Goal: Transaction & Acquisition: Purchase product/service

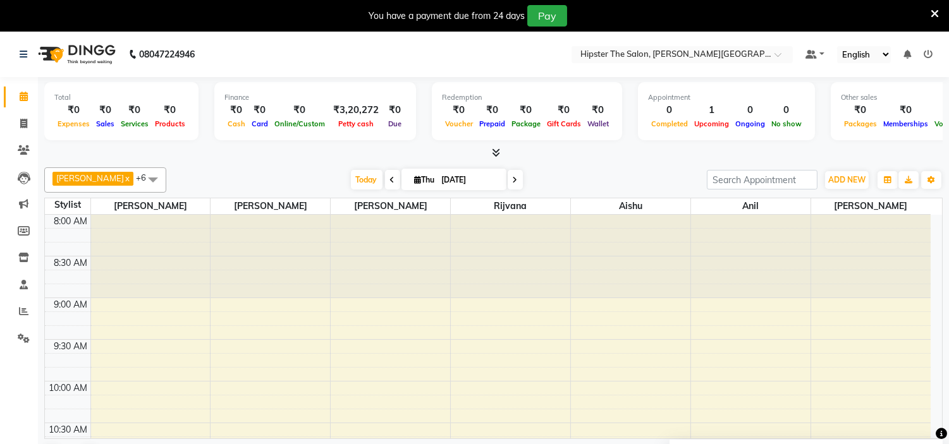
scroll to position [420, 0]
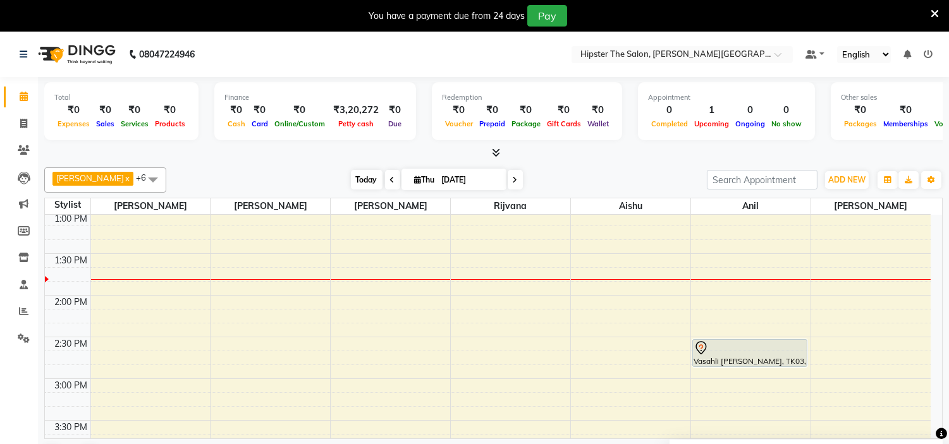
click at [351, 174] on span "Today" at bounding box center [367, 180] width 32 height 20
click at [352, 178] on span "Today" at bounding box center [367, 180] width 32 height 20
click at [351, 176] on span "Today" at bounding box center [367, 180] width 32 height 20
click at [351, 181] on span "Today" at bounding box center [367, 180] width 32 height 20
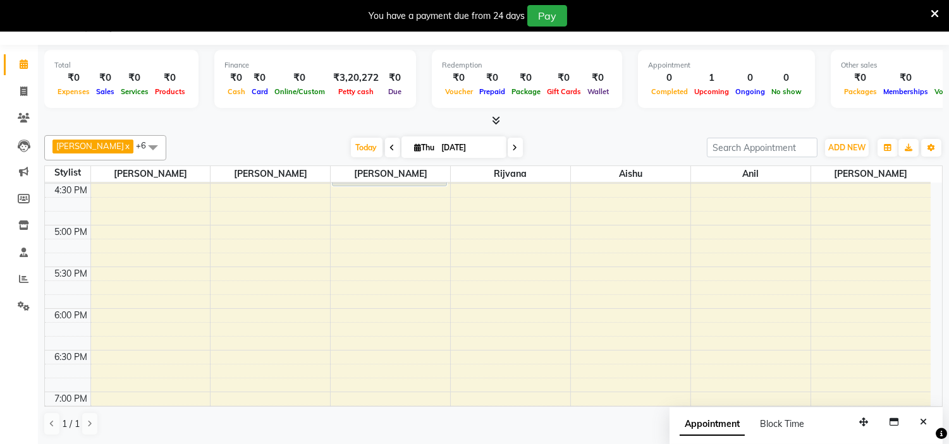
scroll to position [865, 0]
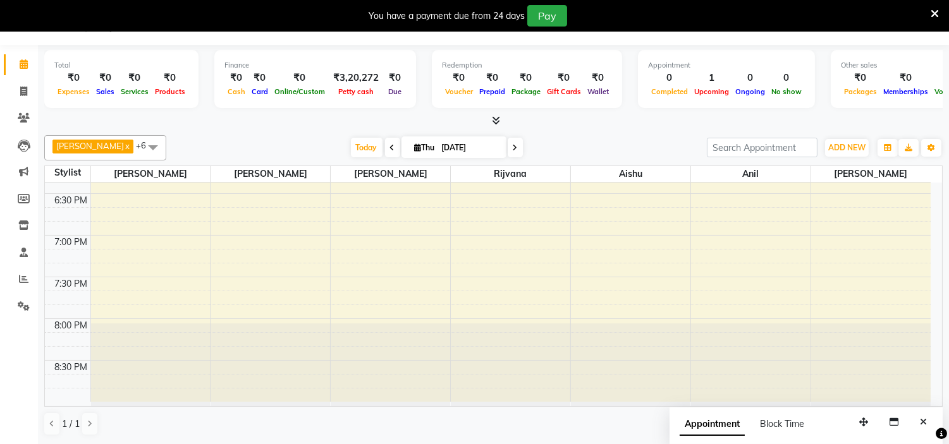
click at [390, 148] on icon at bounding box center [392, 148] width 5 height 8
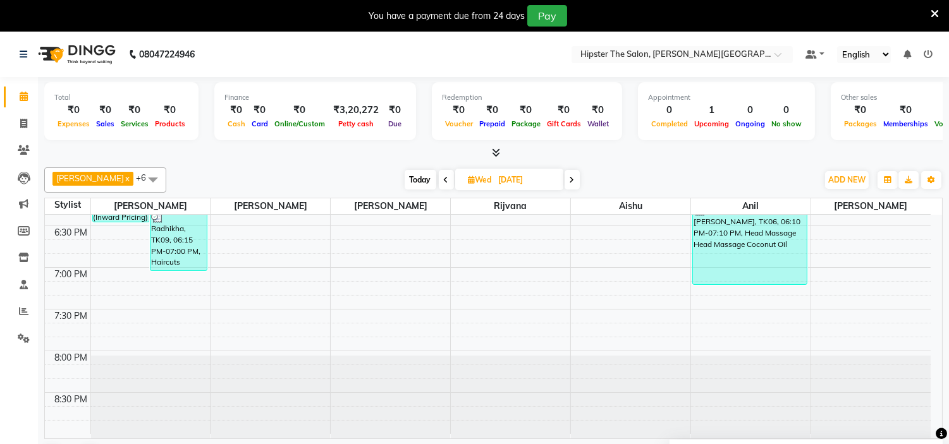
scroll to position [0, 0]
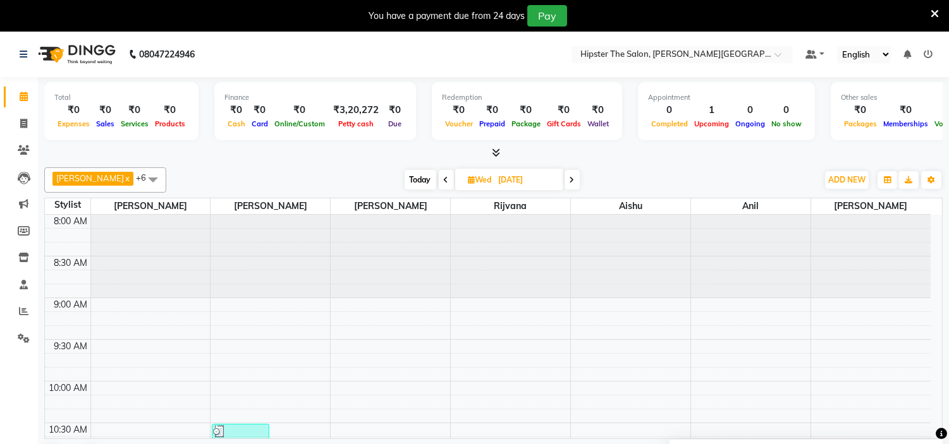
click at [570, 180] on icon at bounding box center [572, 180] width 5 height 8
type input "[DATE]"
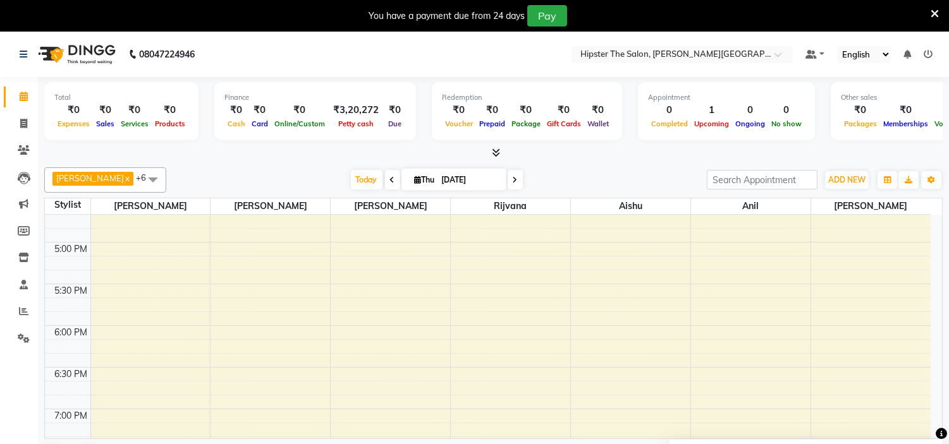
scroll to position [724, 0]
click at [343, 333] on div "8:00 AM 8:30 AM 9:00 AM 9:30 AM 10:00 AM 10:30 AM 11:00 AM 11:30 AM 12:00 PM 12…" at bounding box center [488, 33] width 886 height 1084
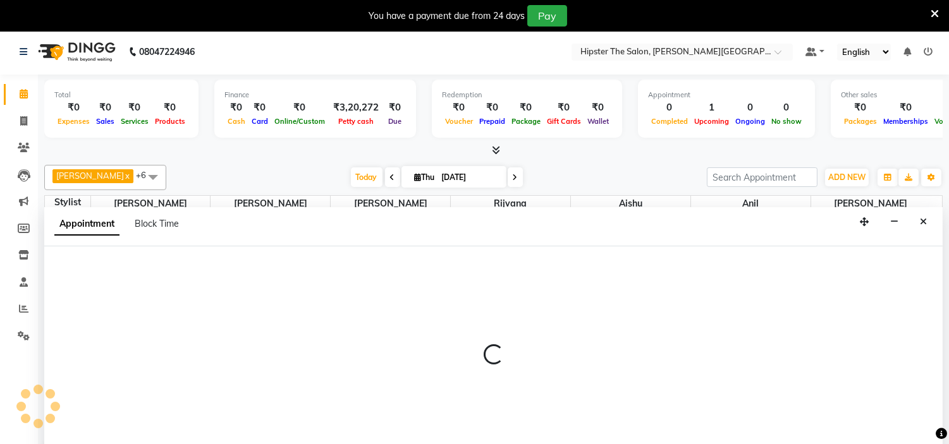
select select "85977"
select select "tentative"
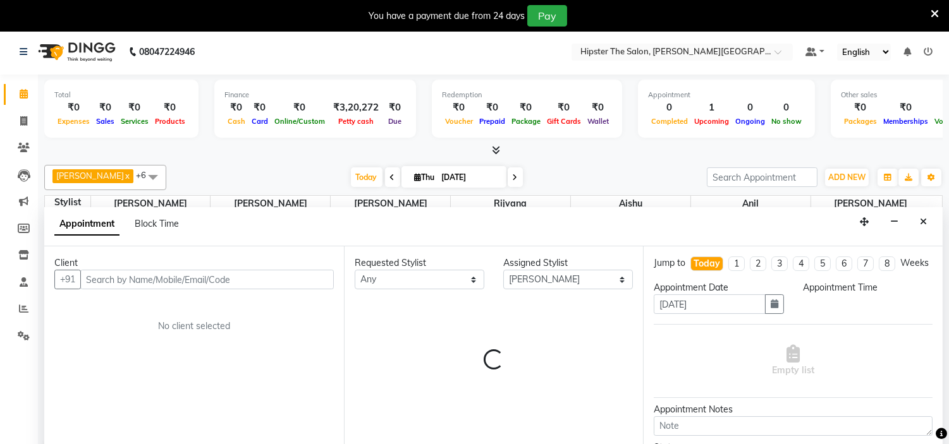
scroll to position [32, 0]
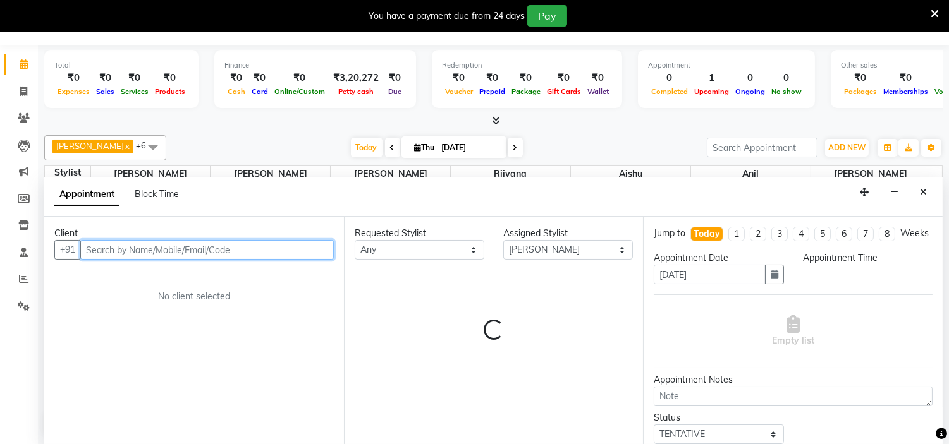
select select "1080"
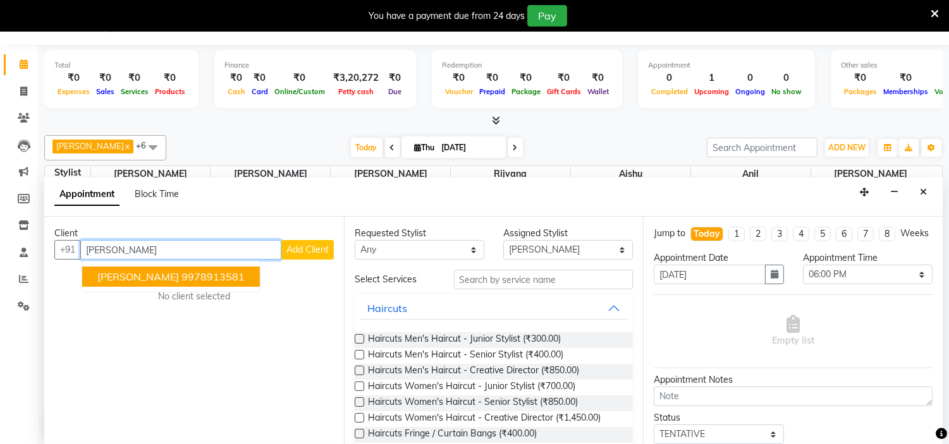
click at [216, 285] on button "Mridul Khurana 9978913581" at bounding box center [171, 277] width 178 height 20
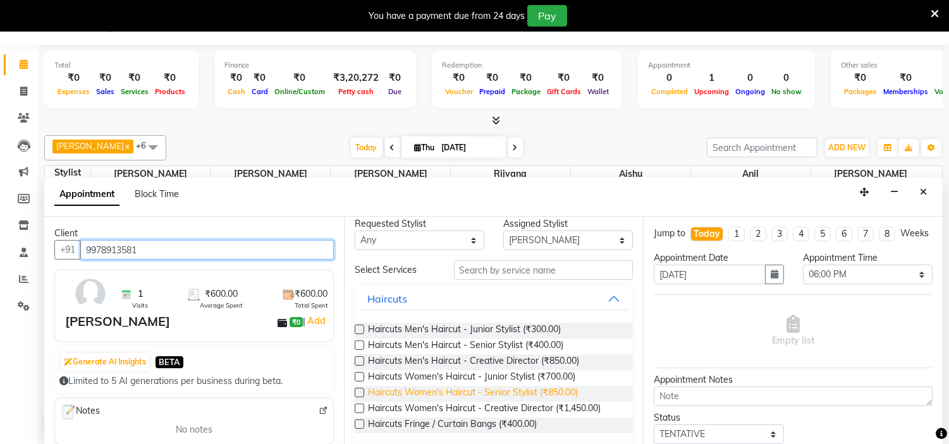
scroll to position [9, 0]
type input "9978913581"
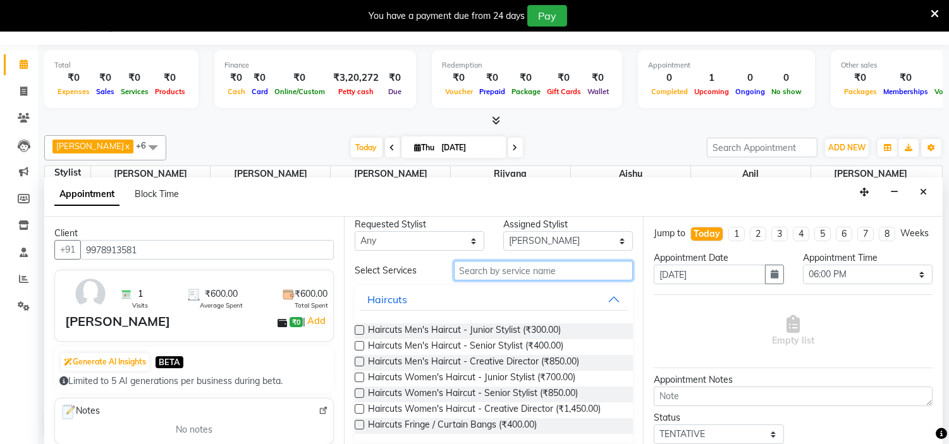
click at [520, 270] on input "text" at bounding box center [544, 271] width 180 height 20
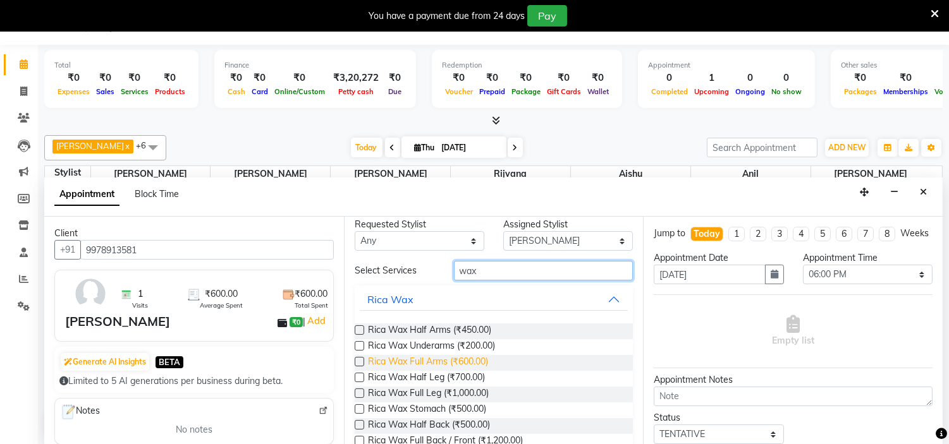
type input "wax"
click at [446, 362] on span "Rica Wax Full Arms (₹600.00)" at bounding box center [428, 363] width 120 height 16
checkbox input "false"
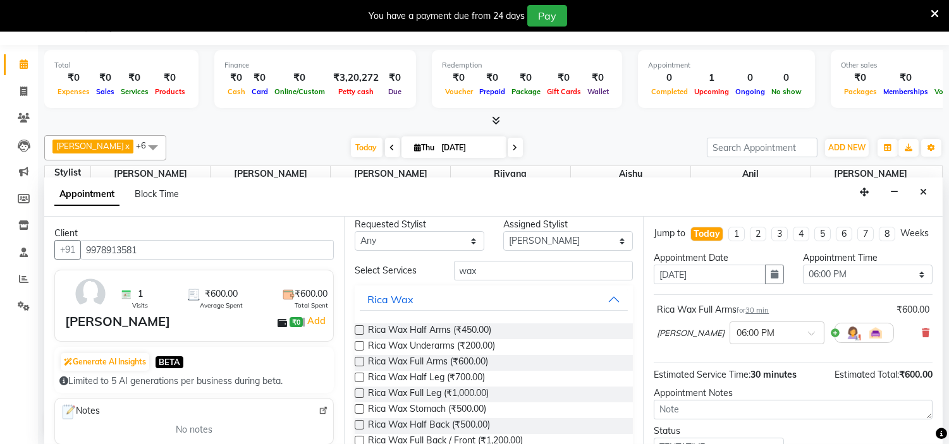
scroll to position [104, 0]
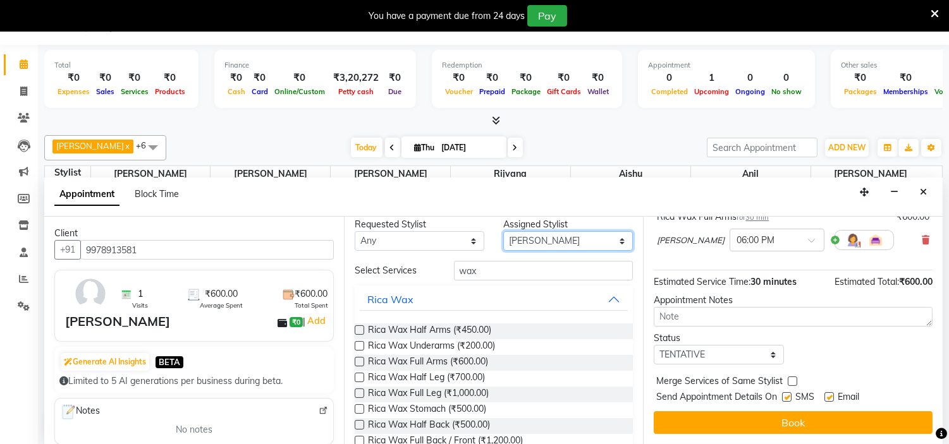
click at [606, 239] on select "Select Aarushi aishu altaf anil ashik bhavin irene julie Khandu Minaz Namrata n…" at bounding box center [568, 241] width 130 height 20
select select "85986"
click at [503, 240] on select "Select Aarushi aishu altaf anil ashik bhavin irene julie Khandu Minaz Namrata n…" at bounding box center [568, 241] width 130 height 20
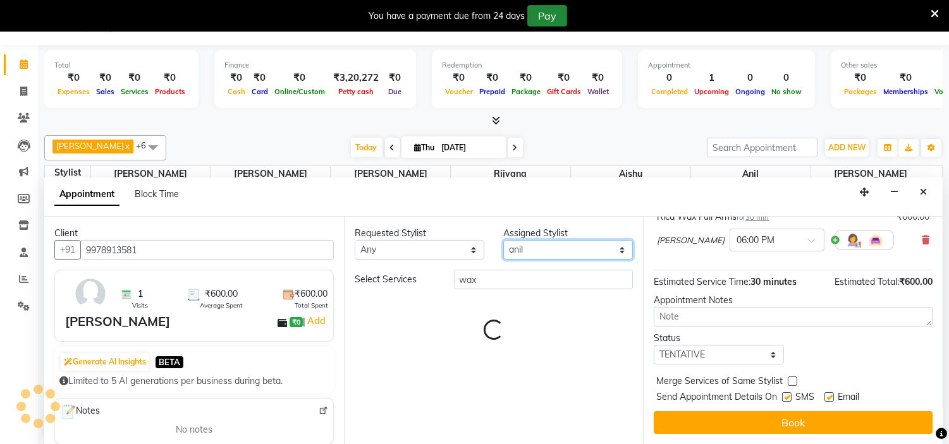
scroll to position [0, 0]
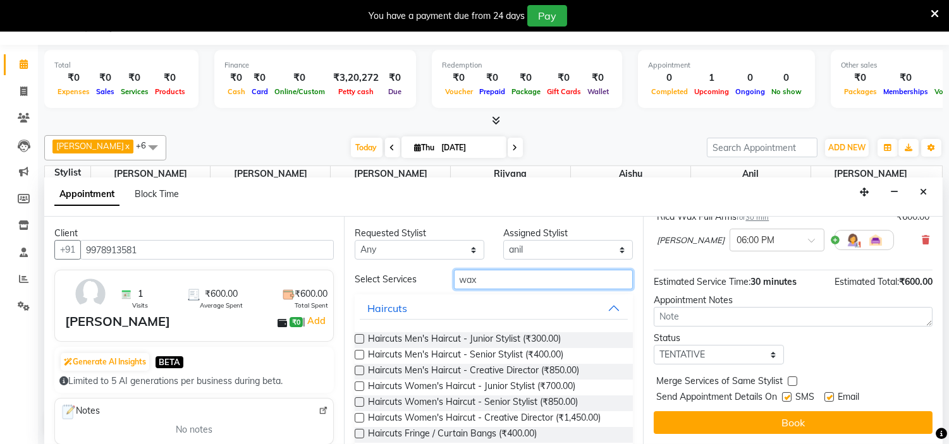
click at [503, 271] on input "wax" at bounding box center [544, 280] width 180 height 20
type input "w"
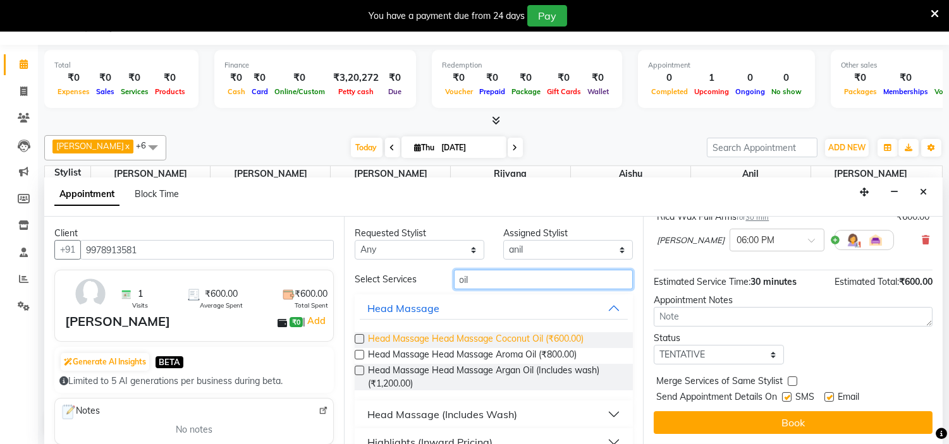
type input "oil"
click at [503, 339] on span "Head Massage Head Massage Coconut Oil (₹600.00)" at bounding box center [476, 341] width 216 height 16
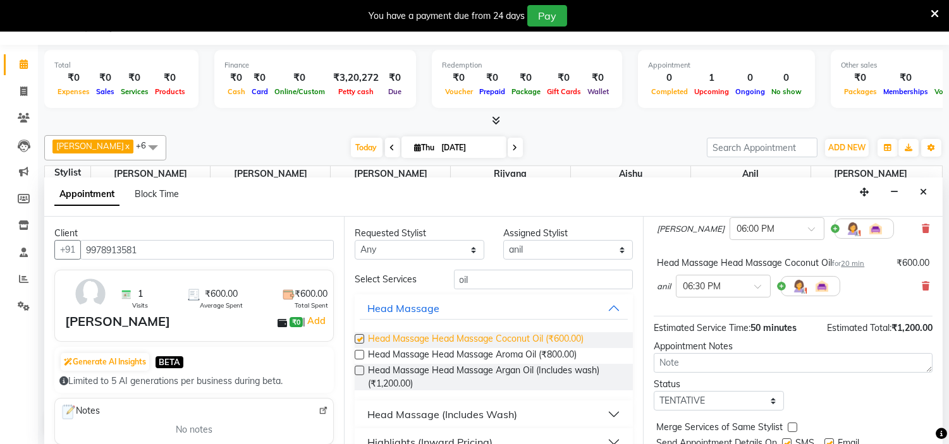
checkbox input "false"
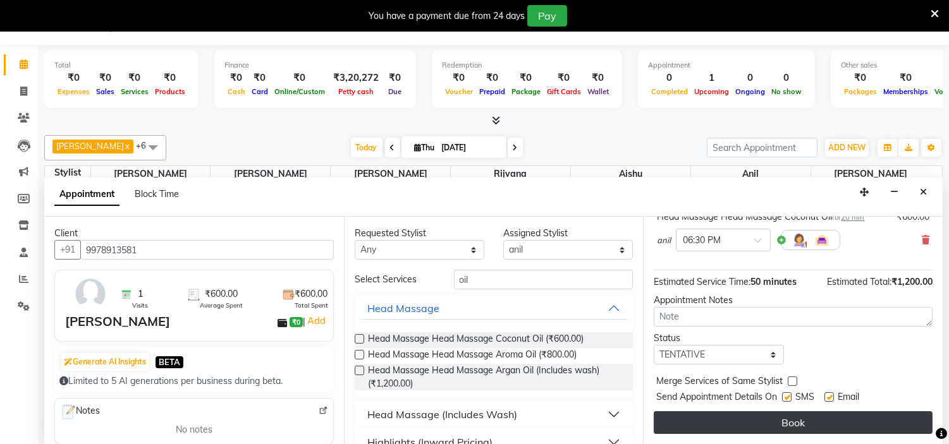
click at [834, 422] on button "Book" at bounding box center [793, 423] width 279 height 23
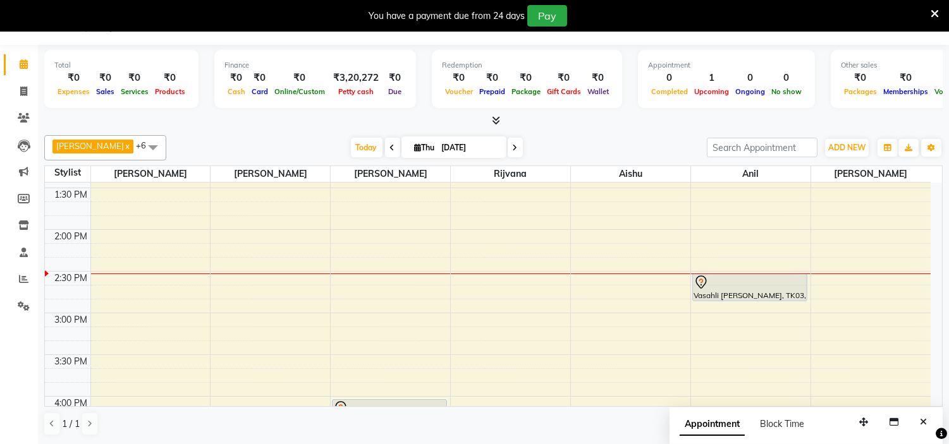
scroll to position [452, 0]
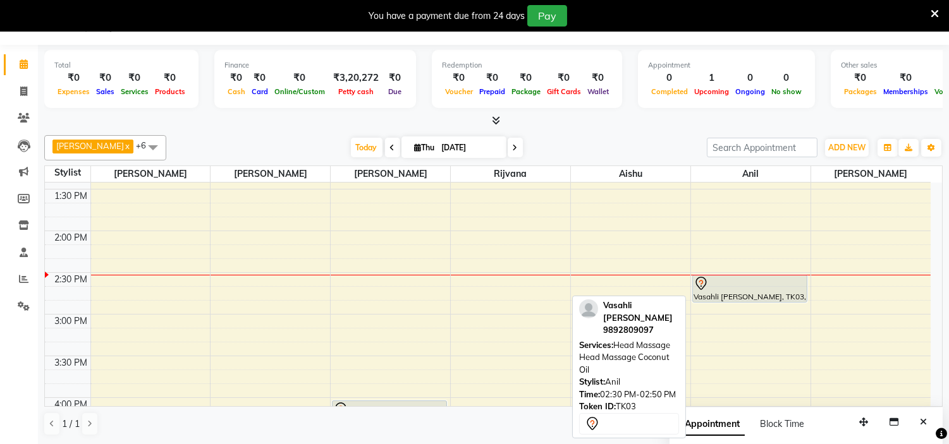
click at [778, 285] on div at bounding box center [749, 283] width 113 height 15
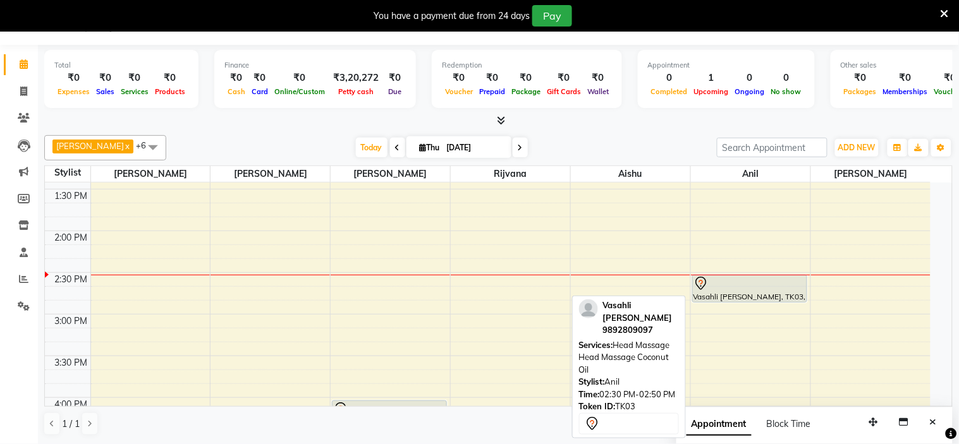
select select "7"
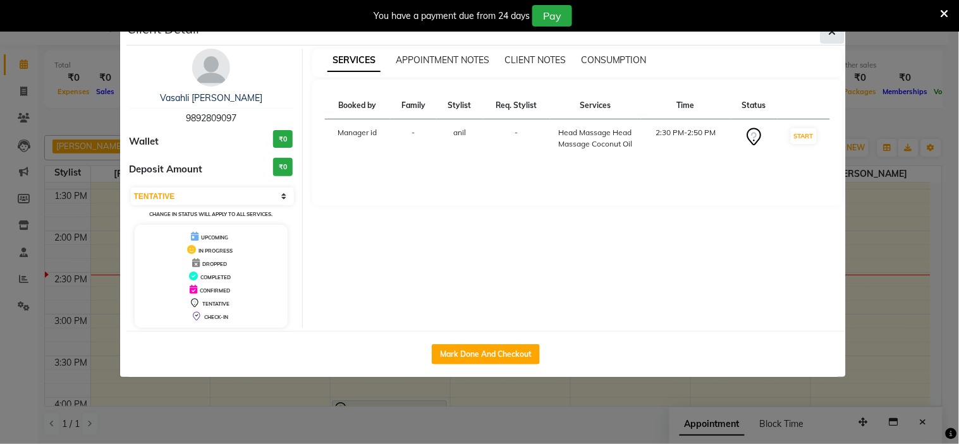
click at [821, 33] on button "button" at bounding box center [833, 32] width 24 height 24
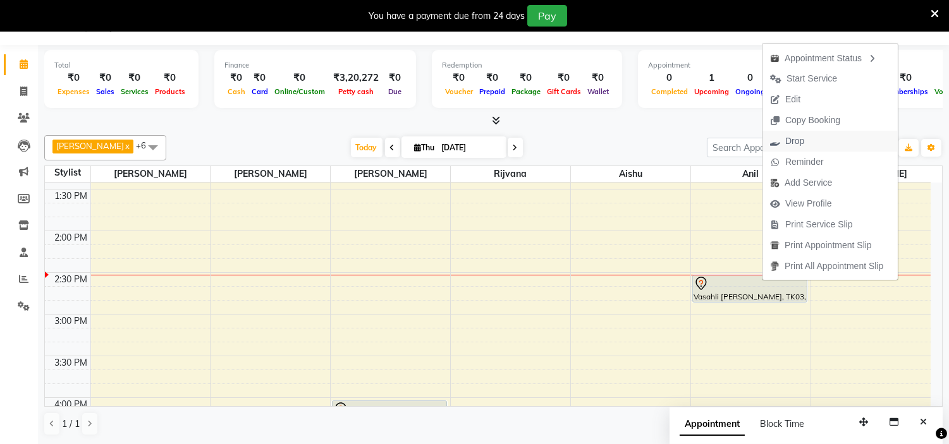
click at [793, 137] on span "Drop" at bounding box center [794, 141] width 19 height 13
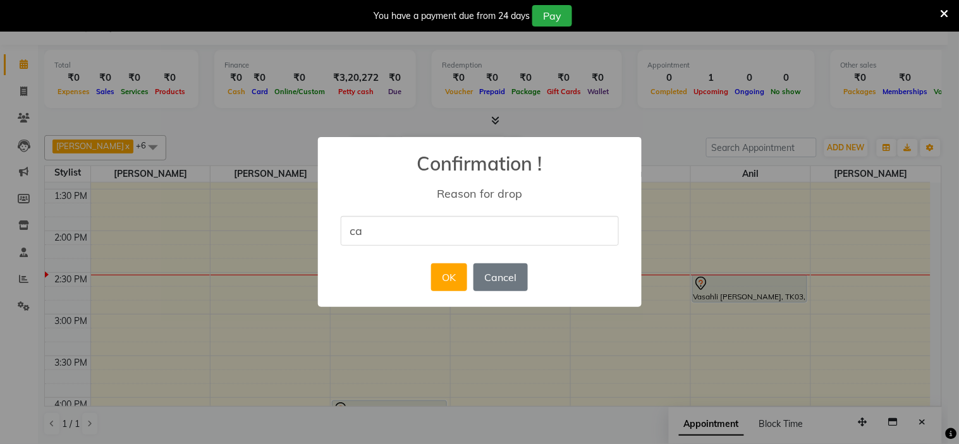
type input "cancel"
click at [439, 267] on button "OK" at bounding box center [449, 278] width 36 height 28
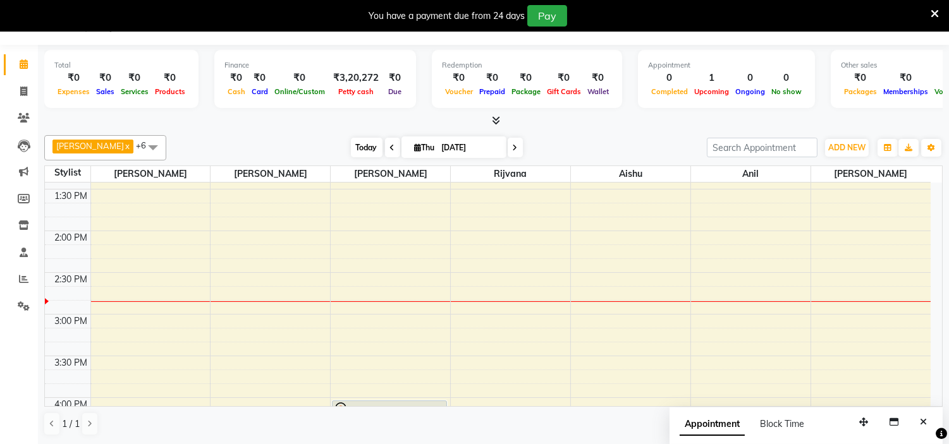
click at [354, 142] on span "Today" at bounding box center [367, 148] width 32 height 20
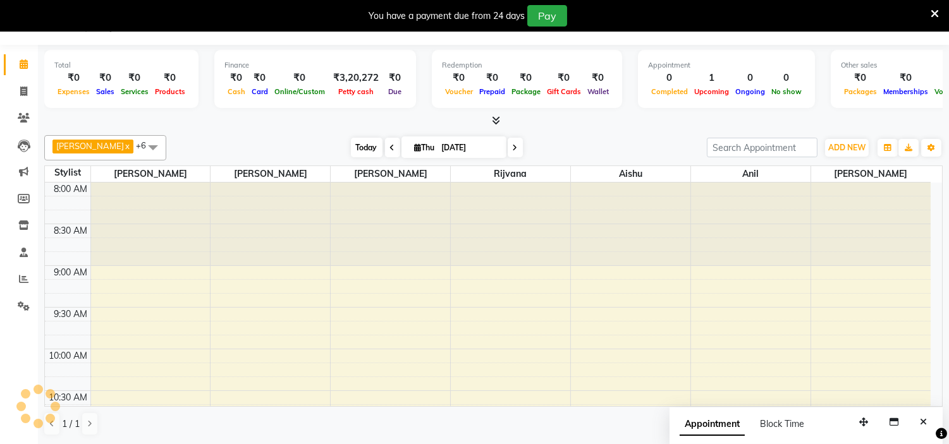
scroll to position [503, 0]
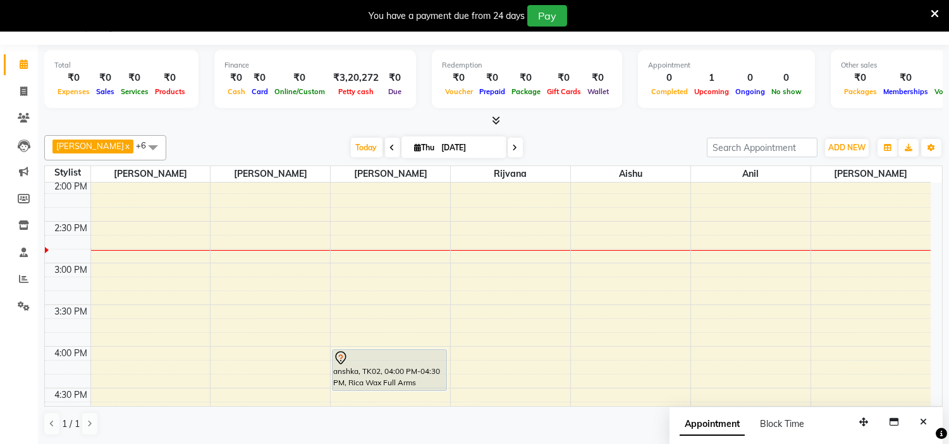
click at [314, 152] on div "Today Thu 04-09-2025" at bounding box center [437, 147] width 528 height 19
click at [351, 144] on span "Today" at bounding box center [367, 148] width 32 height 20
click at [351, 150] on span "Today" at bounding box center [367, 148] width 32 height 20
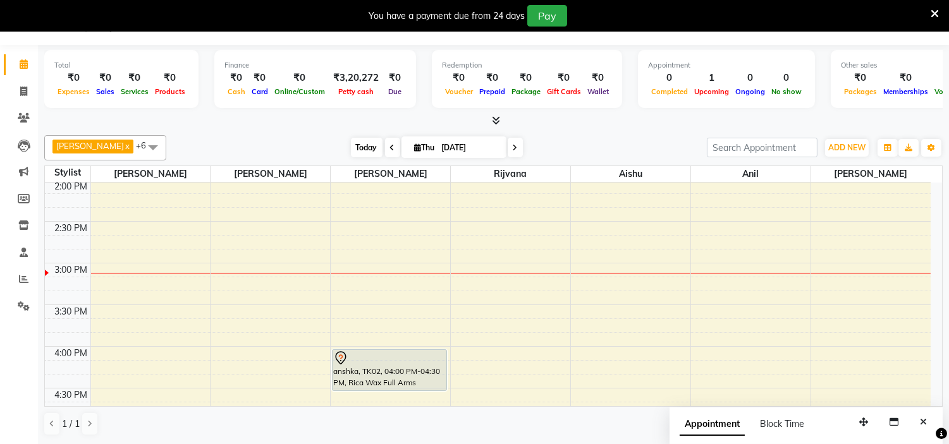
click at [351, 145] on span "Today" at bounding box center [367, 148] width 32 height 20
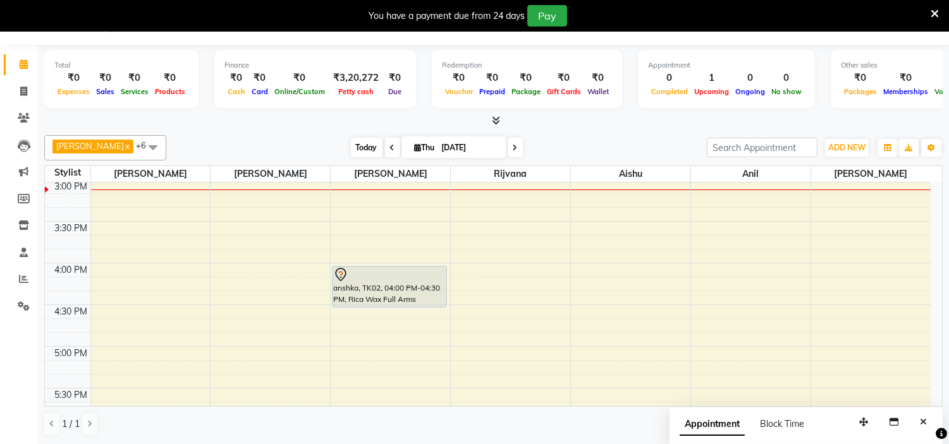
click at [351, 144] on span "Today" at bounding box center [367, 148] width 32 height 20
click at [351, 150] on span "Today" at bounding box center [367, 148] width 32 height 20
click at [351, 148] on span "Today" at bounding box center [367, 148] width 32 height 20
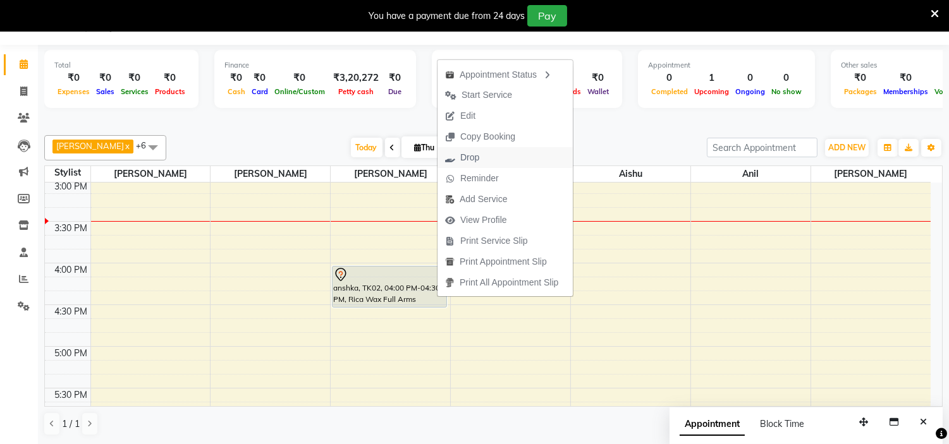
click at [467, 152] on span "Drop" at bounding box center [469, 157] width 19 height 13
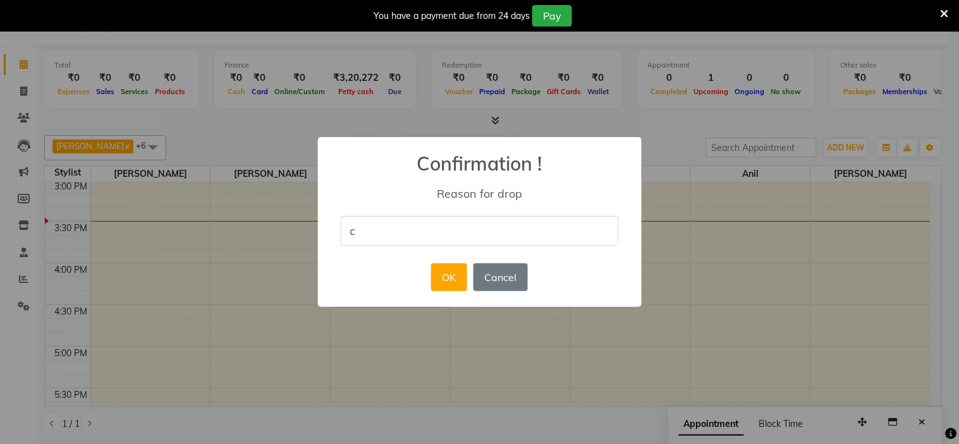
type input "cancel"
click at [438, 270] on button "OK" at bounding box center [449, 278] width 36 height 28
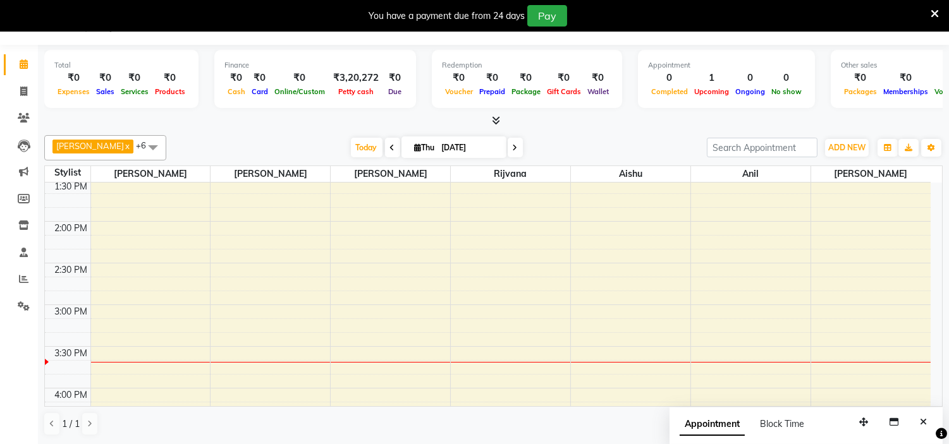
scroll to position [460, 0]
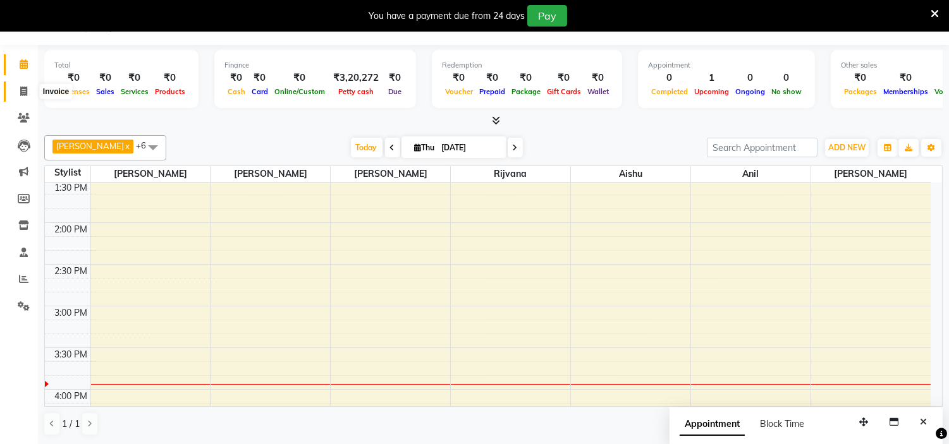
click at [22, 93] on icon at bounding box center [23, 91] width 7 height 9
select select "service"
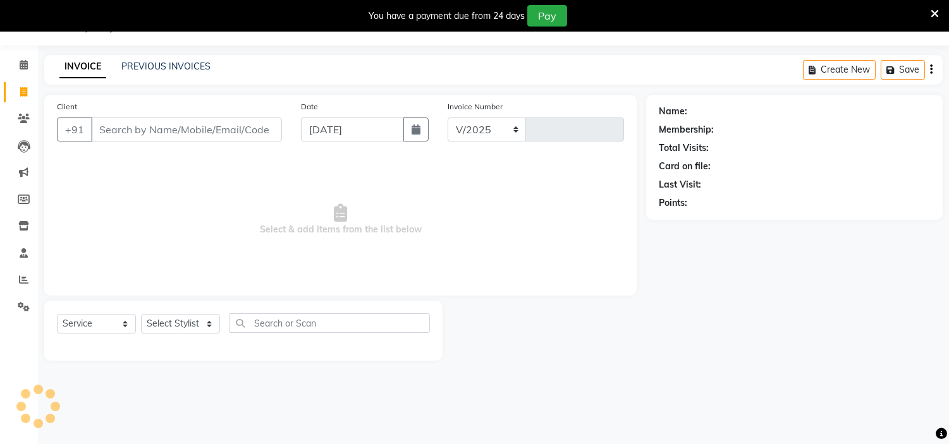
select select "8592"
type input "1066"
click at [159, 123] on main "INVOICE PREVIOUS INVOICES Create New Save Client +91 Date 04-09-2025 Invoice Nu…" at bounding box center [493, 217] width 911 height 325
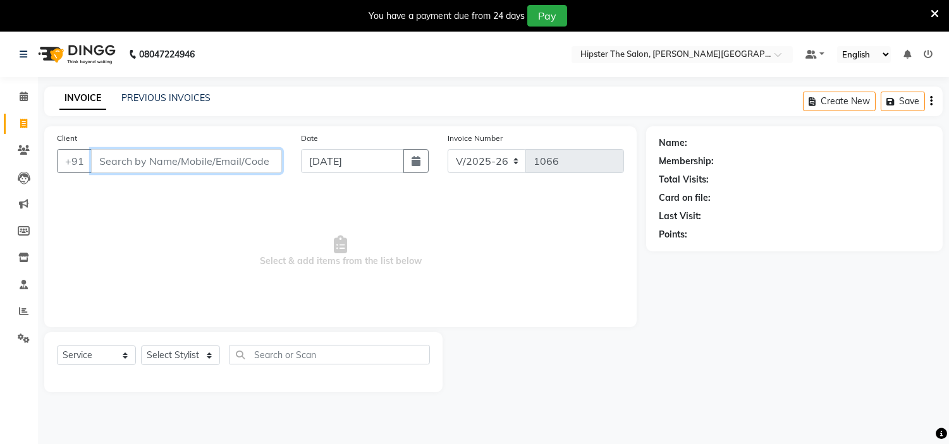
click at [171, 158] on input "Client" at bounding box center [186, 161] width 191 height 24
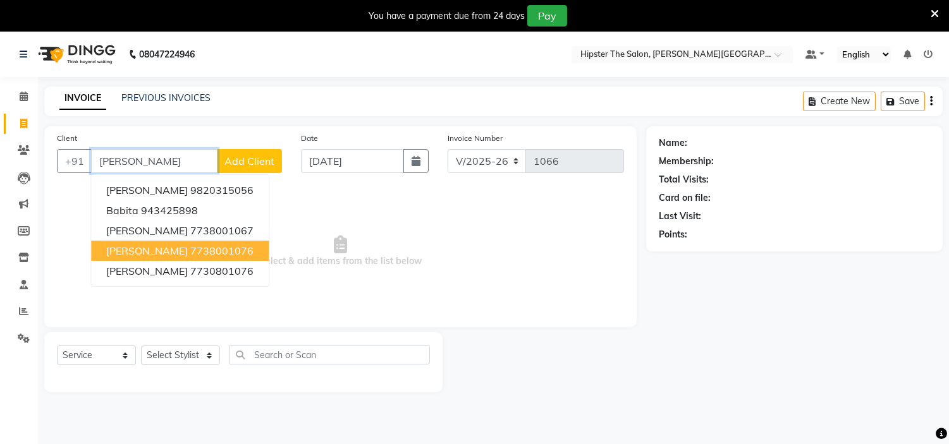
click at [224, 254] on ngb-highlight "7738001076" at bounding box center [221, 251] width 63 height 13
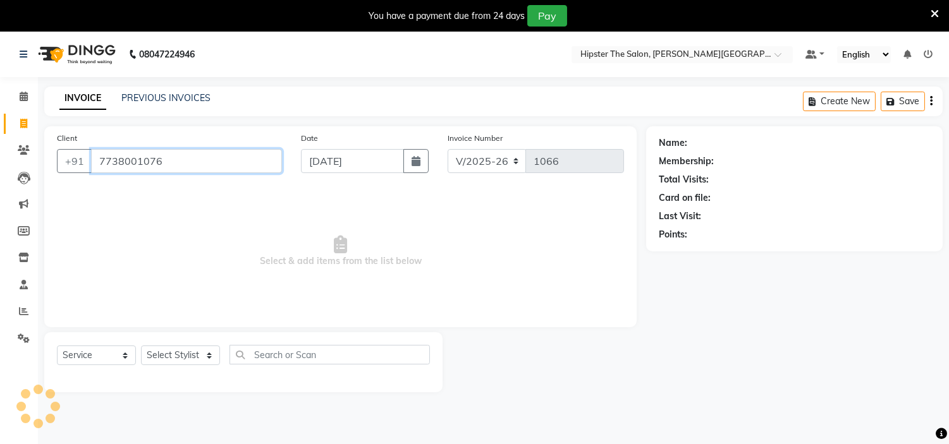
type input "7738001076"
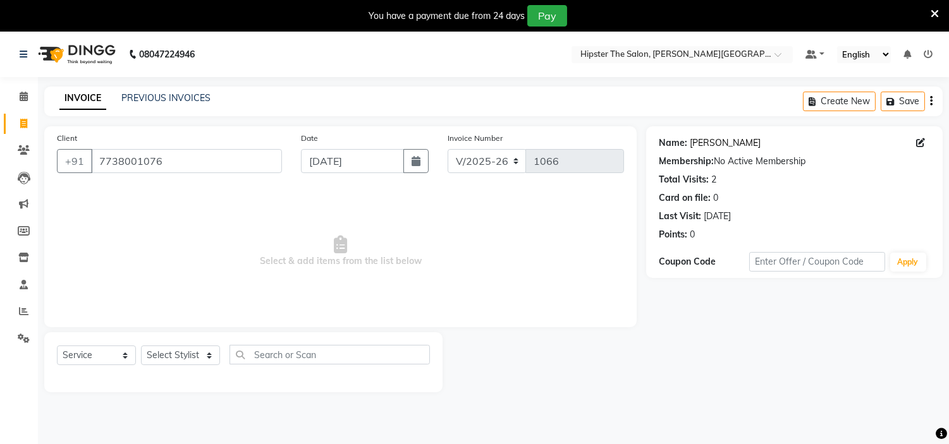
click at [721, 144] on link "Babita Chand" at bounding box center [725, 143] width 71 height 13
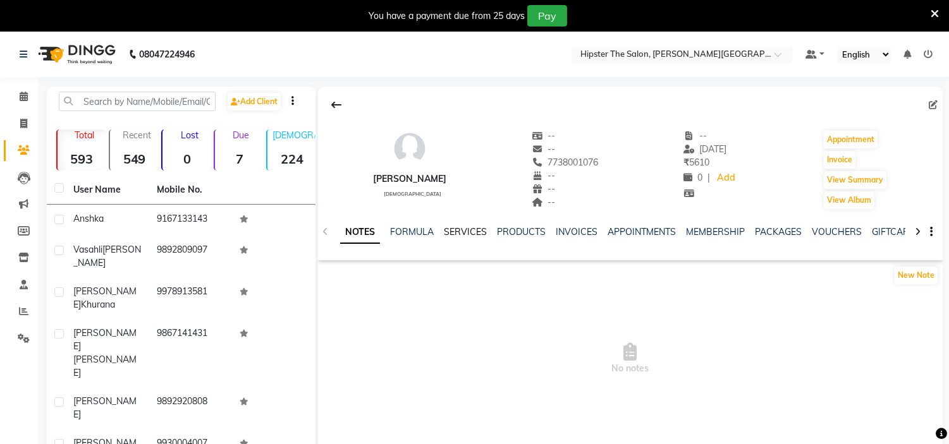
click at [463, 229] on link "SERVICES" at bounding box center [465, 231] width 43 height 11
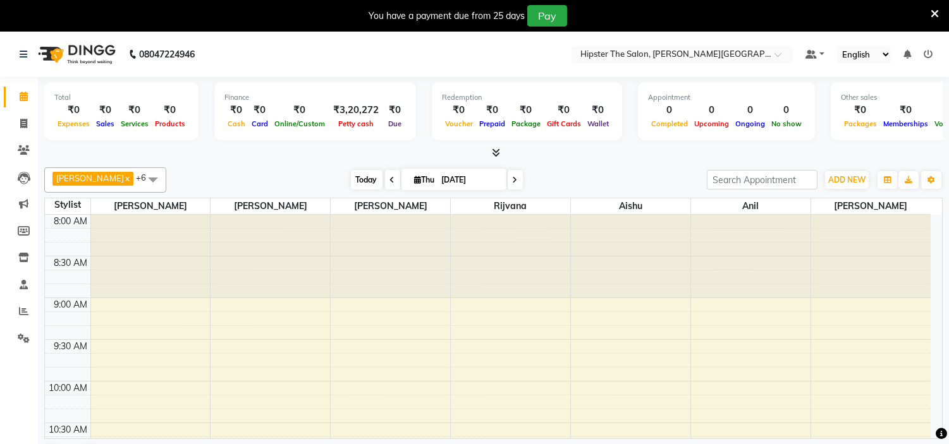
click at [351, 172] on span "Today" at bounding box center [367, 180] width 32 height 20
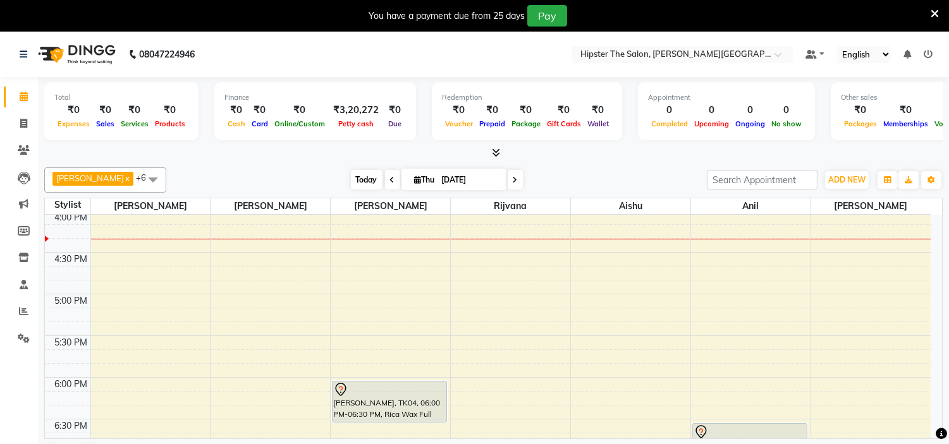
click at [351, 176] on span "Today" at bounding box center [367, 180] width 32 height 20
click at [352, 179] on span "Today" at bounding box center [367, 180] width 32 height 20
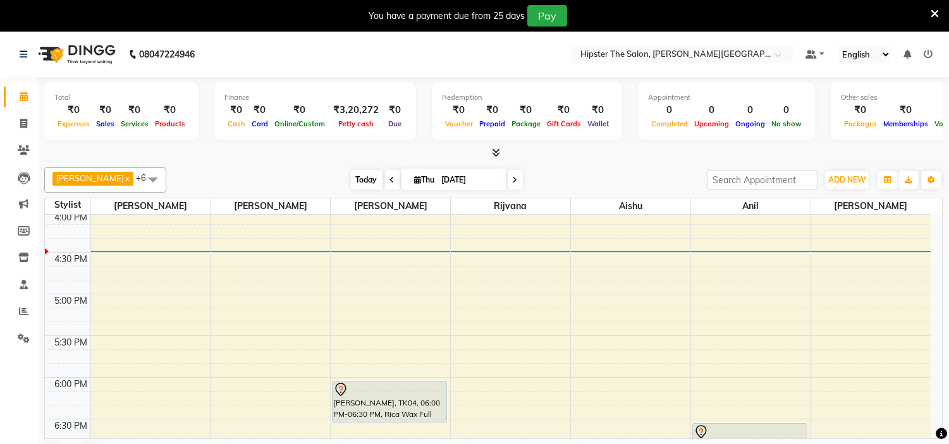
click at [352, 179] on span "Today" at bounding box center [367, 180] width 32 height 20
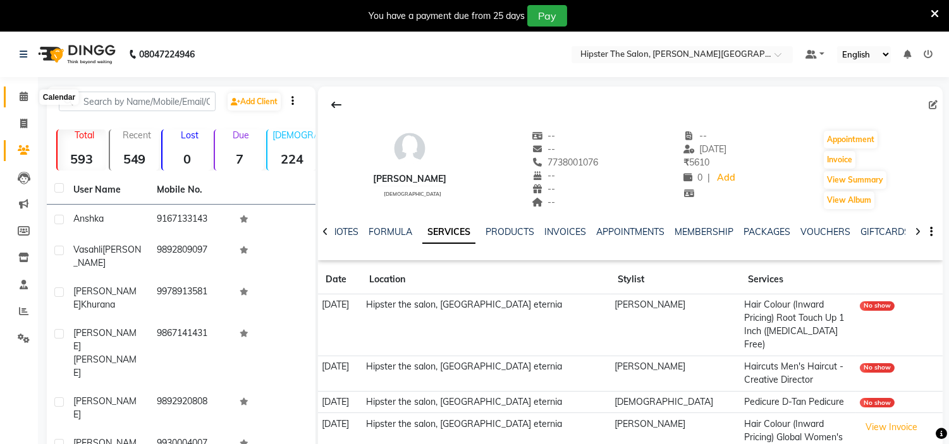
click at [21, 92] on icon at bounding box center [24, 96] width 8 height 9
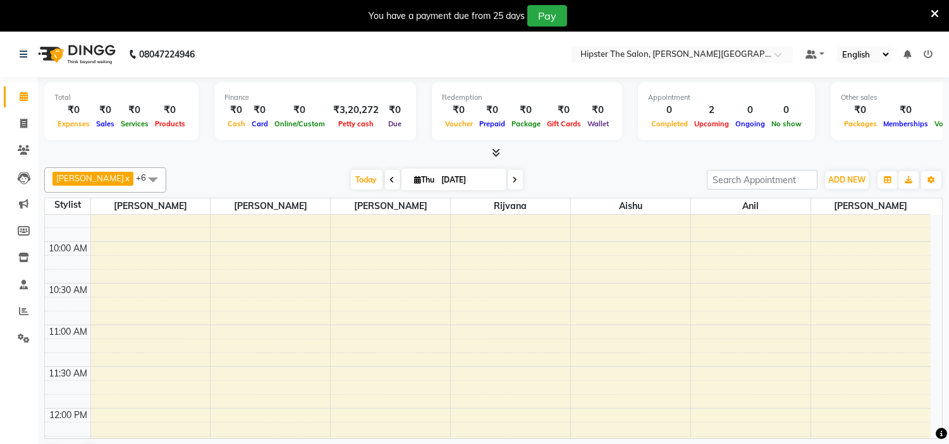
scroll to position [133, 0]
click at [351, 180] on span "Today" at bounding box center [367, 180] width 32 height 20
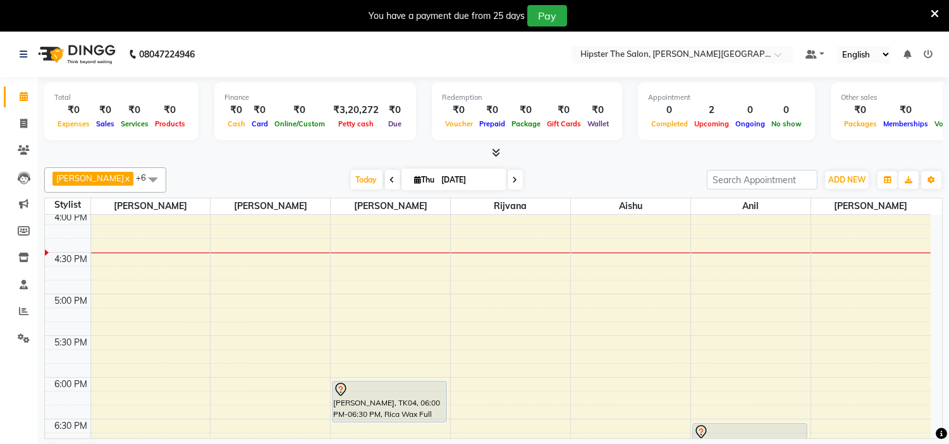
scroll to position [32, 0]
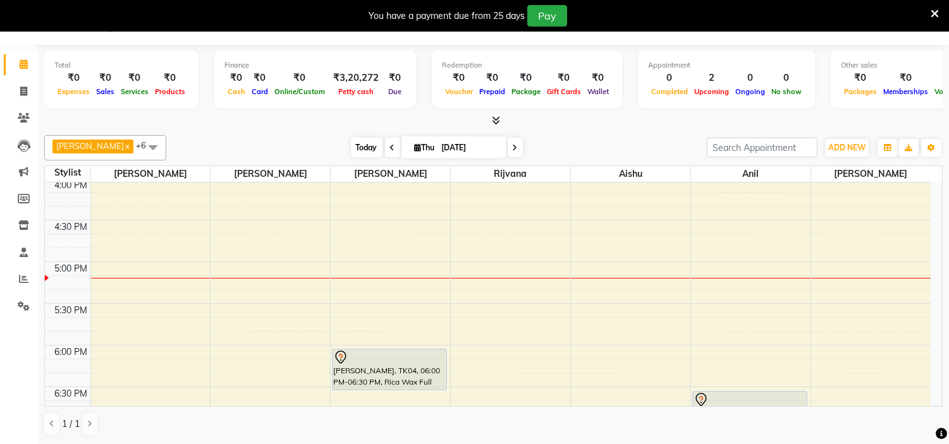
click at [351, 147] on span "Today" at bounding box center [367, 148] width 32 height 20
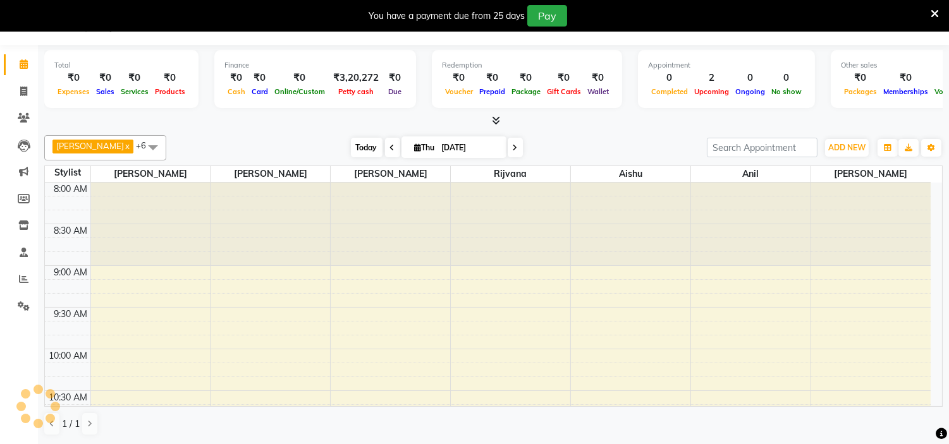
scroll to position [755, 0]
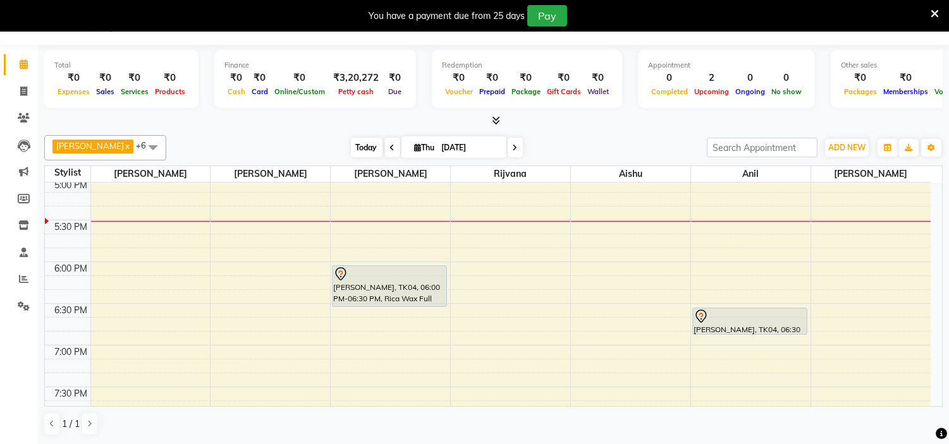
click at [351, 148] on span "Today" at bounding box center [367, 148] width 32 height 20
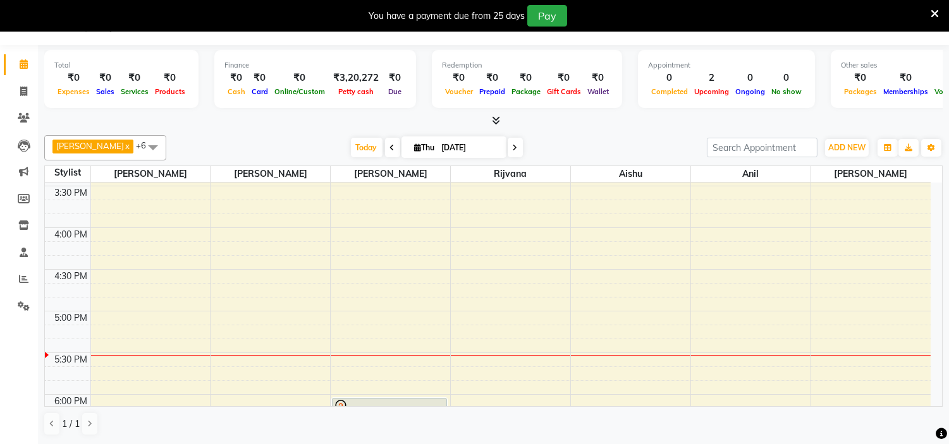
scroll to position [602, 0]
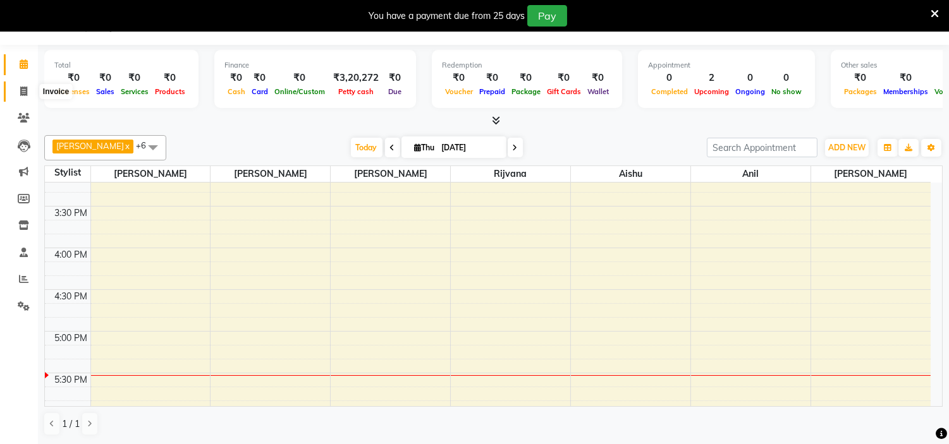
click at [28, 97] on span at bounding box center [24, 92] width 22 height 15
select select "8592"
select select "service"
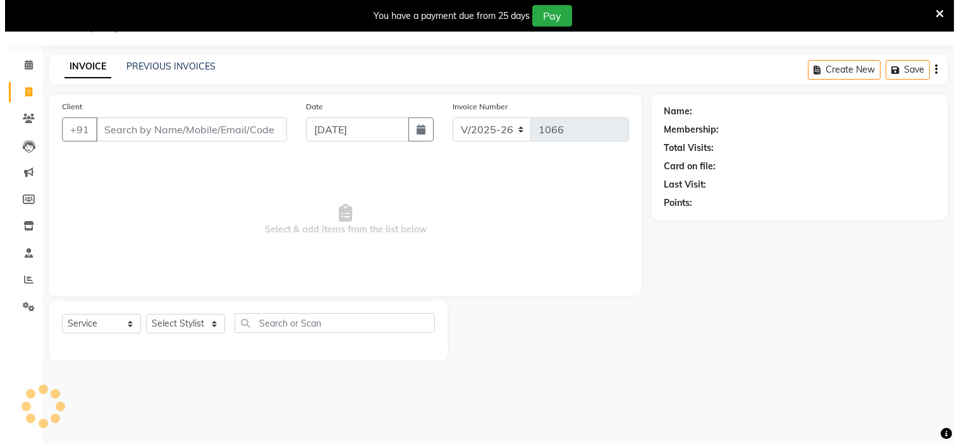
scroll to position [32, 0]
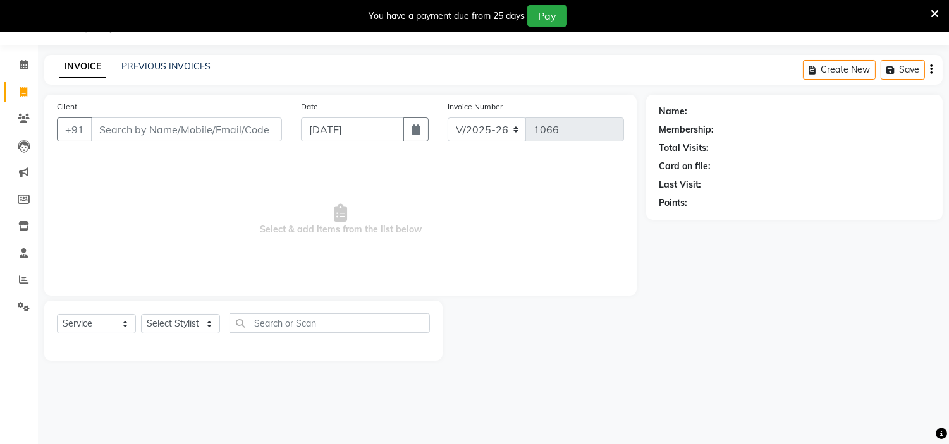
click at [163, 131] on input "Client" at bounding box center [186, 130] width 191 height 24
click at [194, 127] on input "Alfonso" at bounding box center [154, 130] width 126 height 24
click at [193, 138] on input "Alfonso" at bounding box center [154, 130] width 126 height 24
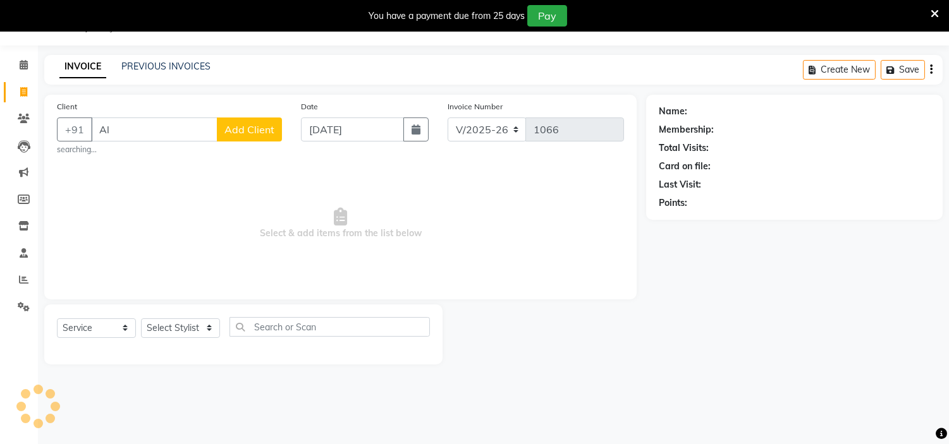
type input "A"
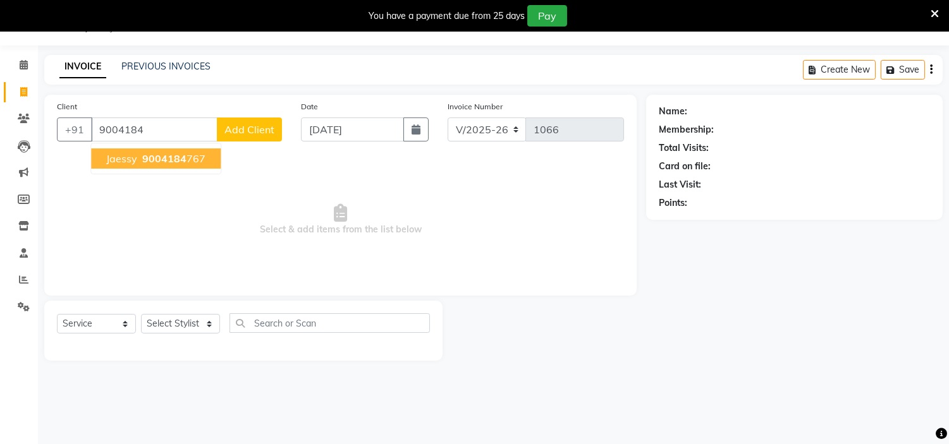
click at [178, 162] on span "9004184" at bounding box center [164, 158] width 44 height 13
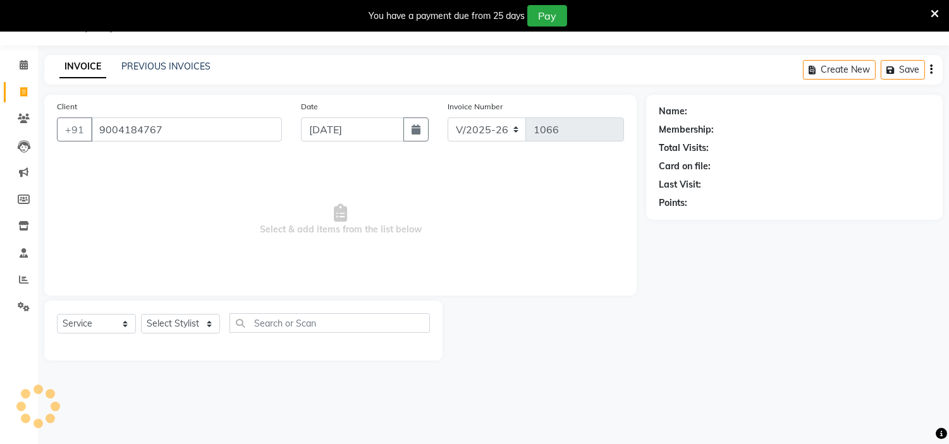
type input "9004184767"
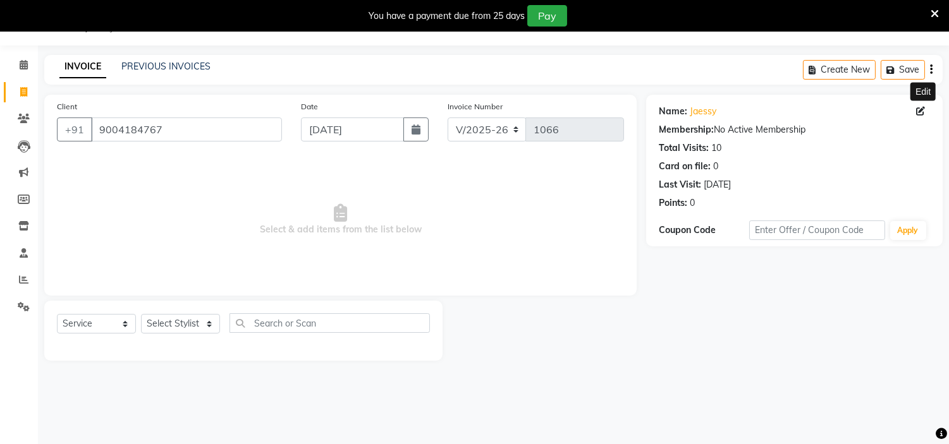
click at [918, 109] on icon at bounding box center [920, 111] width 9 height 9
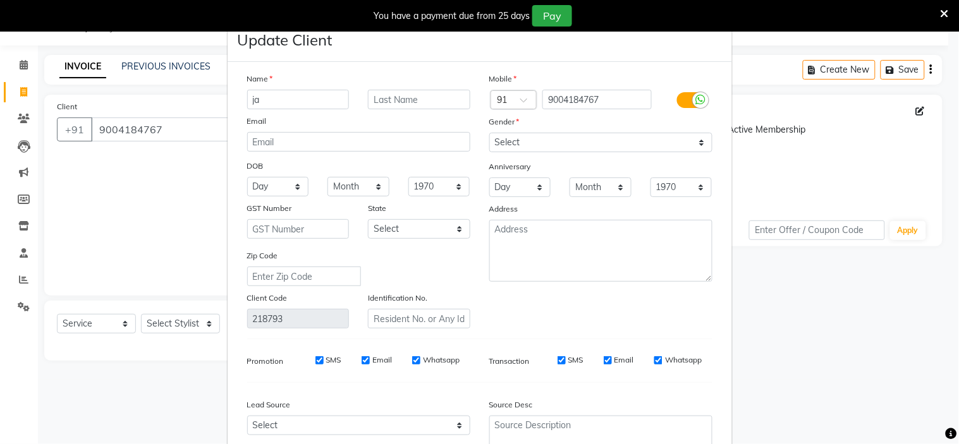
type input "j"
type input "Alfonso"
click at [425, 99] on input "text" at bounding box center [419, 100] width 102 height 20
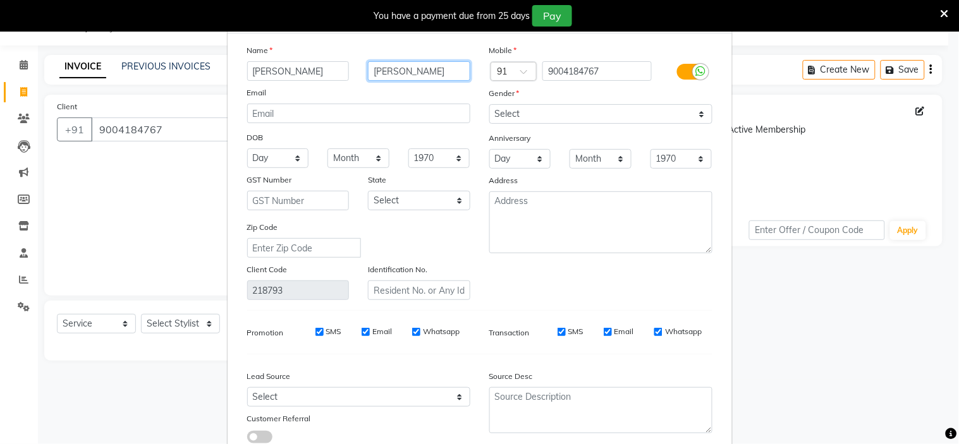
scroll to position [118, 0]
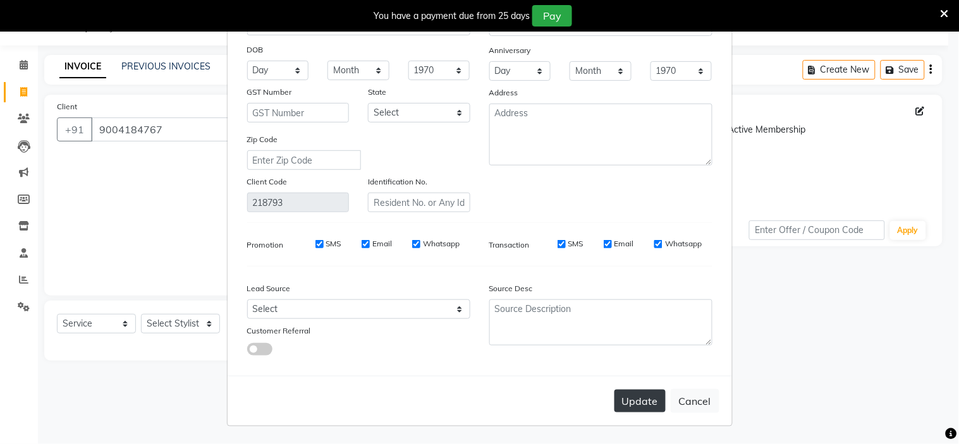
type input "Paul"
click at [637, 394] on button "Update" at bounding box center [639, 401] width 51 height 23
click at [639, 399] on button "Update" at bounding box center [639, 401] width 51 height 23
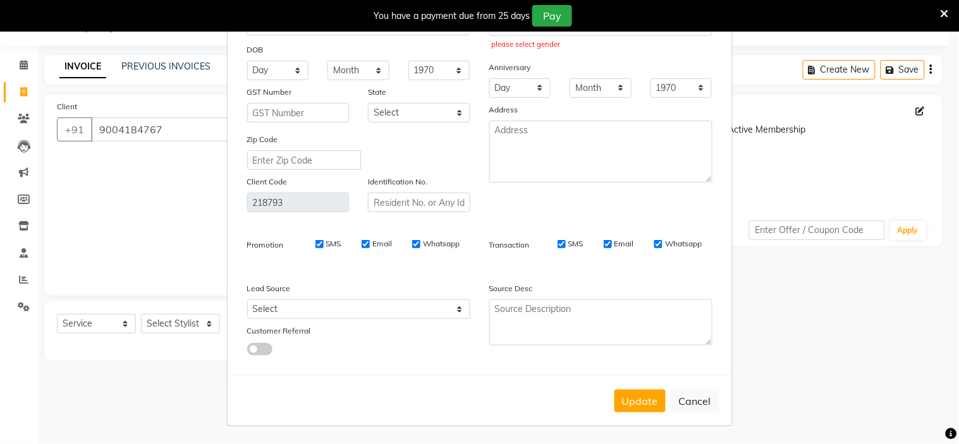
scroll to position [0, 0]
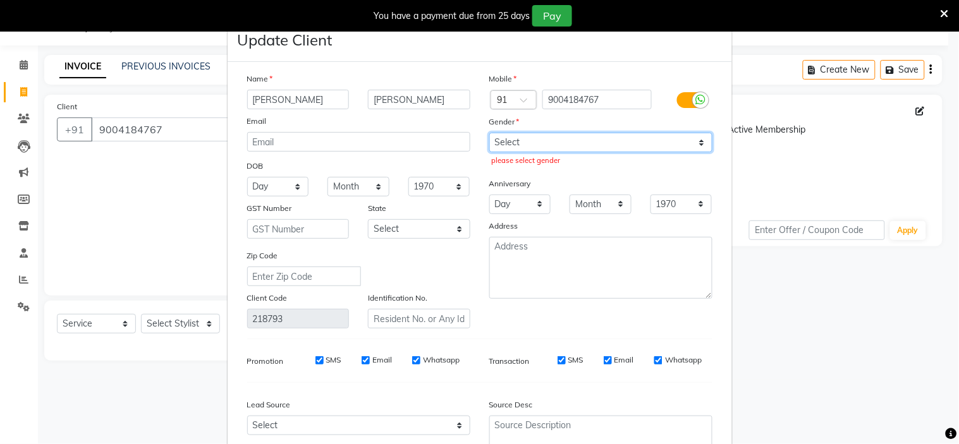
click at [527, 147] on select "Select Male Female Other Prefer Not To Say" at bounding box center [600, 143] width 223 height 20
select select "female"
click at [489, 133] on select "Select Male Female Other Prefer Not To Say" at bounding box center [600, 143] width 223 height 20
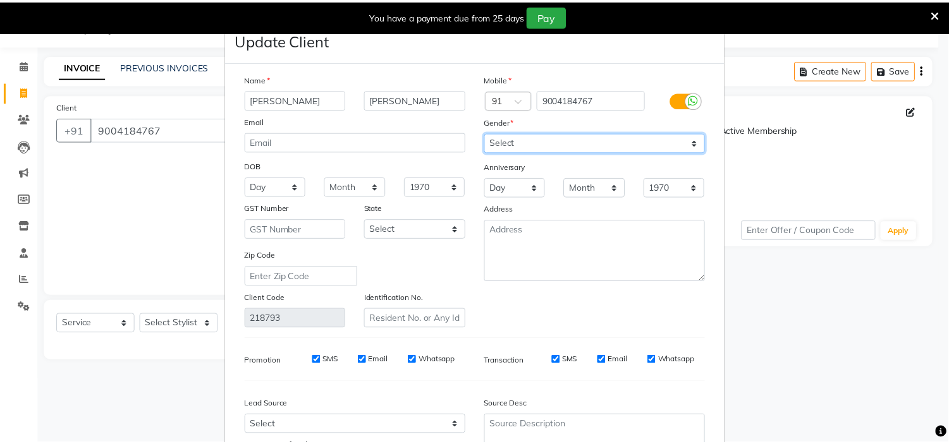
scroll to position [118, 0]
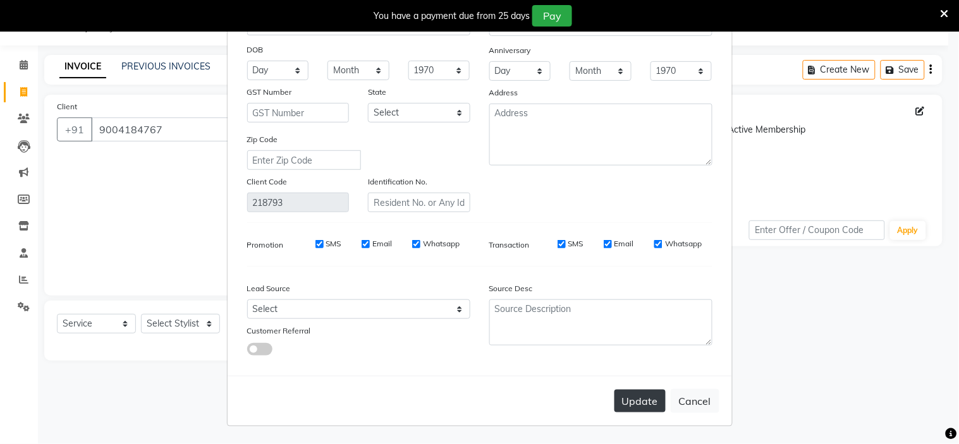
click at [624, 401] on button "Update" at bounding box center [639, 401] width 51 height 23
select select
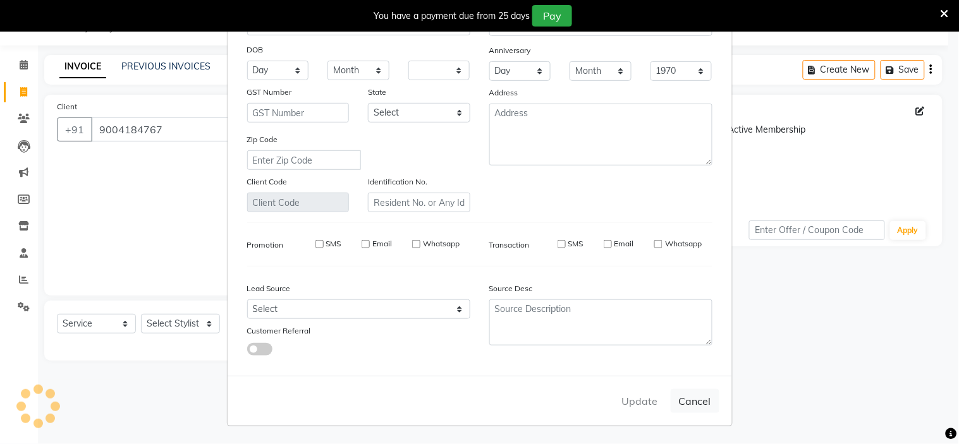
select select
checkbox input "false"
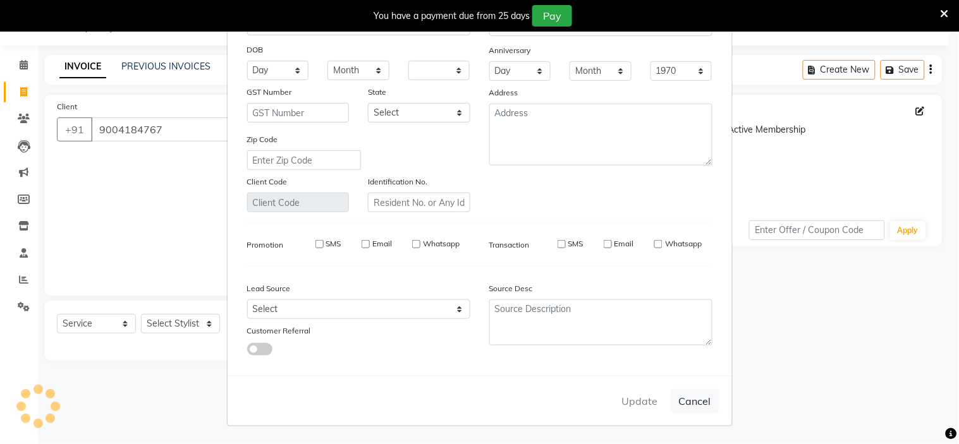
checkbox input "false"
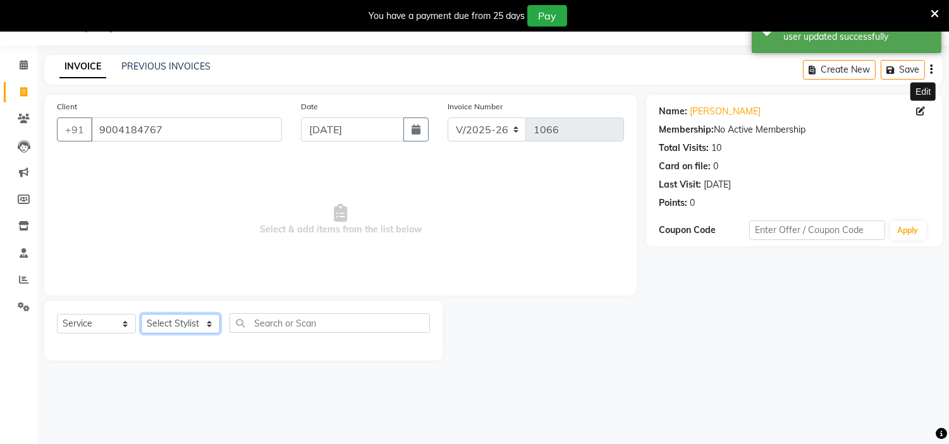
click at [199, 327] on select "Select Stylist Aarushi aishu altaf anil ashik bhavin irene julie Khandu Manager…" at bounding box center [180, 324] width 79 height 20
select select "85977"
click at [141, 315] on select "Select Stylist Aarushi aishu altaf anil ashik bhavin irene julie Khandu Manager…" at bounding box center [180, 324] width 79 height 20
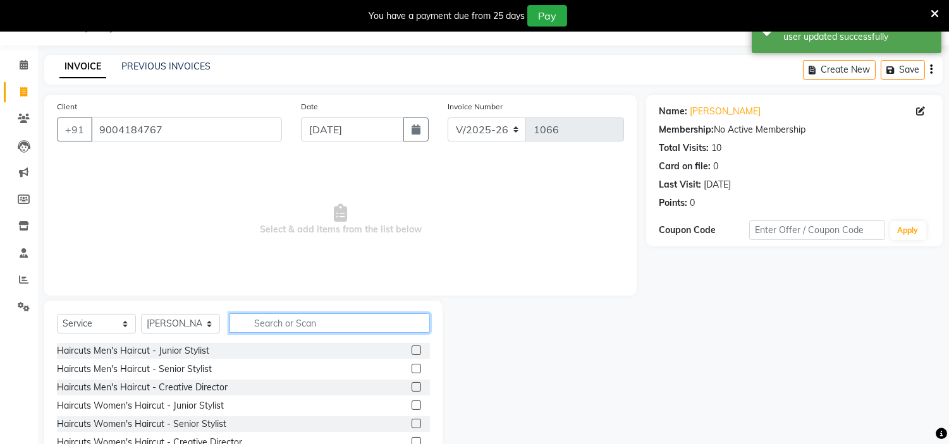
click at [281, 322] on input "text" at bounding box center [329, 324] width 200 height 20
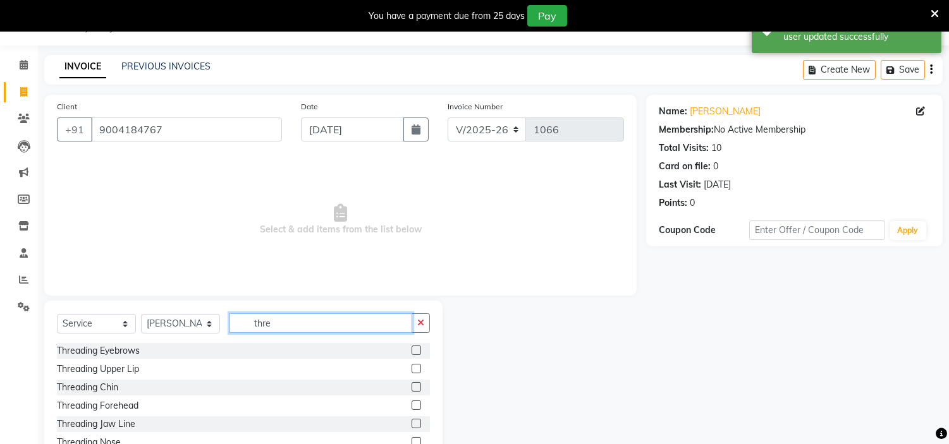
type input "thre"
click at [104, 358] on div "Threading Eyebrows" at bounding box center [243, 351] width 373 height 16
click at [109, 352] on div "Threading Eyebrows" at bounding box center [98, 351] width 83 height 13
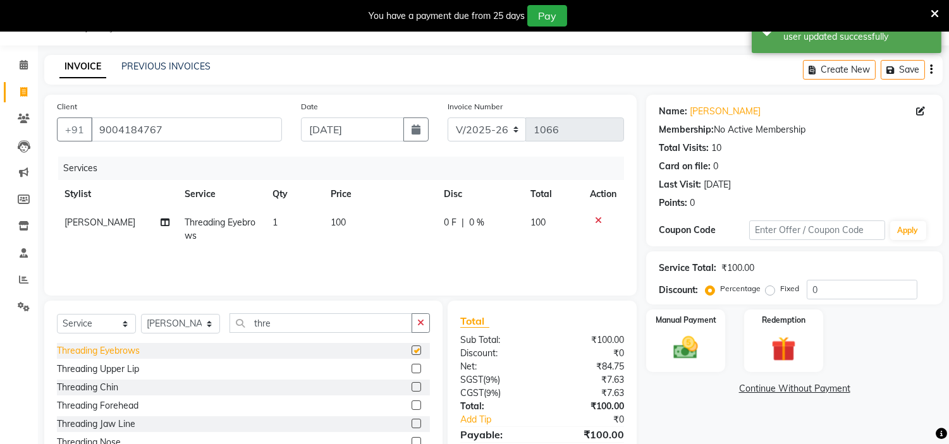
checkbox input "false"
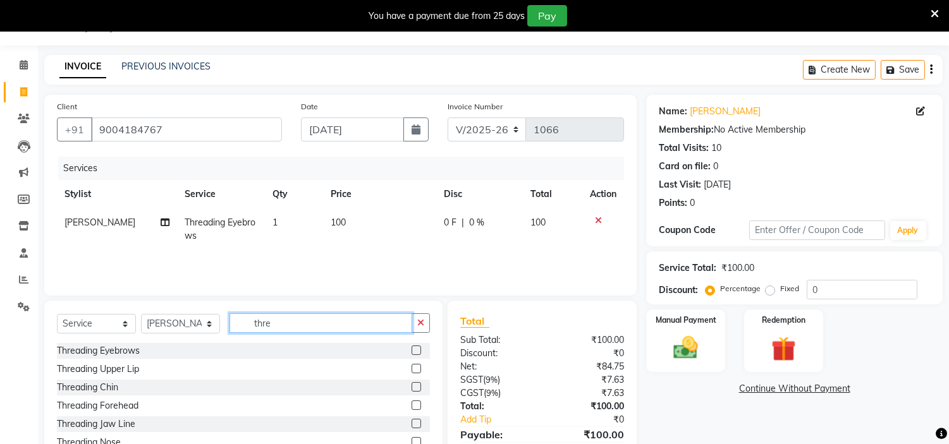
click at [280, 322] on input "thre" at bounding box center [320, 324] width 183 height 20
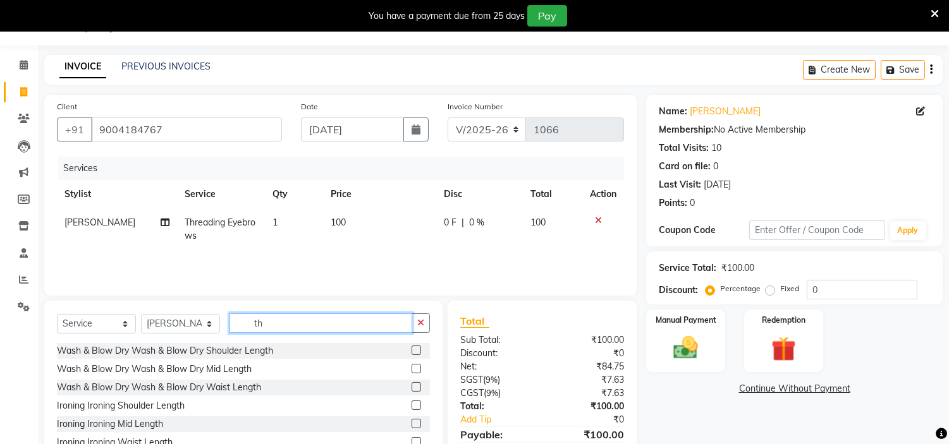
type input "t"
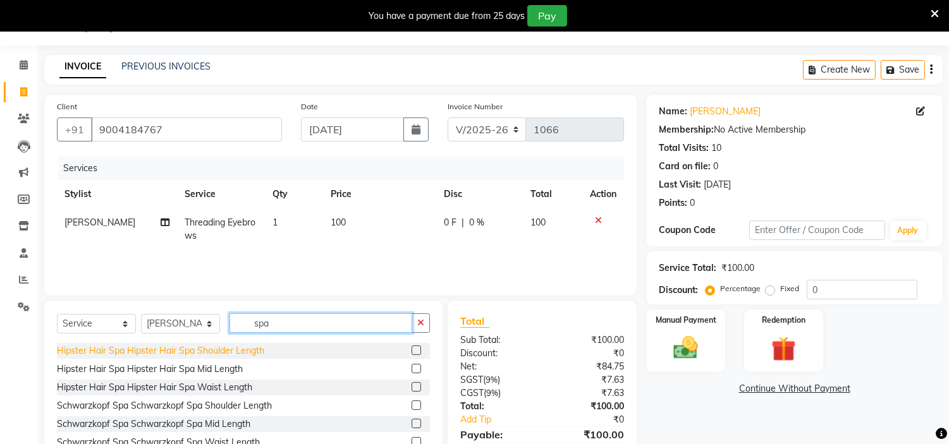
type input "spa"
click at [193, 352] on div "Hipster Hair Spa Hipster Hair Spa Shoulder Length" at bounding box center [160, 351] width 207 height 13
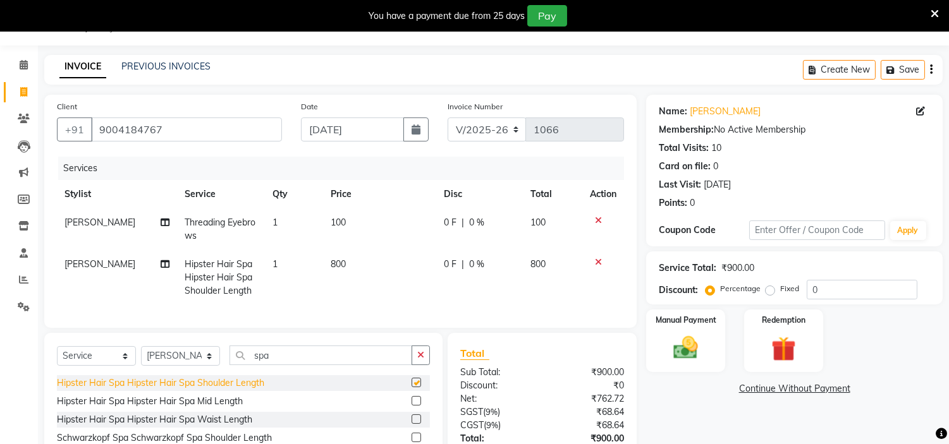
checkbox input "false"
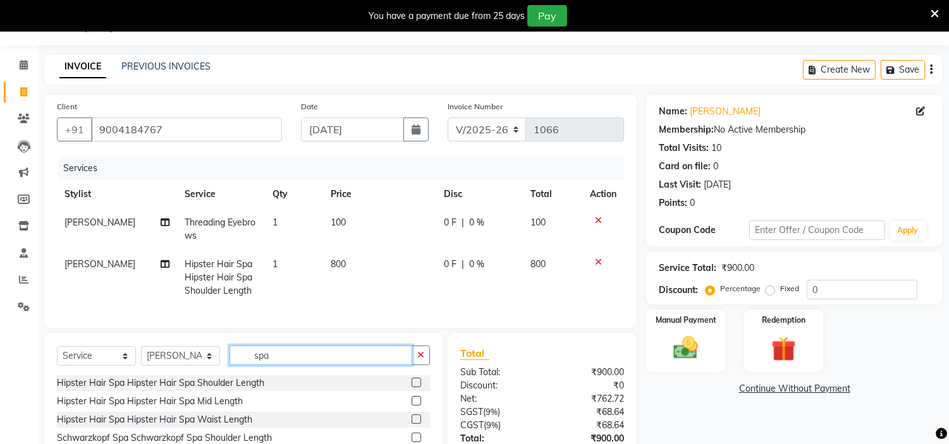
click at [301, 365] on input "spa" at bounding box center [320, 356] width 183 height 20
type input "s"
type input "c"
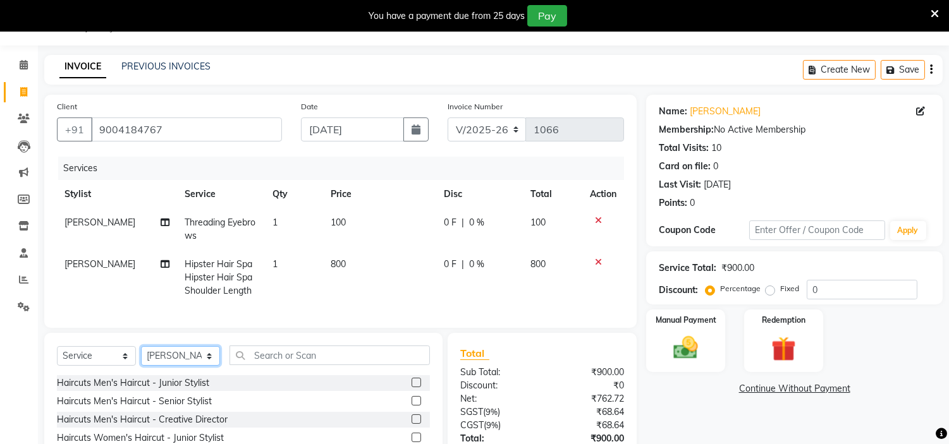
drag, startPoint x: 187, startPoint y: 357, endPoint x: 187, endPoint y: 364, distance: 7.0
click at [187, 364] on select "Select Stylist Aarushi aishu altaf anil ashik bhavin irene julie Khandu Manager…" at bounding box center [180, 356] width 79 height 20
select select "85979"
click at [141, 357] on select "Select Stylist Aarushi aishu altaf anil ashik bhavin irene julie Khandu Manager…" at bounding box center [180, 356] width 79 height 20
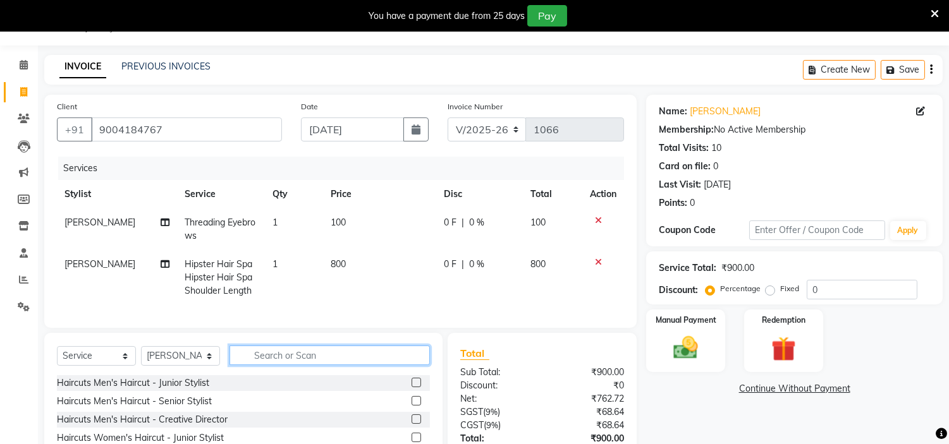
click at [288, 365] on input "text" at bounding box center [329, 356] width 200 height 20
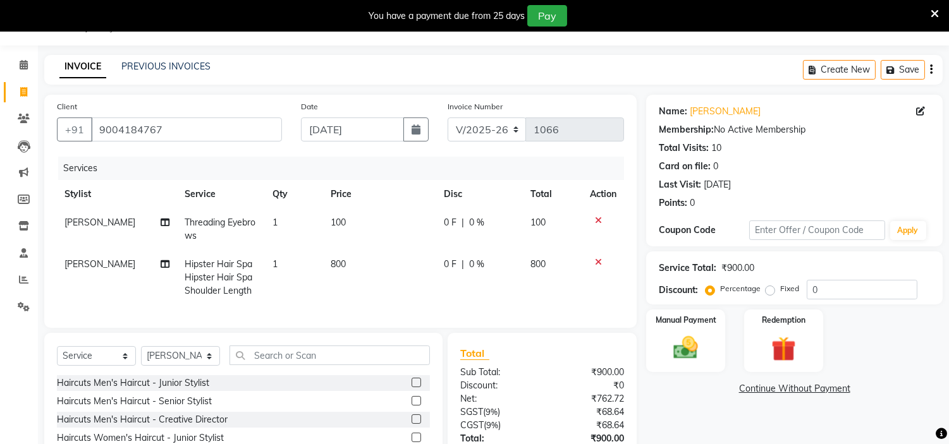
click at [81, 262] on span "[PERSON_NAME]" at bounding box center [99, 264] width 71 height 11
select select "85977"
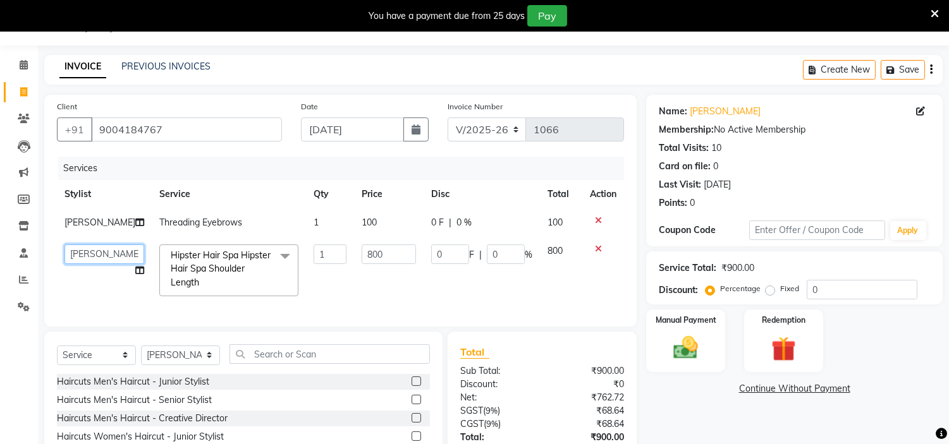
click at [81, 262] on select "[PERSON_NAME] [PERSON_NAME] [PERSON_NAME] [PERSON_NAME] Manager id [PERSON_NAME…" at bounding box center [104, 255] width 80 height 20
select select "85986"
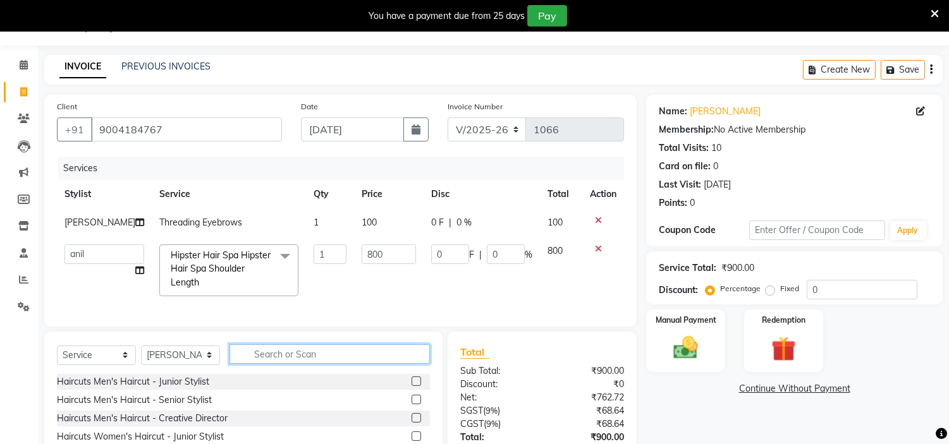
click at [289, 364] on input "text" at bounding box center [329, 355] width 200 height 20
type input "cut"
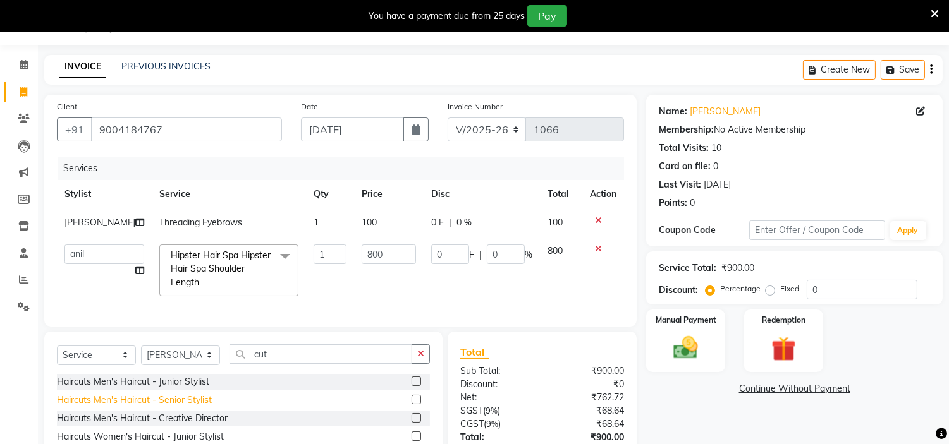
click at [167, 407] on div "Haircuts Men's Haircut - Senior Stylist" at bounding box center [134, 400] width 155 height 13
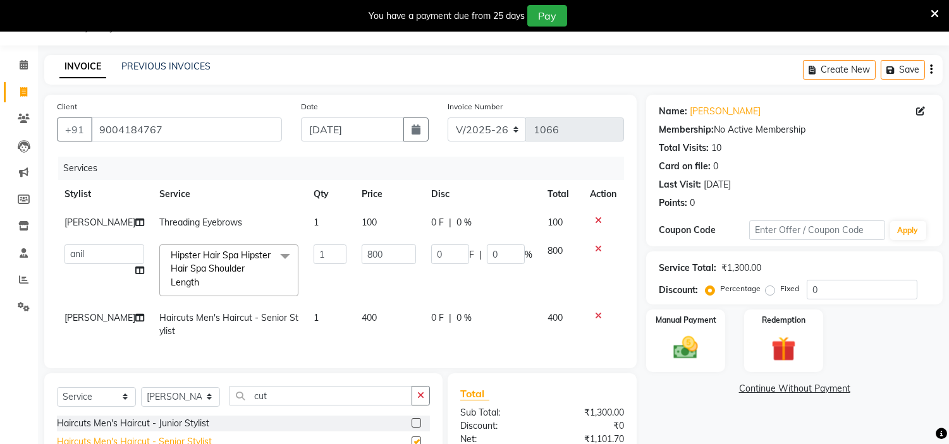
checkbox input "false"
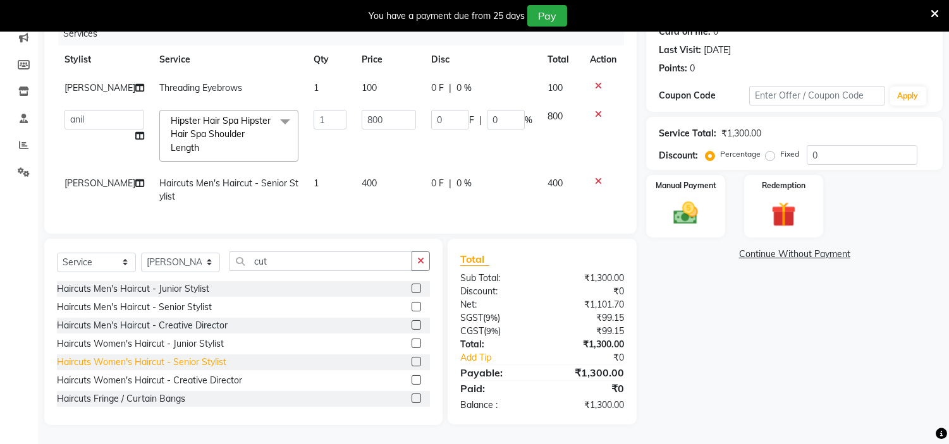
click at [171, 367] on div "Haircuts Women's Haircut - Senior Stylist" at bounding box center [141, 362] width 169 height 13
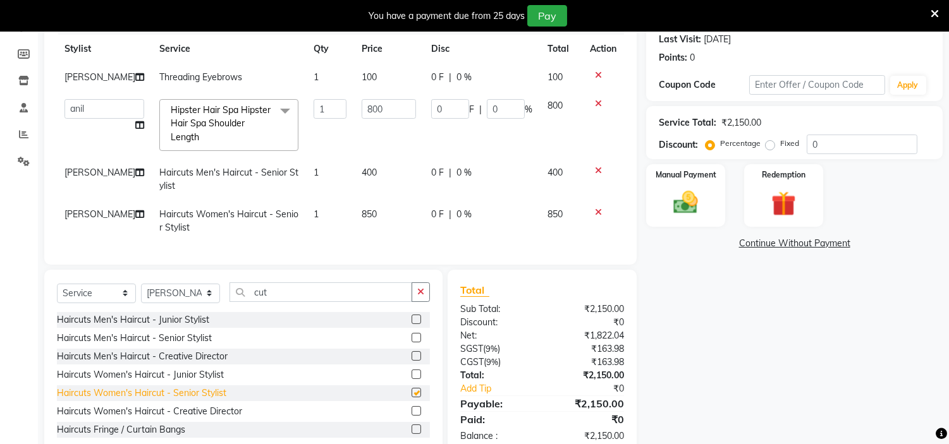
checkbox input "false"
click at [596, 171] on icon at bounding box center [598, 170] width 7 height 9
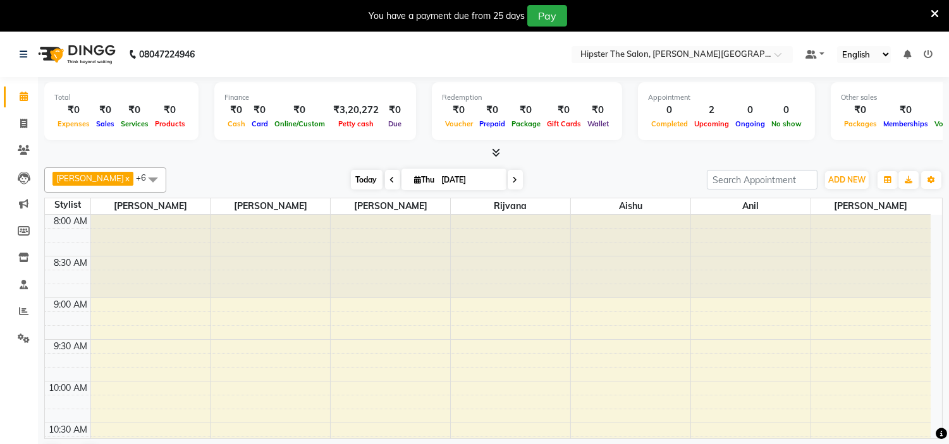
click at [353, 180] on span "Today" at bounding box center [367, 180] width 32 height 20
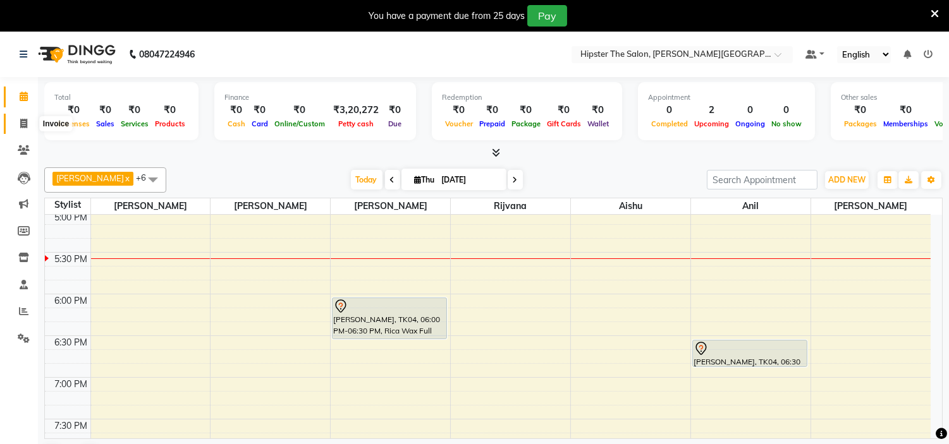
click at [23, 122] on icon at bounding box center [23, 123] width 7 height 9
select select "8592"
select select "service"
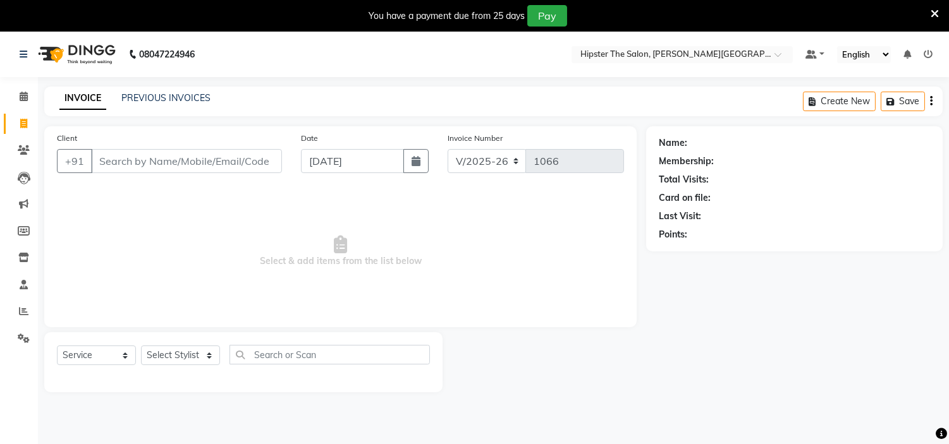
click at [162, 165] on input "Client" at bounding box center [186, 161] width 191 height 24
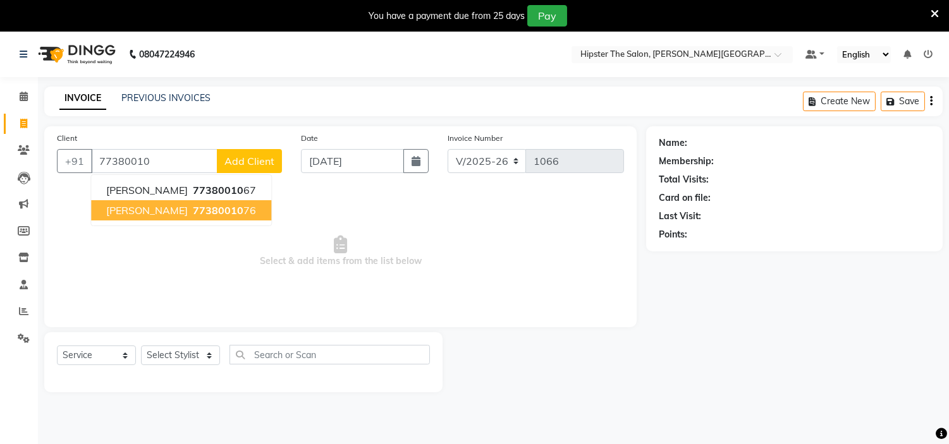
click at [144, 211] on span "[PERSON_NAME]" at bounding box center [147, 210] width 82 height 13
type input "7738001076"
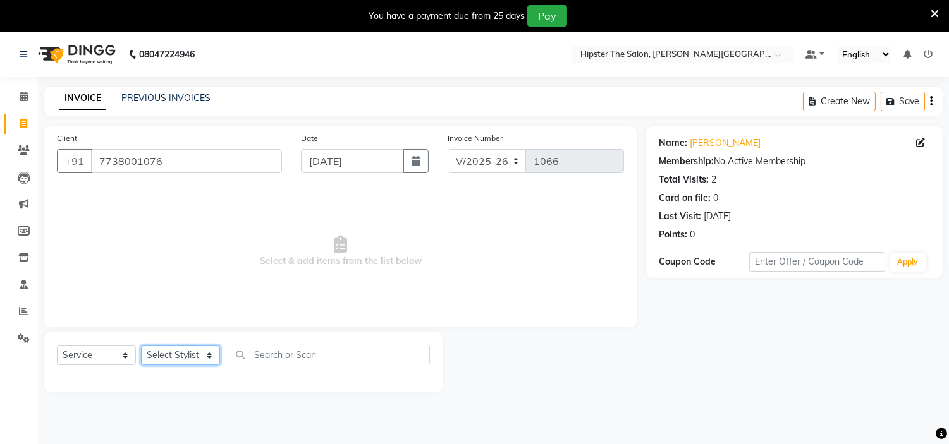
click at [184, 358] on select "Select Stylist [PERSON_NAME] [PERSON_NAME] [PERSON_NAME] [PERSON_NAME] Manager …" at bounding box center [180, 356] width 79 height 20
select select "85979"
click at [141, 346] on select "Select Stylist [PERSON_NAME] [PERSON_NAME] [PERSON_NAME] [PERSON_NAME] Manager …" at bounding box center [180, 356] width 79 height 20
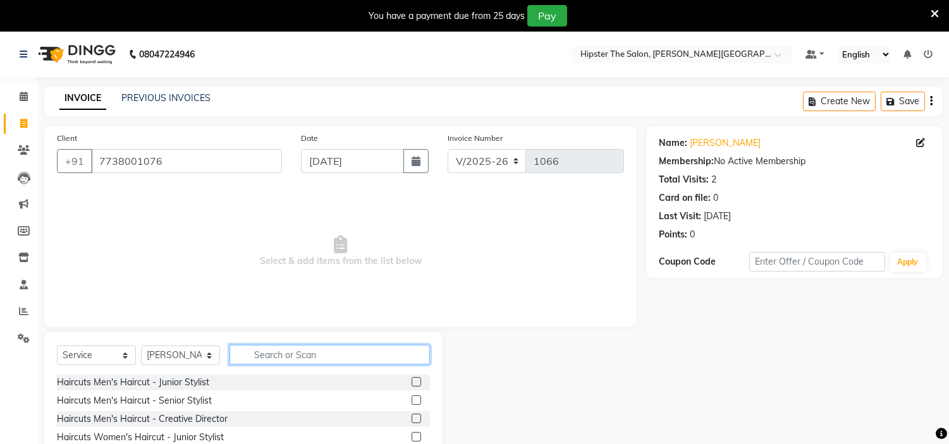
click at [271, 357] on input "text" at bounding box center [329, 355] width 200 height 20
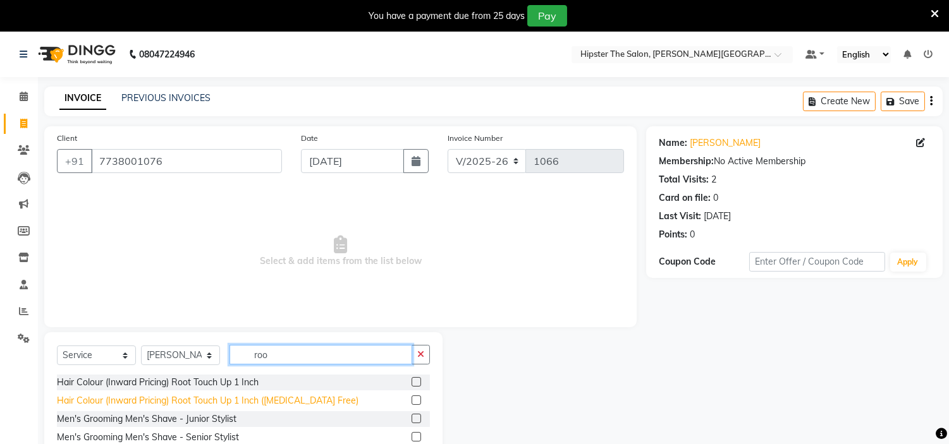
type input "roo"
click at [211, 403] on div "Hair Colour (Inward Pricing) Root Touch Up 1 Inch ([MEDICAL_DATA] Free)" at bounding box center [208, 400] width 302 height 13
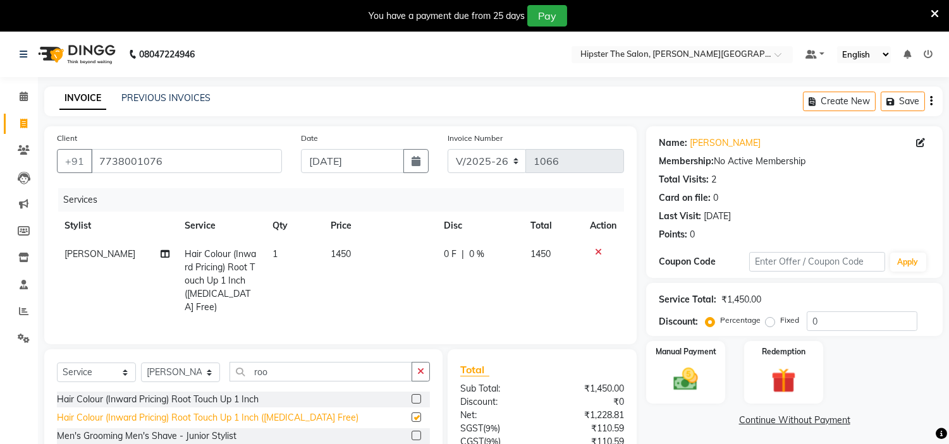
checkbox input "false"
click at [190, 370] on select "Select Stylist Aarushi aishu altaf anil ashik bhavin irene julie Khandu Manager…" at bounding box center [180, 373] width 79 height 20
select select "85981"
click at [141, 363] on select "Select Stylist Aarushi aishu altaf anil ashik bhavin irene julie Khandu Manager…" at bounding box center [180, 373] width 79 height 20
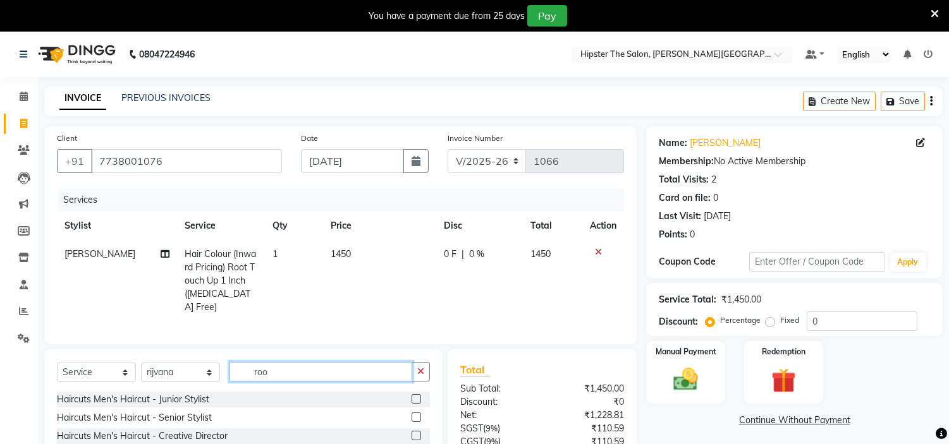
click at [302, 370] on input "roo" at bounding box center [320, 372] width 183 height 20
type input "r"
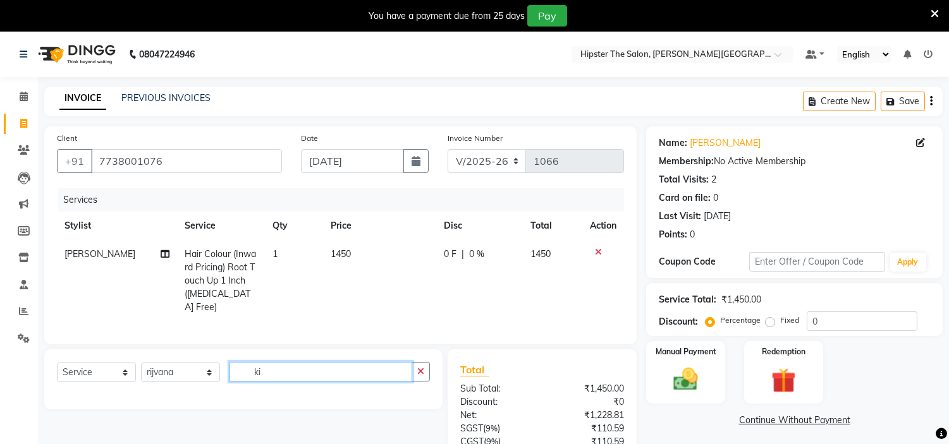
type input "k"
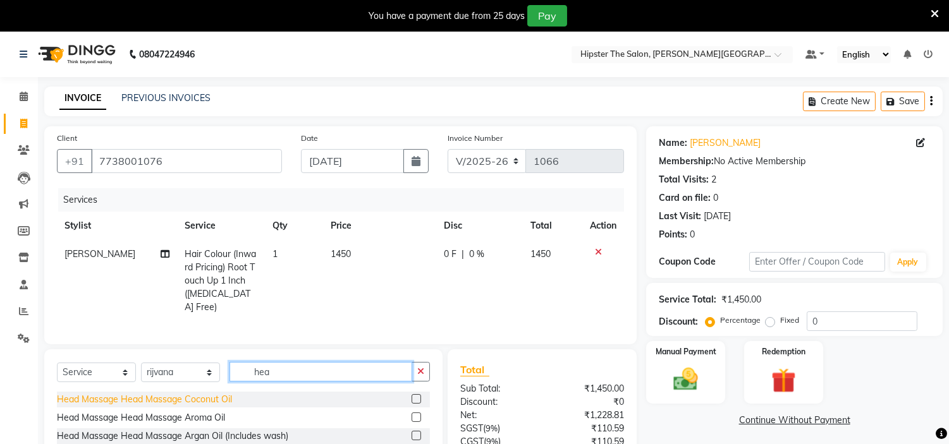
type input "hea"
click at [186, 396] on div "Head Massage Head Massage Coconut Oil" at bounding box center [144, 399] width 175 height 13
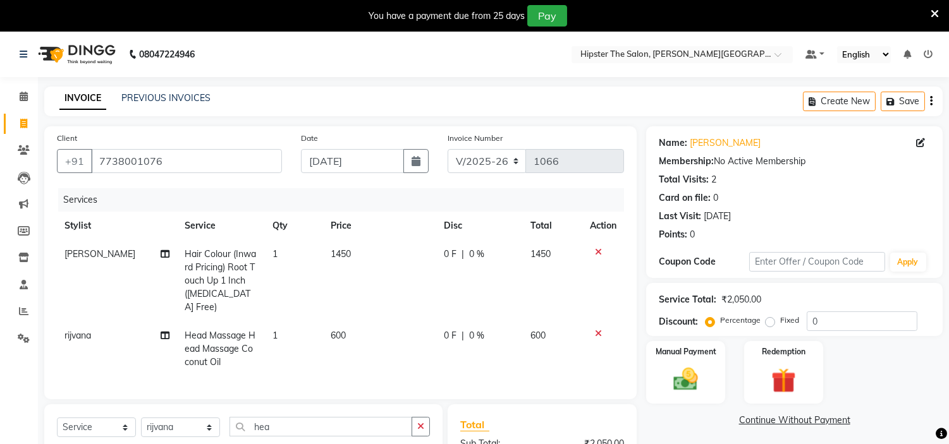
checkbox input "false"
click at [357, 322] on td "600" at bounding box center [379, 349] width 113 height 55
select select "85981"
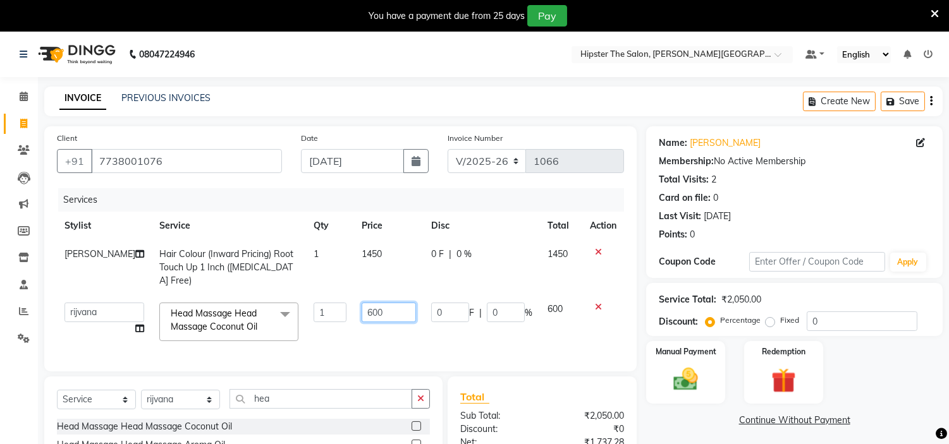
click at [387, 303] on input "600" at bounding box center [389, 313] width 54 height 20
type input "6"
type input "450"
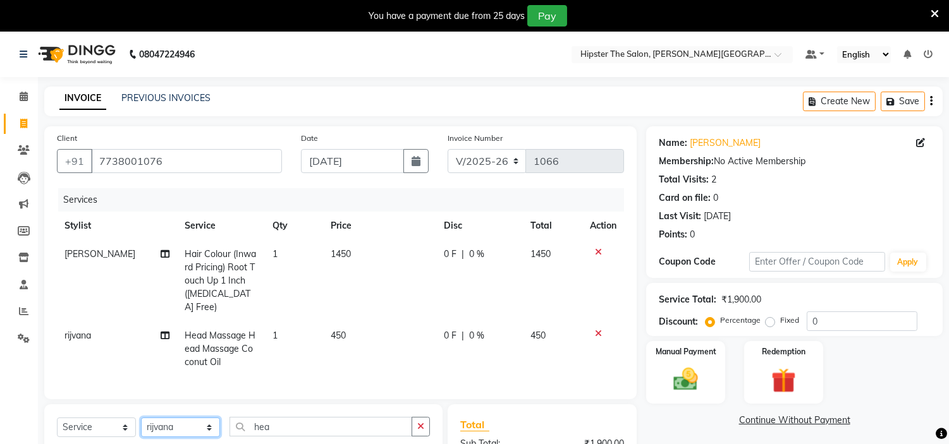
click at [179, 426] on select "Select Stylist Aarushi aishu altaf anil ashik bhavin irene julie Khandu Manager…" at bounding box center [180, 428] width 79 height 20
select select "85977"
click at [141, 418] on select "Select Stylist Aarushi aishu altaf anil ashik bhavin irene julie Khandu Manager…" at bounding box center [180, 428] width 79 height 20
click at [270, 422] on input "hea" at bounding box center [320, 427] width 183 height 20
type input "h"
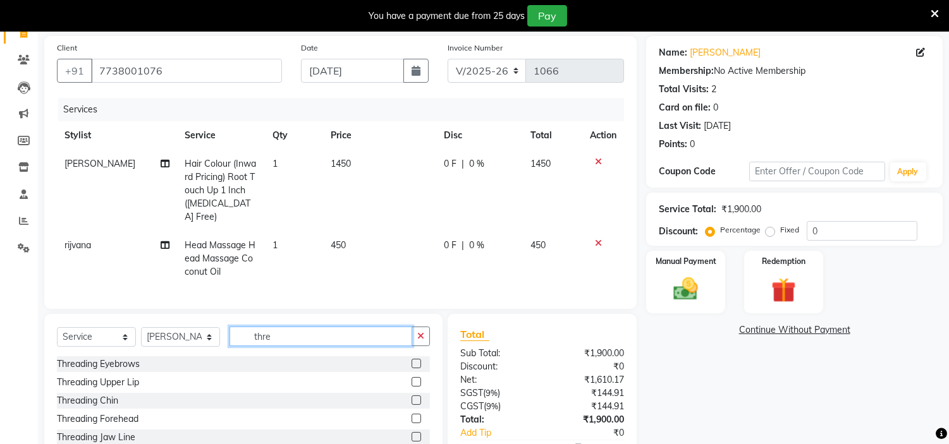
scroll to position [109, 0]
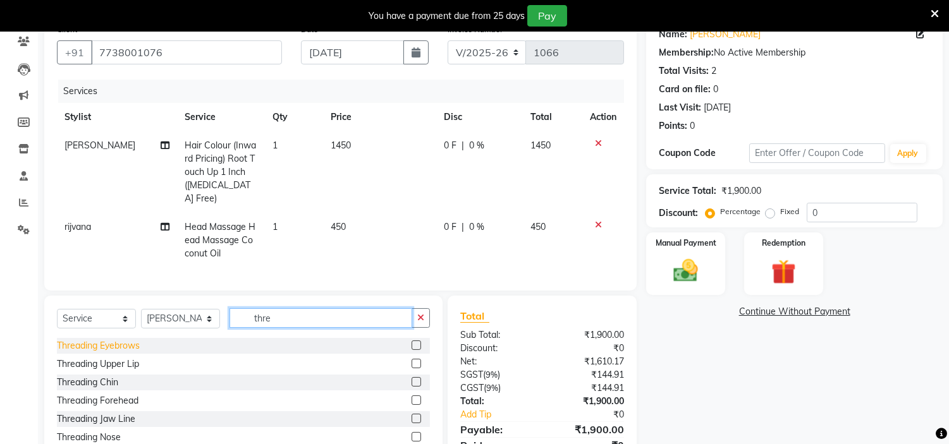
type input "thre"
click at [127, 345] on div "Threading Eyebrows" at bounding box center [98, 345] width 83 height 13
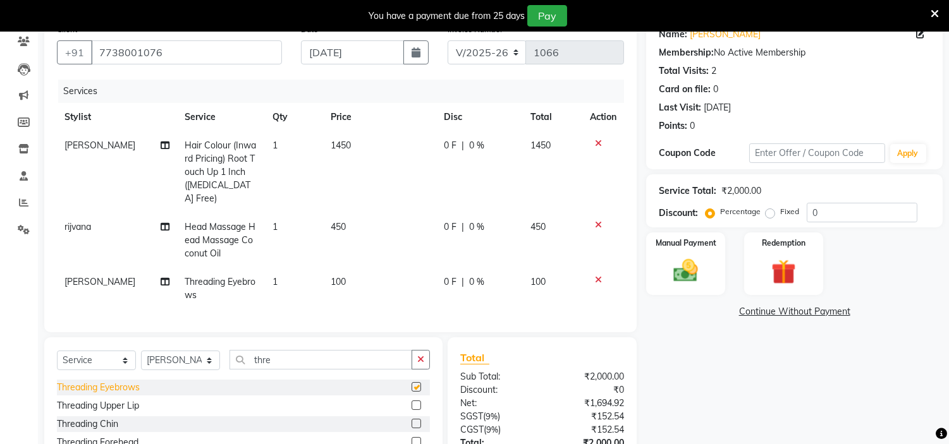
checkbox input "false"
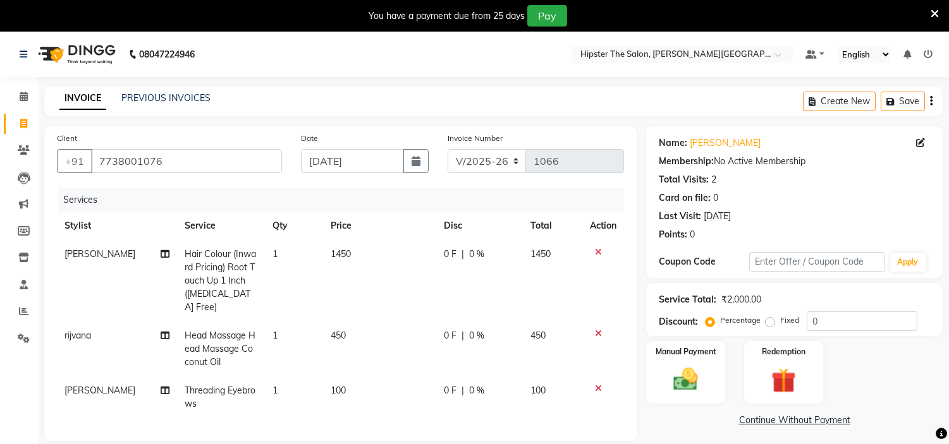
scroll to position [134, 0]
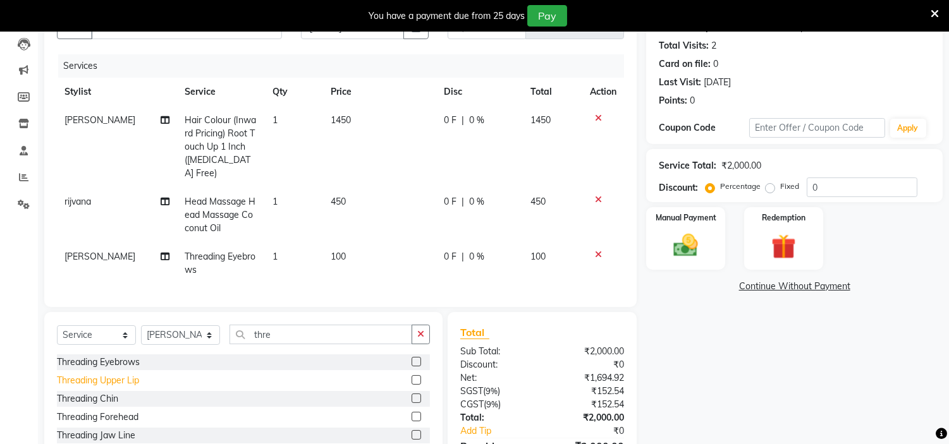
click at [110, 378] on div "Threading Upper Lip" at bounding box center [98, 380] width 82 height 13
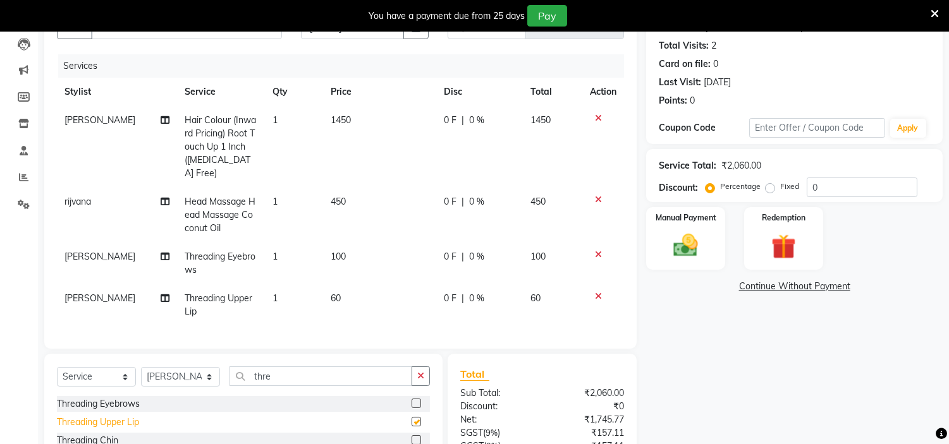
checkbox input "false"
click at [597, 117] on icon at bounding box center [598, 118] width 7 height 9
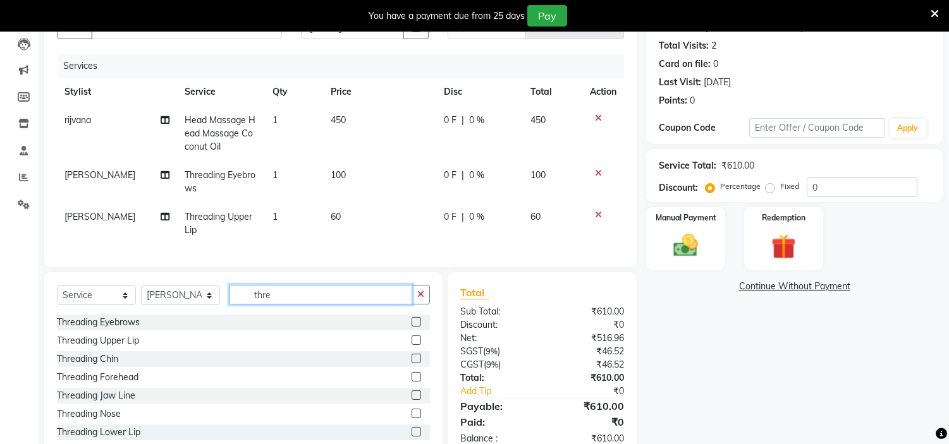
click at [291, 305] on input "thre" at bounding box center [320, 295] width 183 height 20
type input "t"
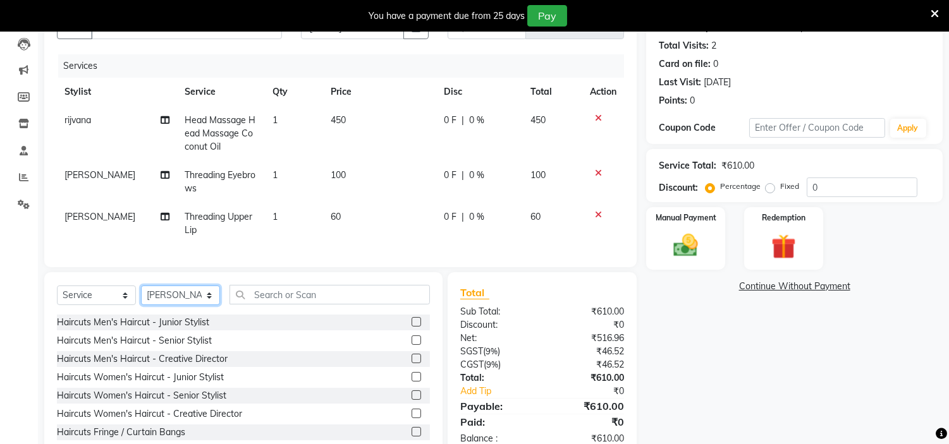
click at [181, 304] on select "Select Stylist Aarushi aishu altaf anil ashik bhavin irene julie Khandu Manager…" at bounding box center [180, 296] width 79 height 20
select select "85979"
click at [141, 296] on select "Select Stylist Aarushi aishu altaf anil ashik bhavin irene julie Khandu Manager…" at bounding box center [180, 296] width 79 height 20
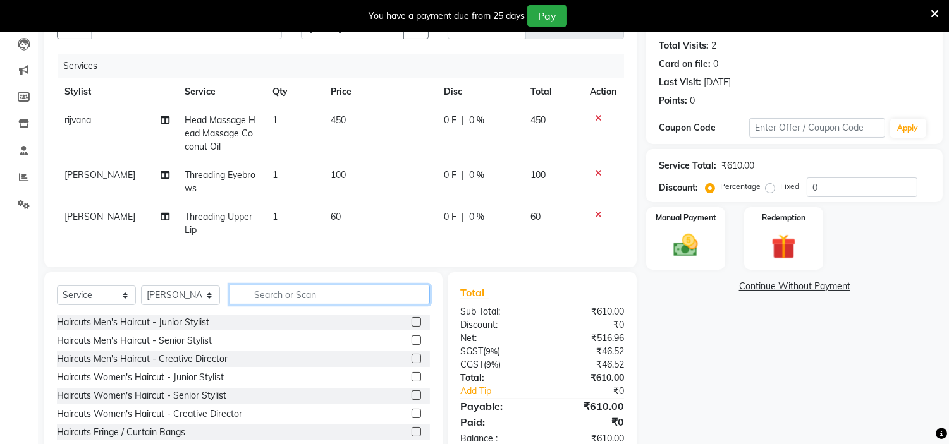
click at [274, 305] on input "text" at bounding box center [329, 295] width 200 height 20
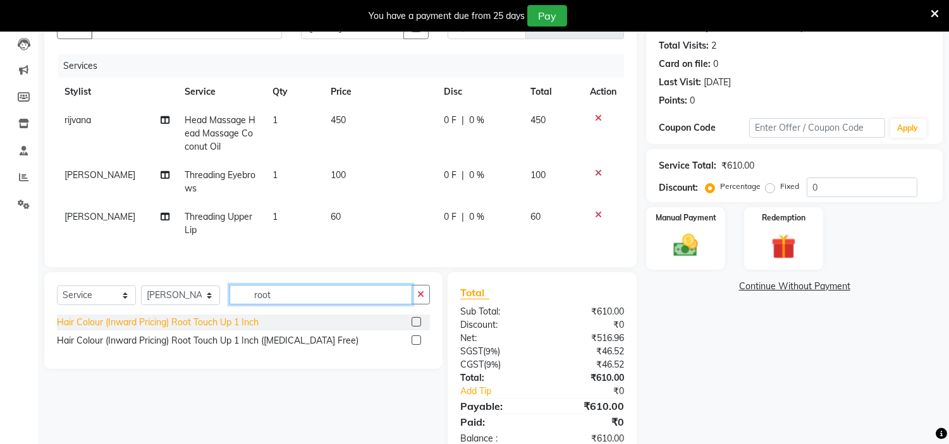
type input "root"
click at [242, 329] on div "Hair Colour (Inward Pricing) Root Touch Up 1 Inch" at bounding box center [158, 322] width 202 height 13
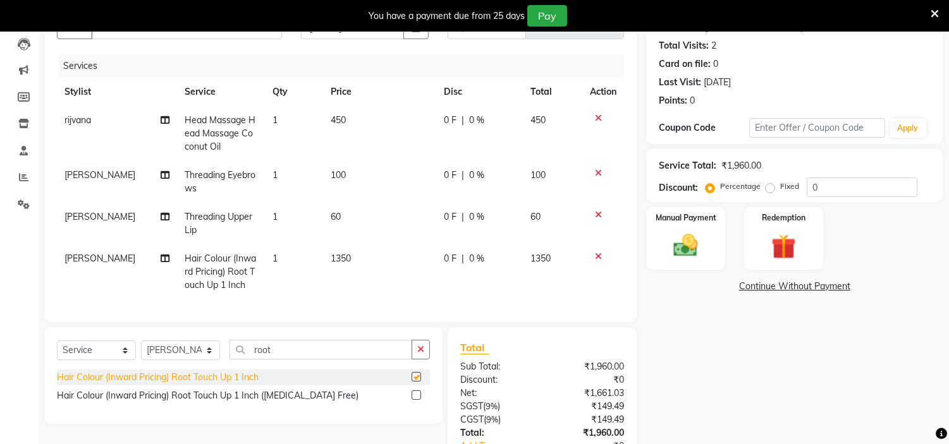
checkbox input "false"
click at [693, 248] on img at bounding box center [686, 246] width 42 height 30
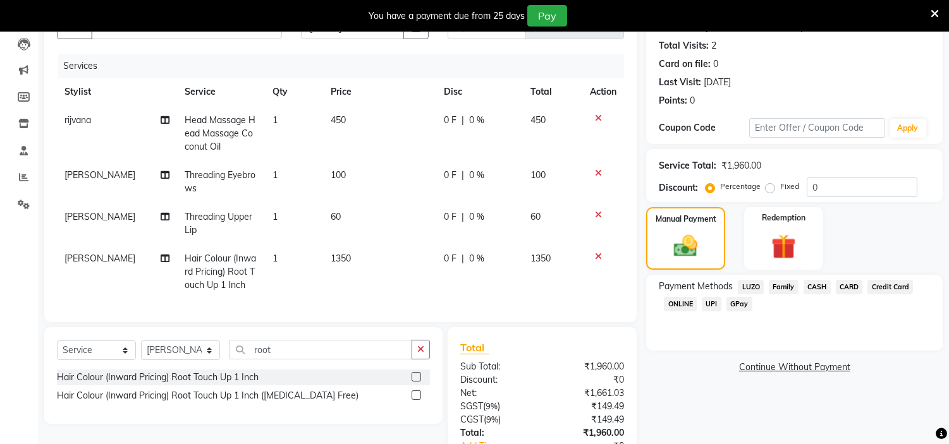
click at [734, 300] on span "GPay" at bounding box center [739, 304] width 26 height 15
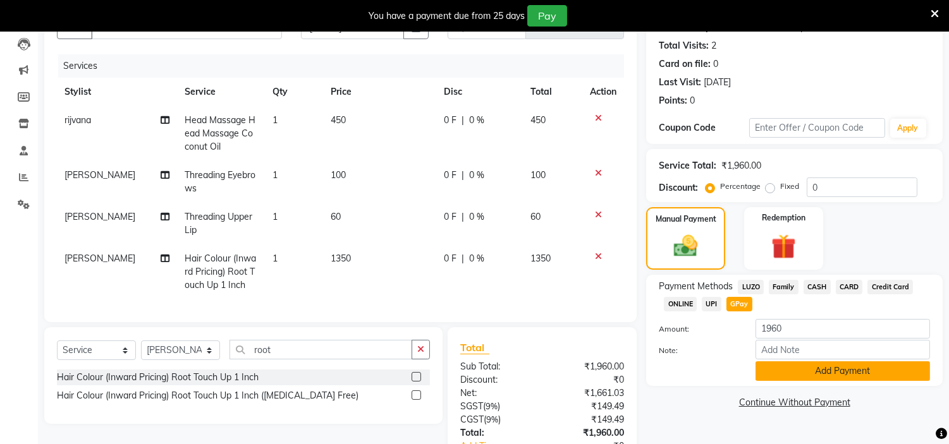
click at [788, 374] on button "Add Payment" at bounding box center [842, 372] width 174 height 20
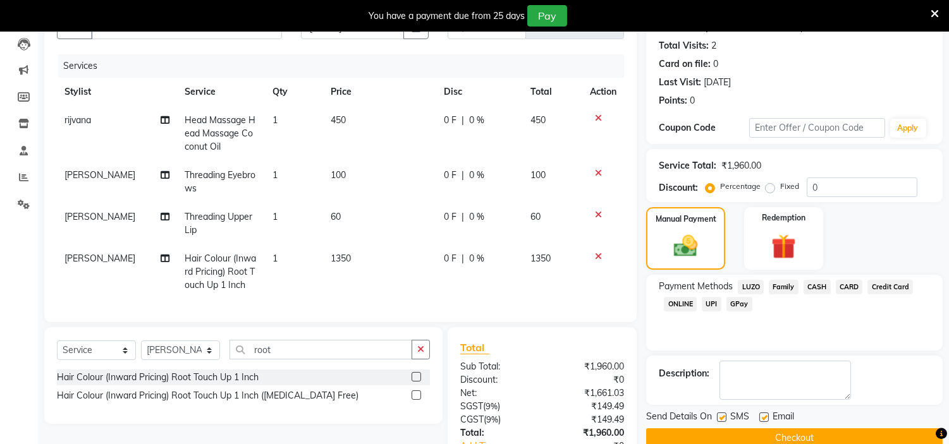
scroll to position [258, 0]
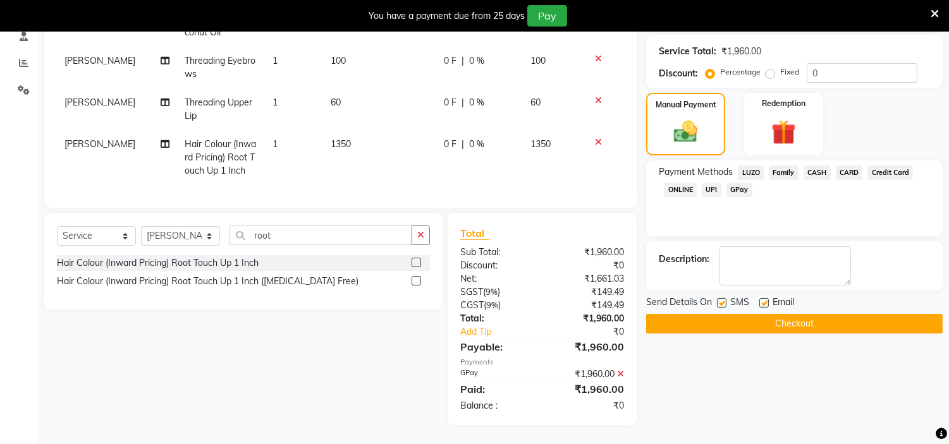
click at [742, 314] on button "Checkout" at bounding box center [794, 324] width 296 height 20
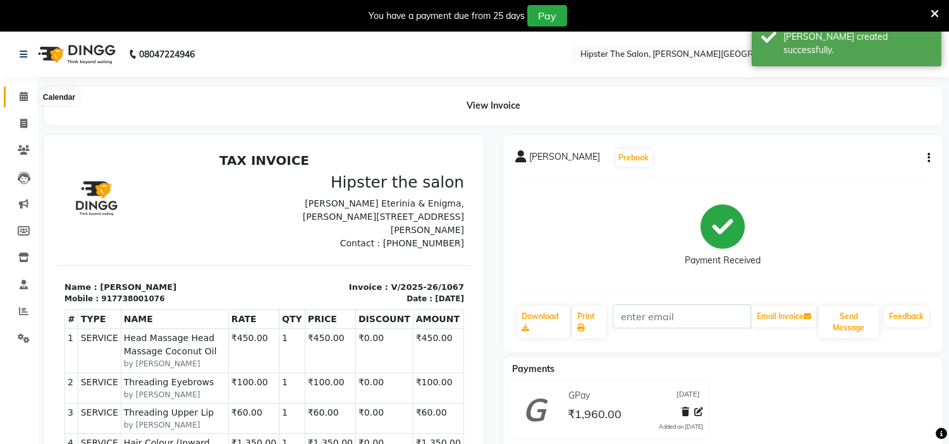
click at [22, 95] on icon at bounding box center [24, 96] width 8 height 9
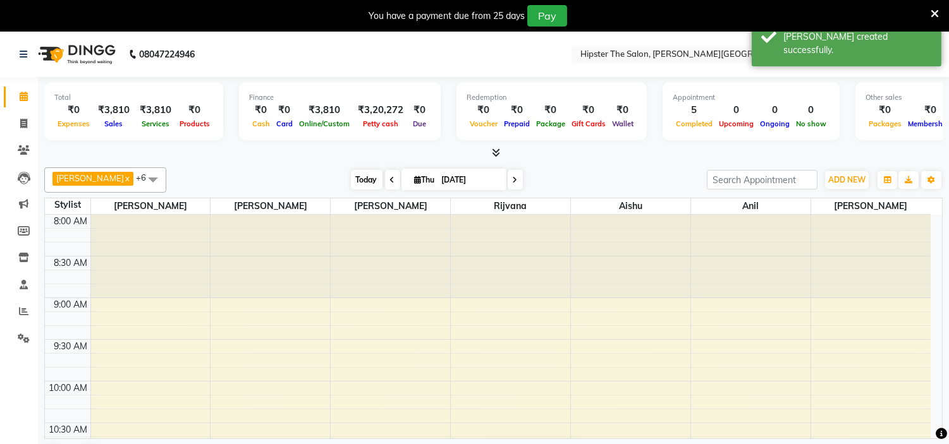
click at [351, 173] on span "Today" at bounding box center [367, 180] width 32 height 20
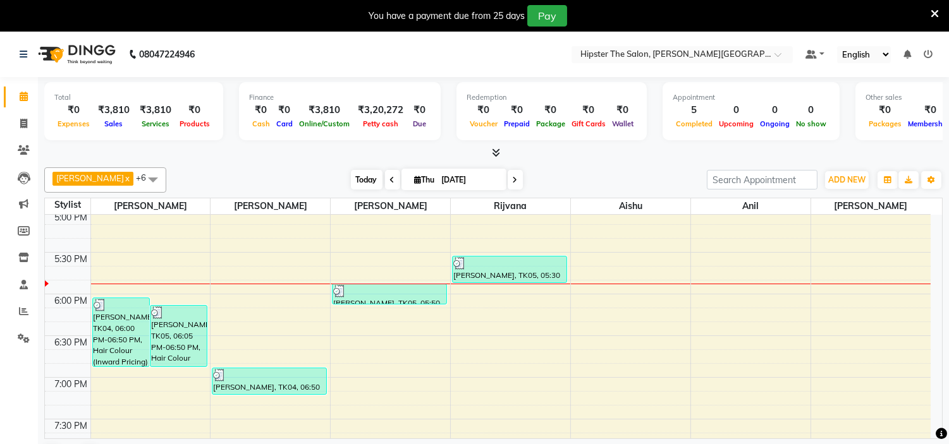
click at [351, 174] on span "Today" at bounding box center [367, 180] width 32 height 20
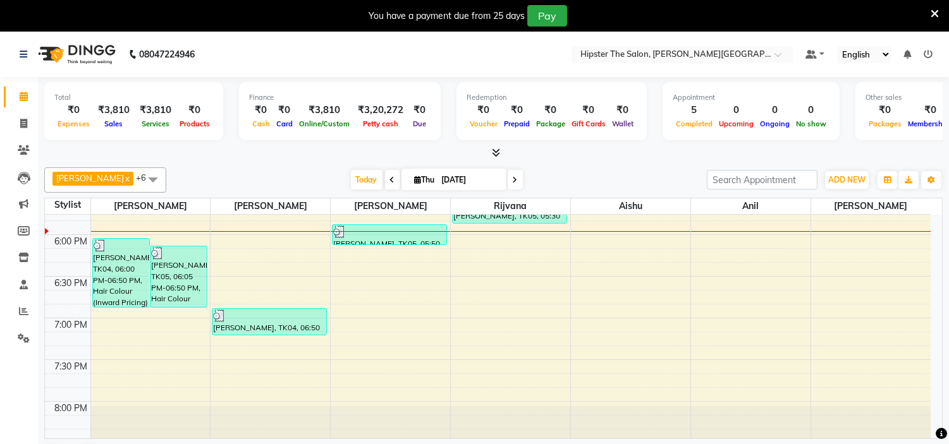
scroll to position [814, 0]
click at [351, 180] on span "Today" at bounding box center [367, 180] width 32 height 20
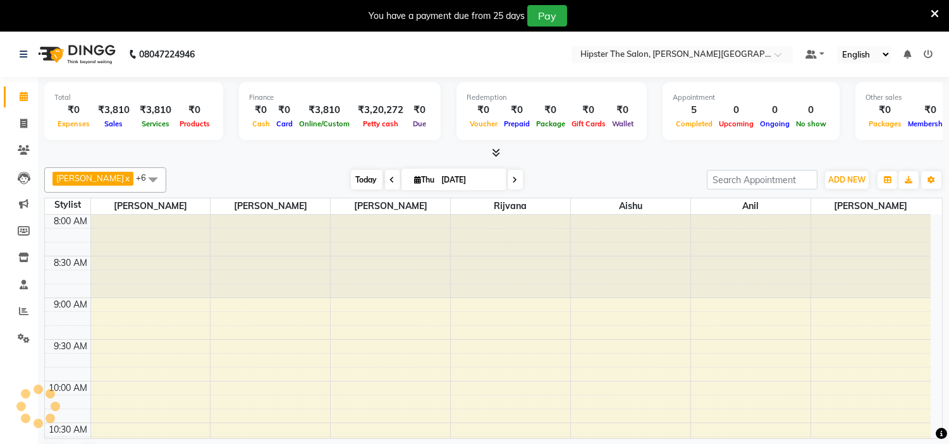
scroll to position [755, 0]
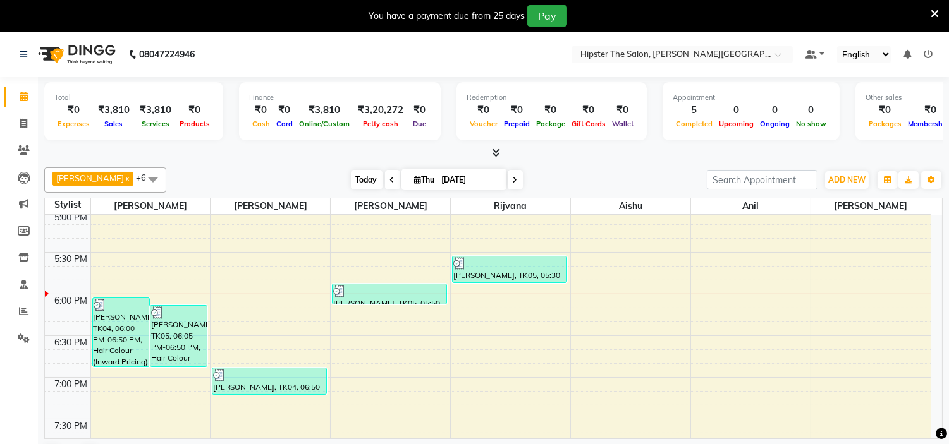
click at [351, 178] on span "Today" at bounding box center [367, 180] width 32 height 20
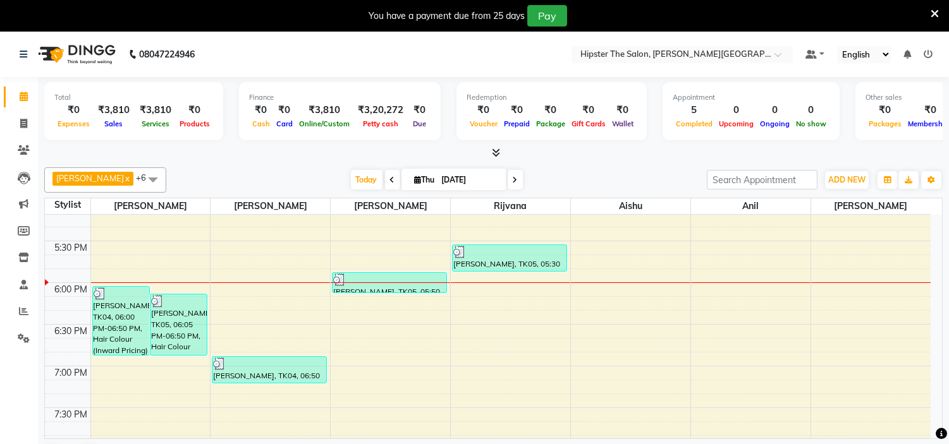
scroll to position [767, 0]
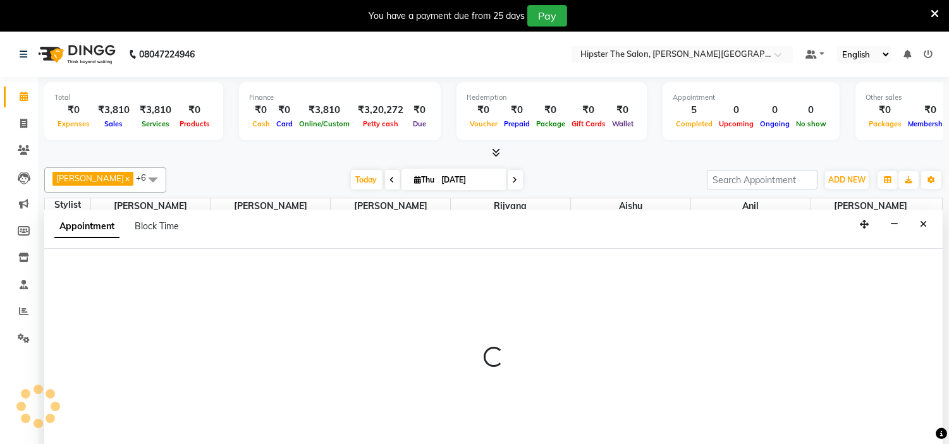
scroll to position [32, 0]
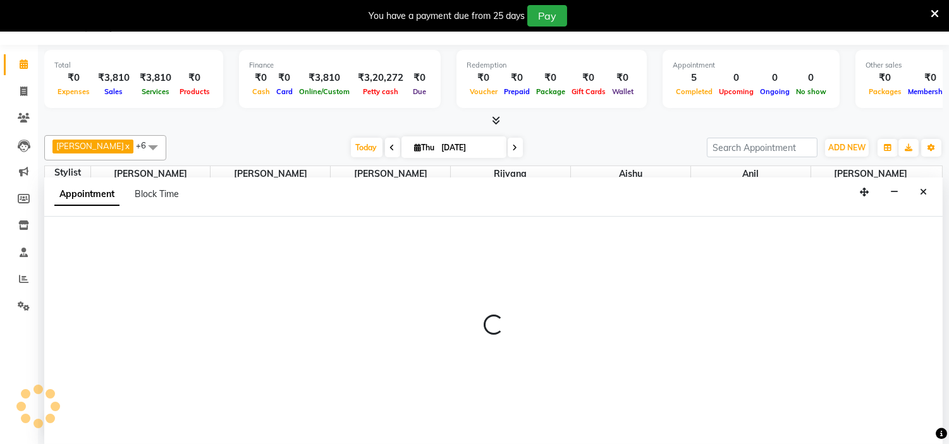
select select "85981"
select select "1080"
select select "tentative"
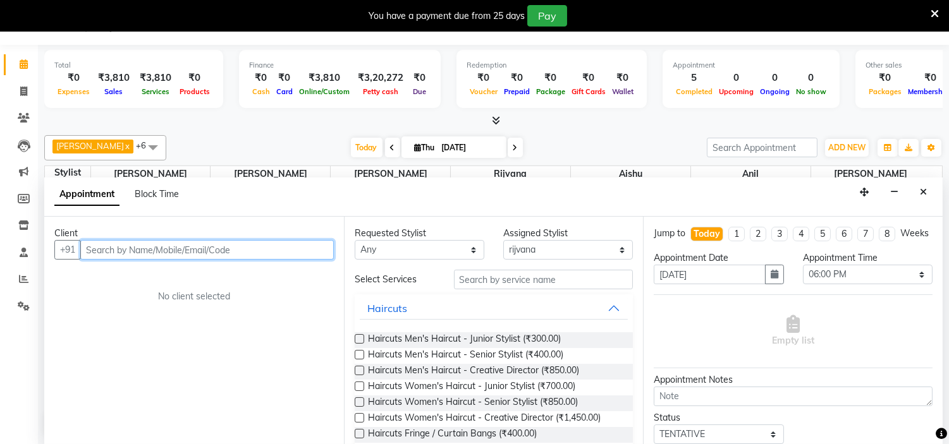
click at [207, 250] on input "text" at bounding box center [207, 250] width 254 height 20
click at [927, 193] on button "Close" at bounding box center [923, 193] width 18 height 20
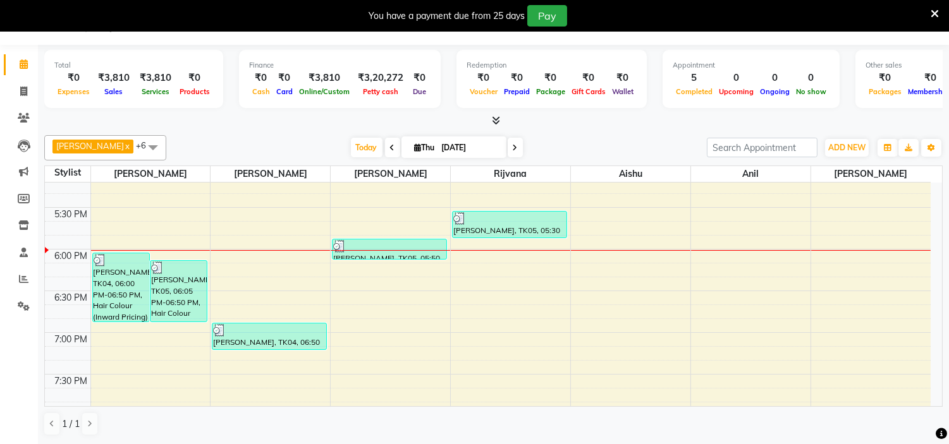
click at [508, 141] on span at bounding box center [515, 148] width 15 height 20
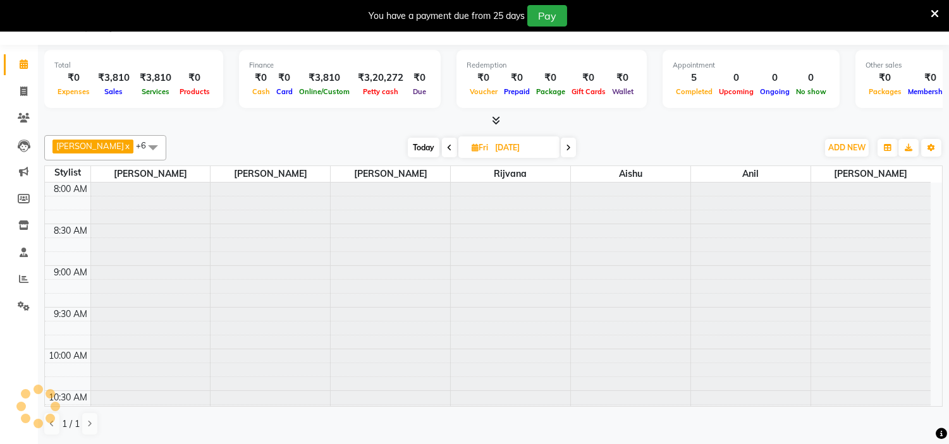
scroll to position [755, 0]
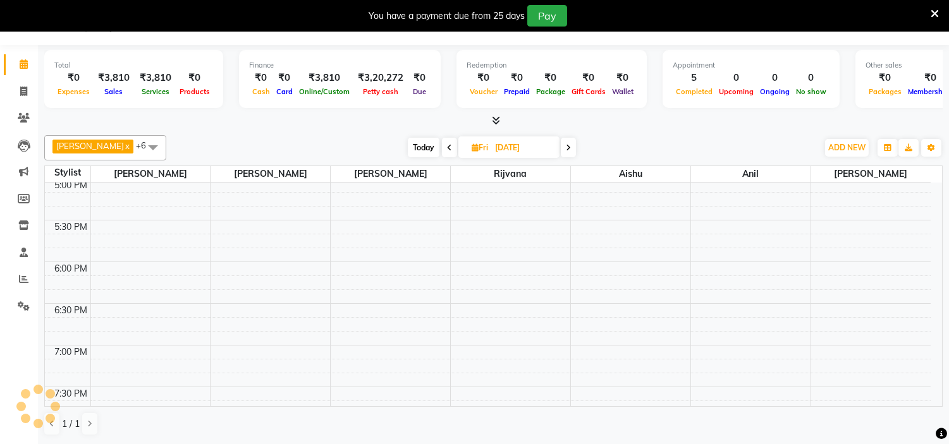
click at [411, 147] on span "Today" at bounding box center [424, 148] width 32 height 20
type input "[DATE]"
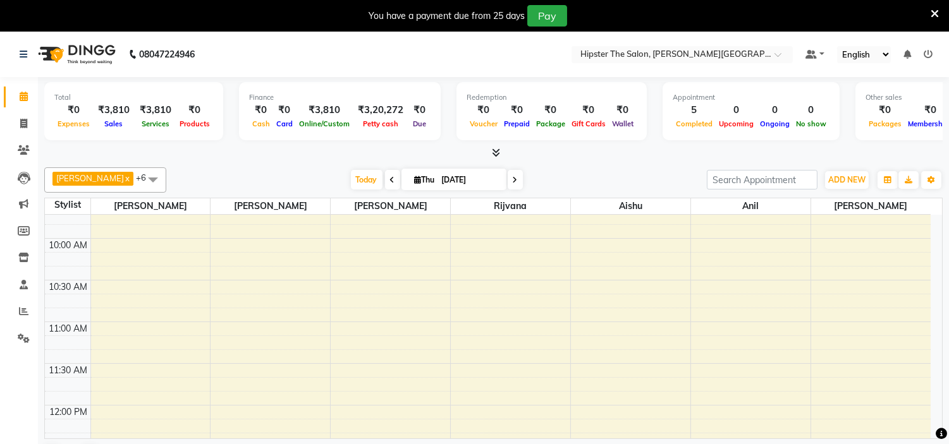
scroll to position [144, 0]
select select "85981"
select select "tentative"
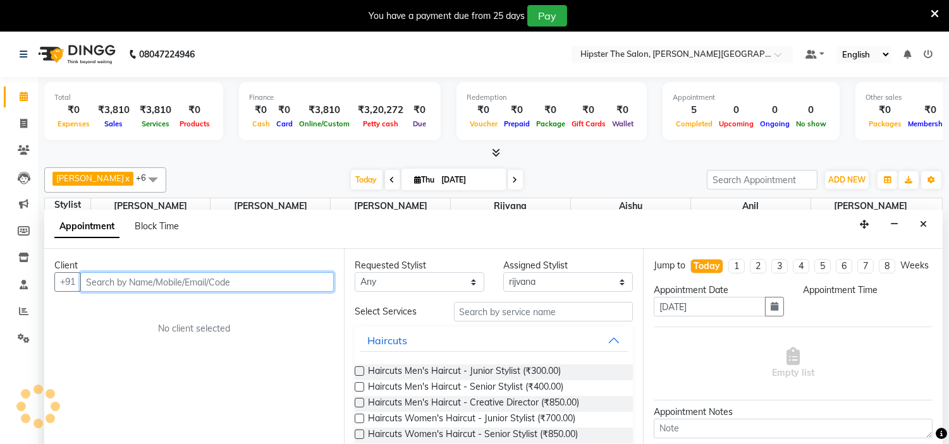
scroll to position [32, 0]
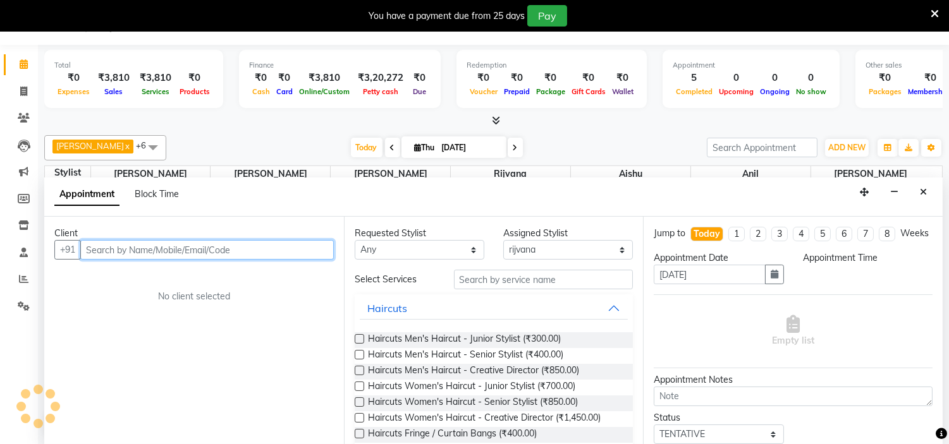
select select "630"
click at [204, 255] on input "text" at bounding box center [207, 250] width 254 height 20
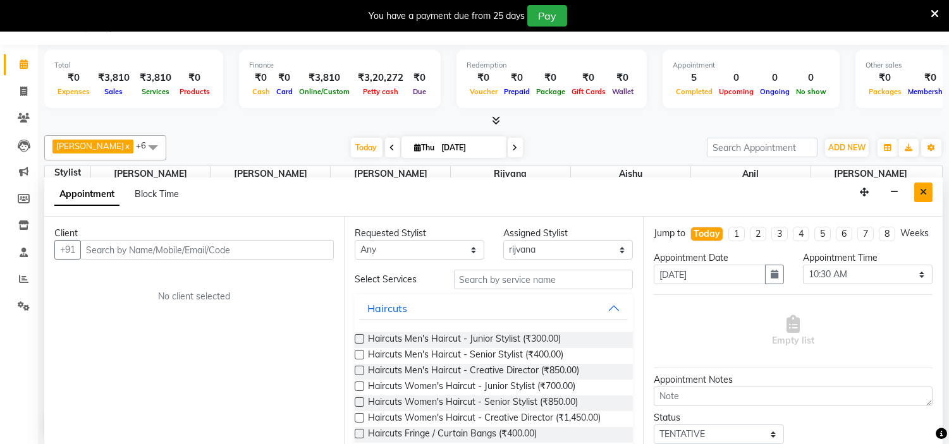
click at [918, 200] on button "Close" at bounding box center [923, 193] width 18 height 20
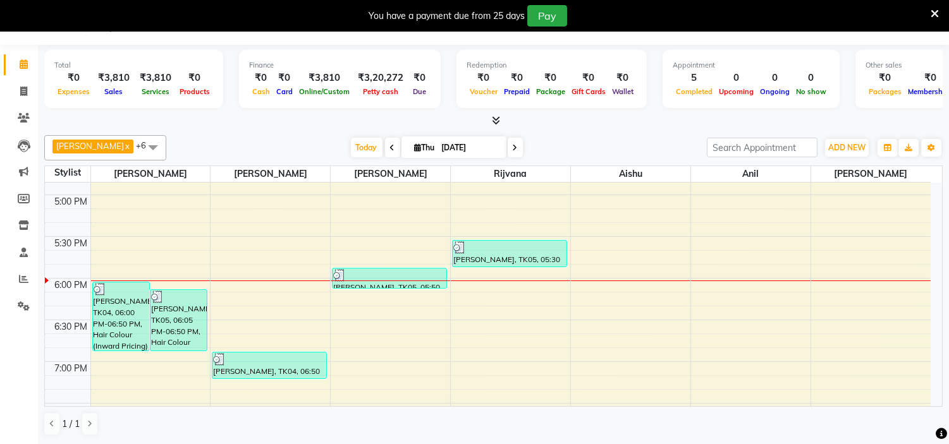
scroll to position [740, 0]
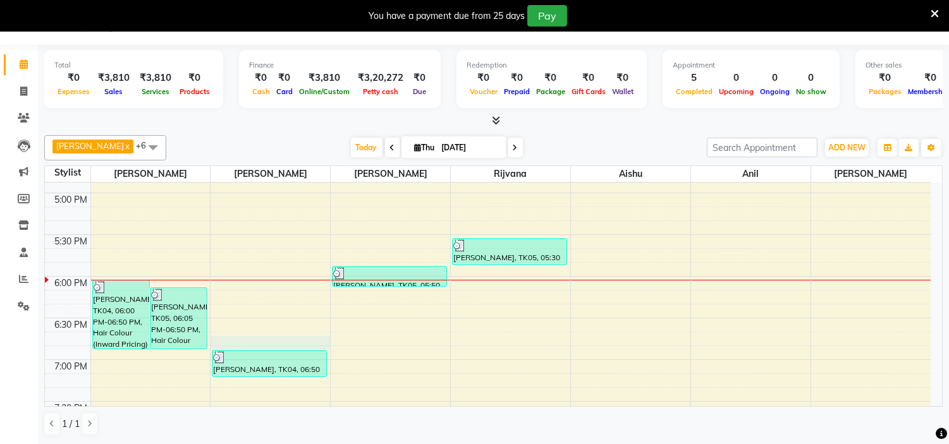
select select "85980"
select select "1125"
select select "tentative"
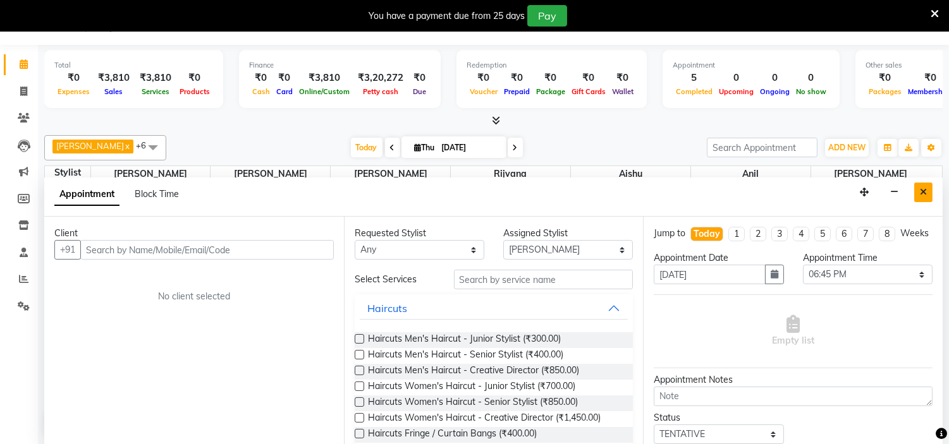
click at [927, 193] on button "Close" at bounding box center [923, 193] width 18 height 20
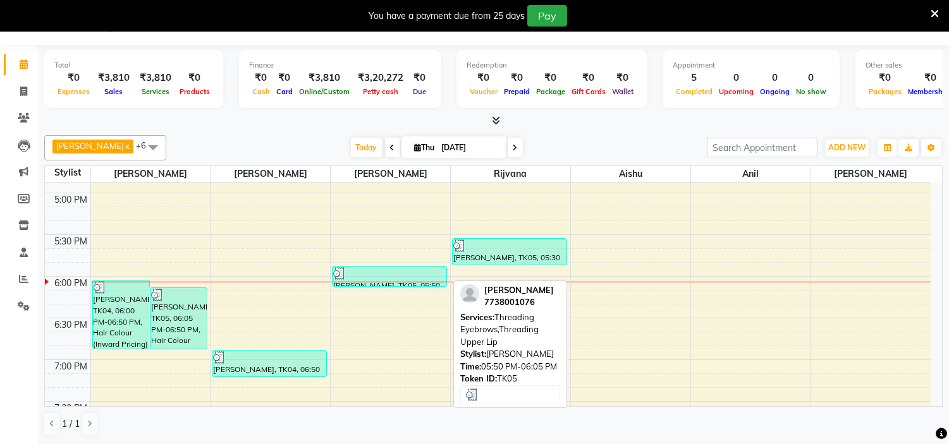
drag, startPoint x: 376, startPoint y: 285, endPoint x: 397, endPoint y: 285, distance: 21.5
click at [397, 285] on div "Babita Chand, TK05, 05:50 PM-06:05 PM, Threading Eyebrows,Threading Upper Lip" at bounding box center [390, 277] width 114 height 20
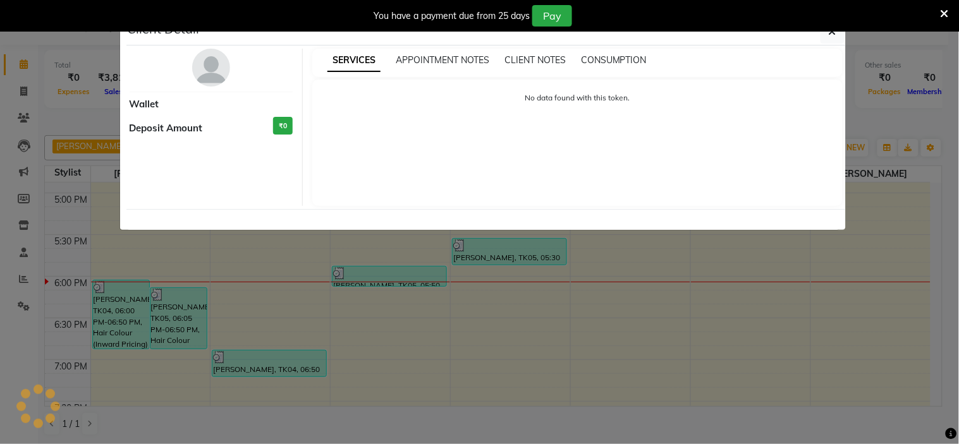
select select "3"
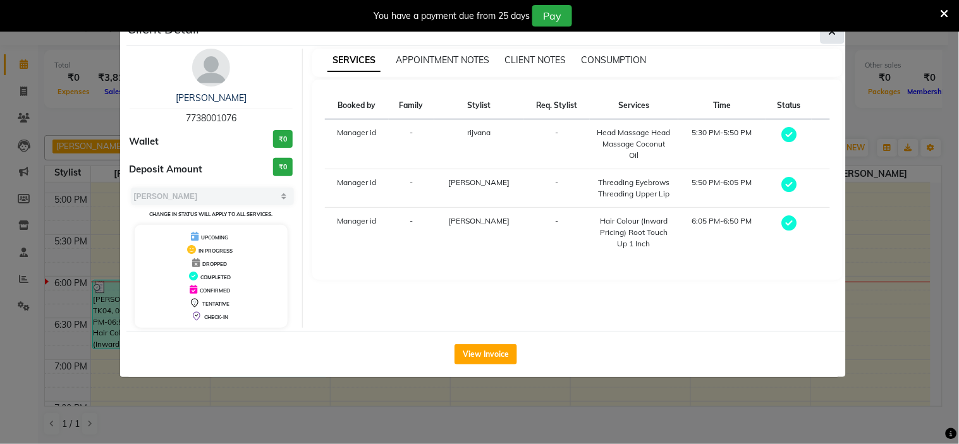
click at [835, 35] on icon "button" at bounding box center [833, 32] width 8 height 10
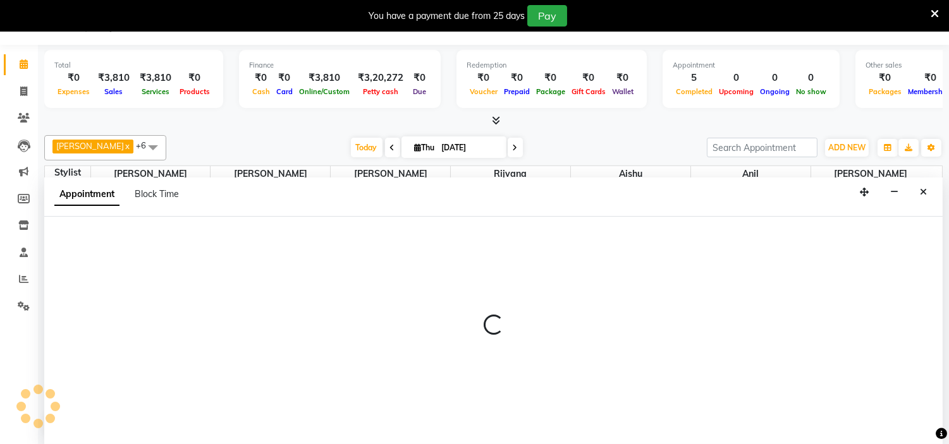
select select "85977"
select select "1080"
select select "tentative"
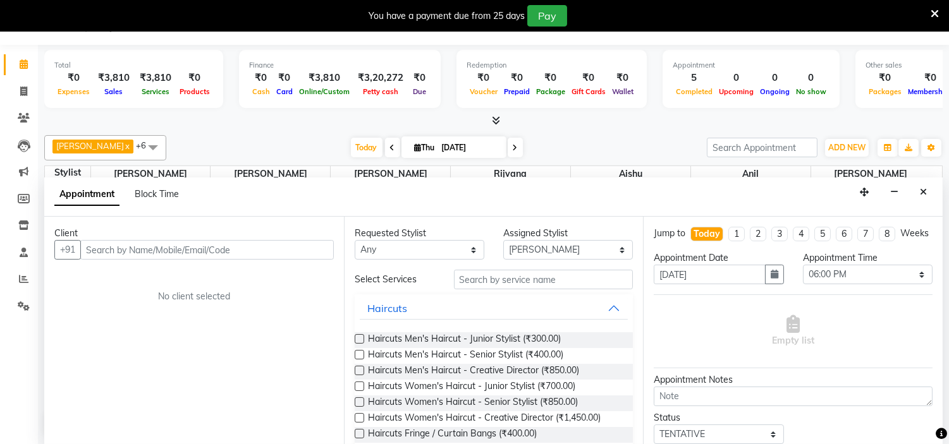
click at [211, 250] on input "text" at bounding box center [207, 250] width 254 height 20
click at [241, 253] on input "text" at bounding box center [207, 250] width 254 height 20
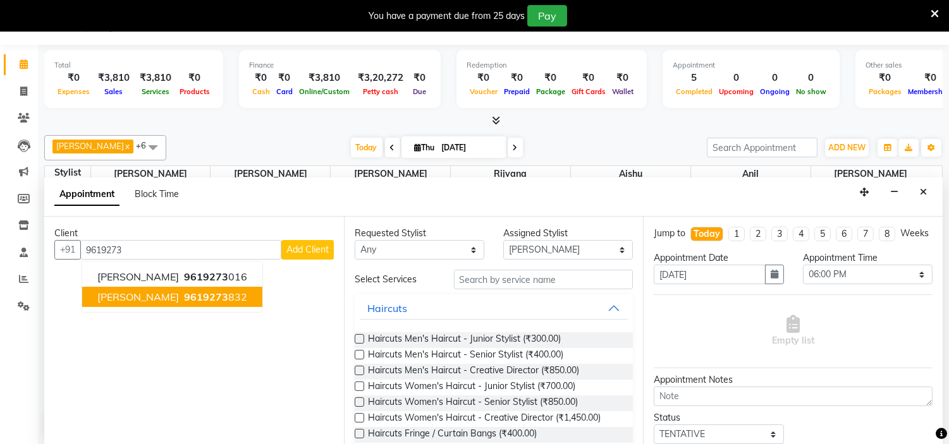
click at [133, 295] on span "Mrudul Sharma" at bounding box center [138, 297] width 82 height 13
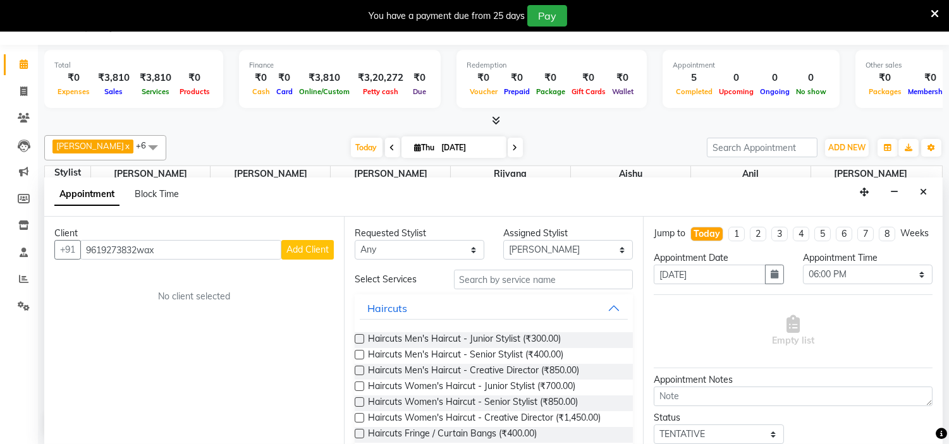
type input "9619273832wax"
click at [504, 273] on input "text" at bounding box center [544, 280] width 180 height 20
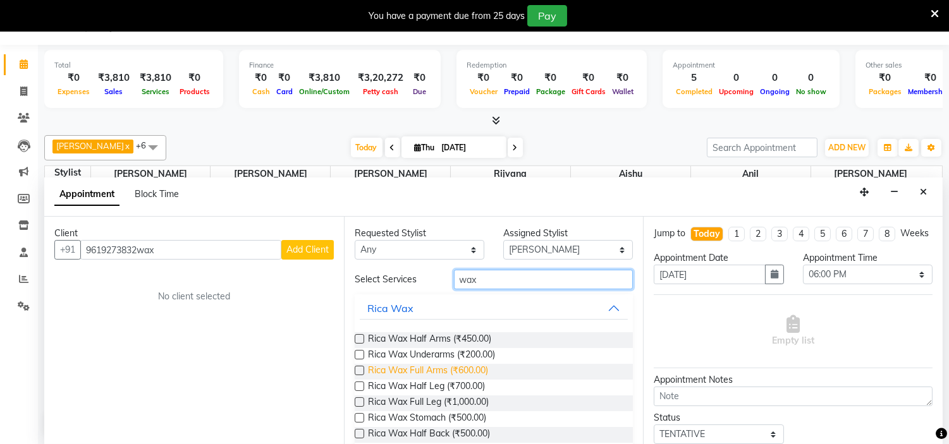
type input "wax"
click at [441, 371] on span "Rica Wax Full Arms (₹600.00)" at bounding box center [428, 372] width 120 height 16
checkbox input "false"
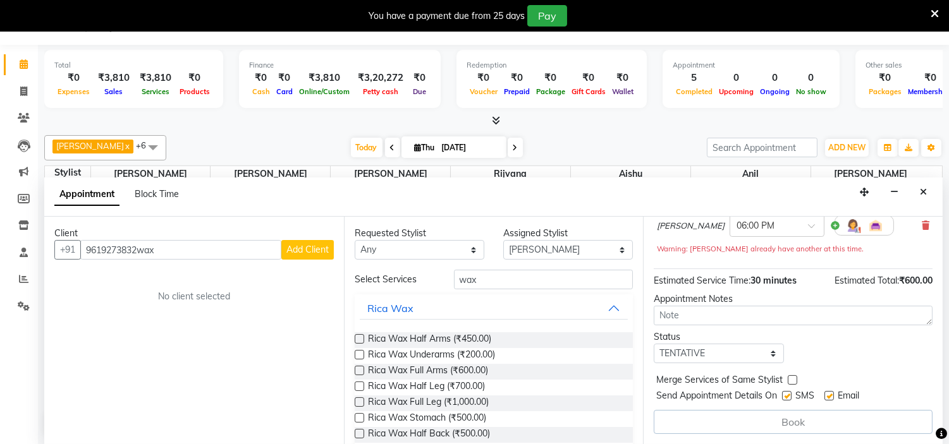
scroll to position [0, 0]
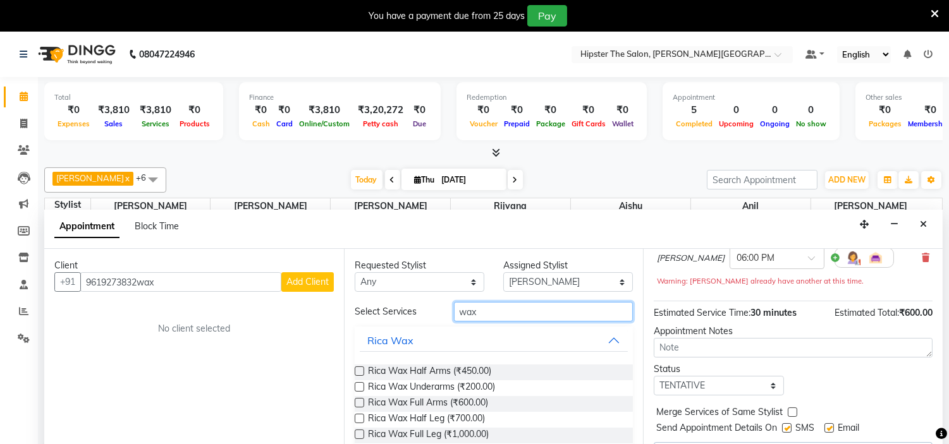
click at [487, 309] on input "wax" at bounding box center [544, 312] width 180 height 20
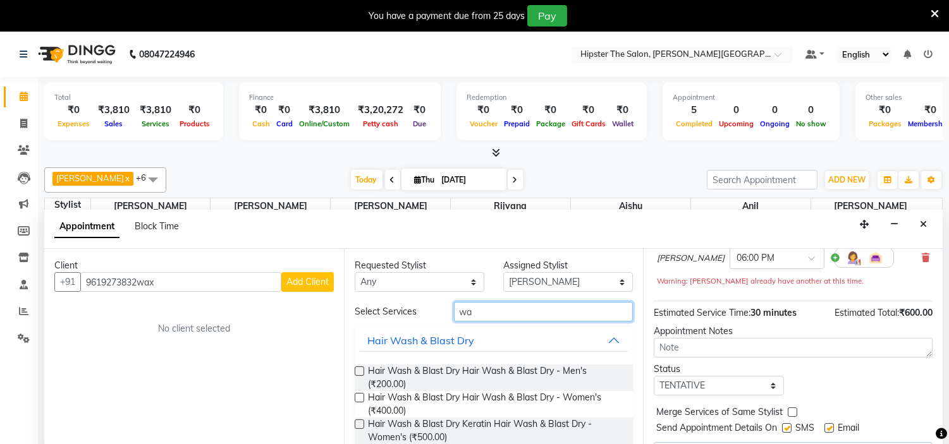
type input "w"
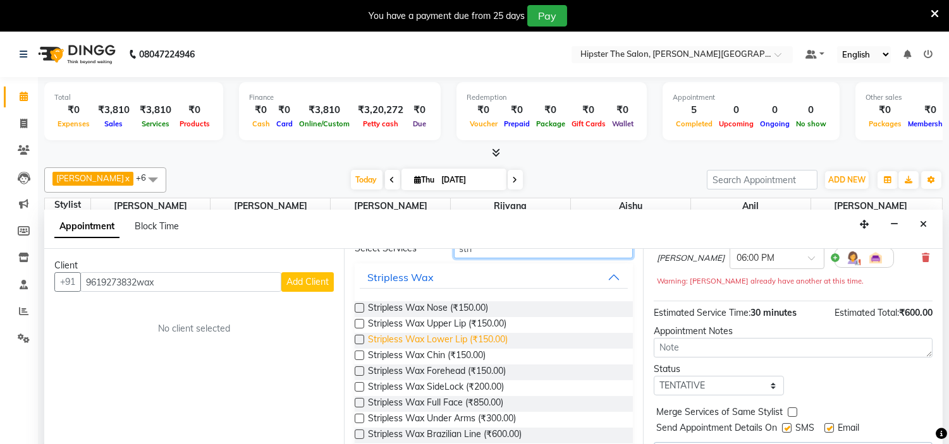
scroll to position [81, 0]
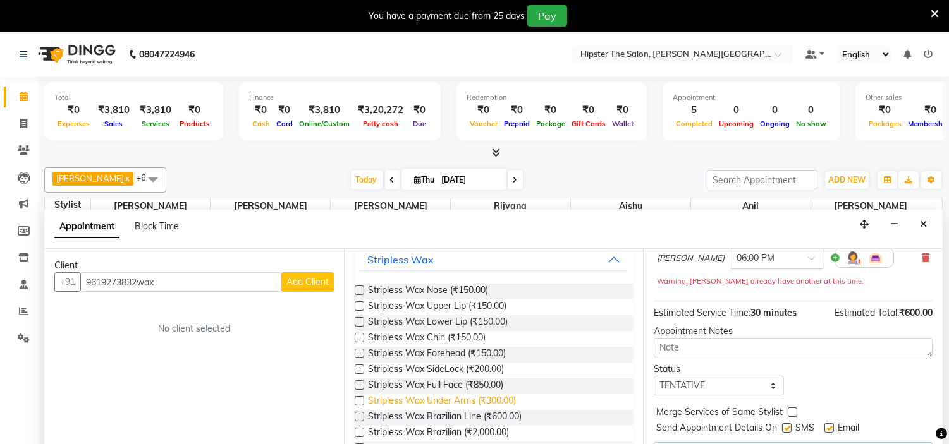
type input "stri"
click at [452, 406] on span "Stripless Wax Under Arms (₹300.00)" at bounding box center [442, 402] width 148 height 16
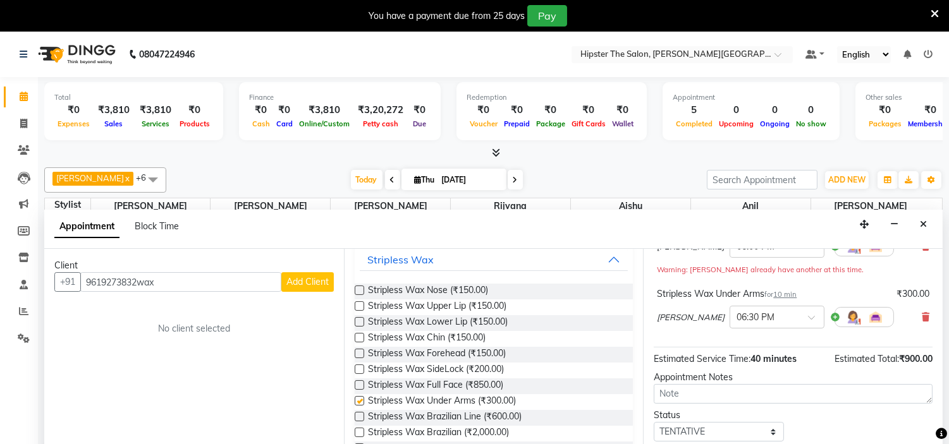
checkbox input "false"
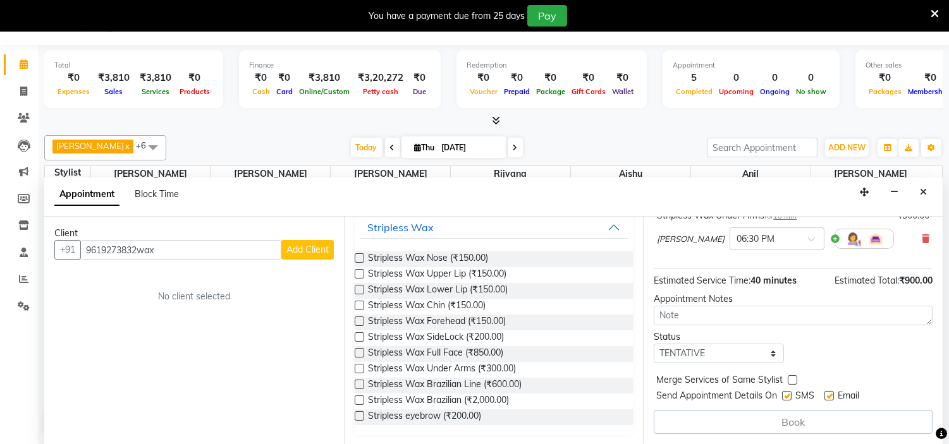
scroll to position [0, 0]
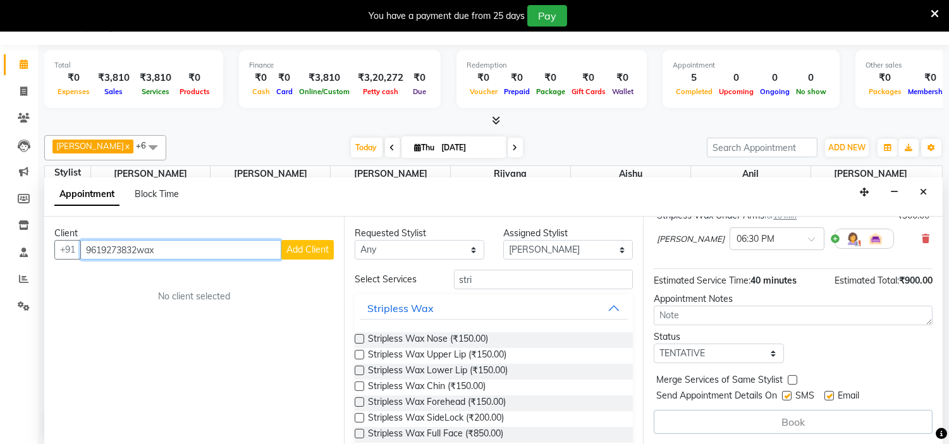
click at [252, 250] on input "9619273832wax" at bounding box center [180, 250] width 201 height 20
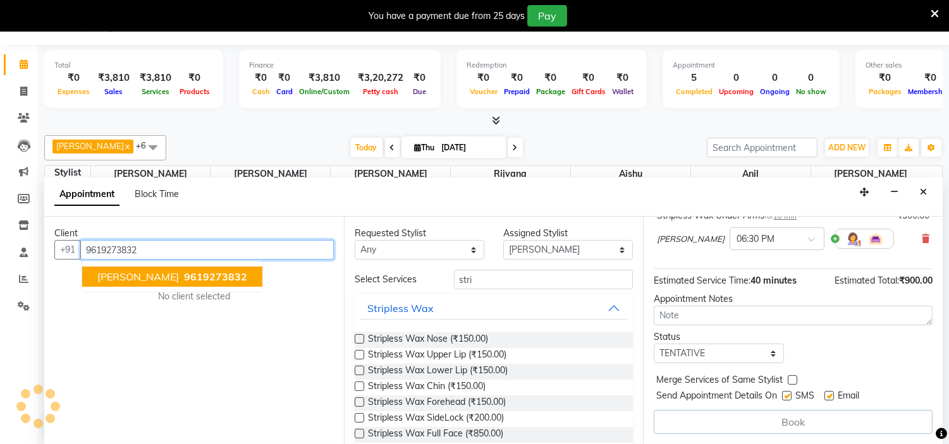
click at [190, 274] on span "9619273832" at bounding box center [215, 277] width 63 height 13
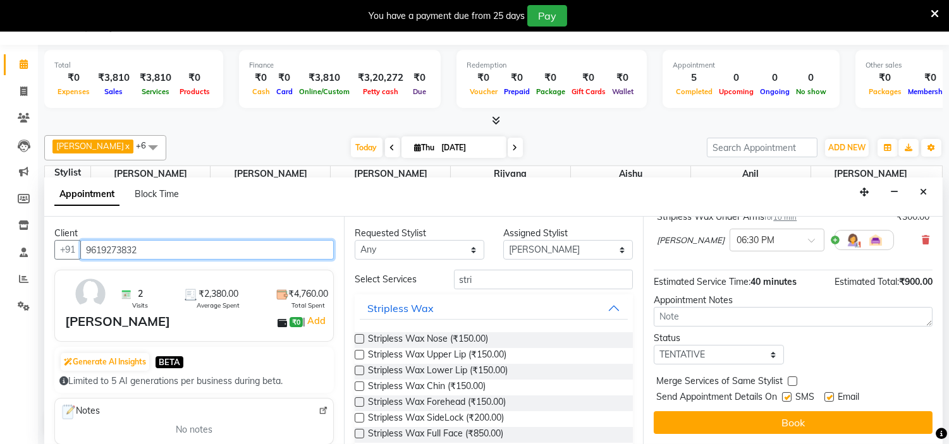
scroll to position [175, 0]
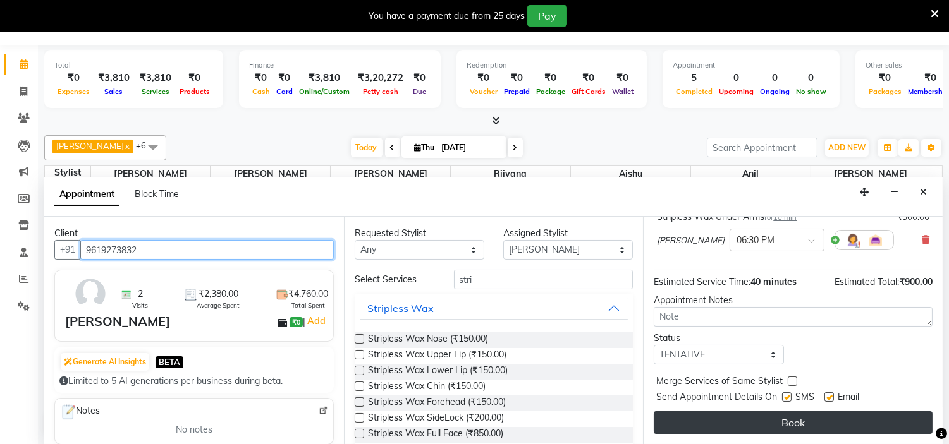
type input "9619273832"
click at [674, 425] on button "Book" at bounding box center [793, 423] width 279 height 23
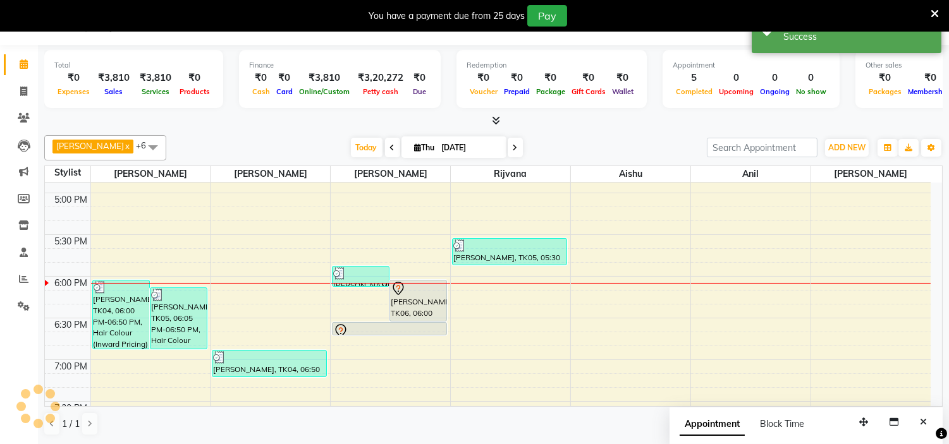
scroll to position [0, 0]
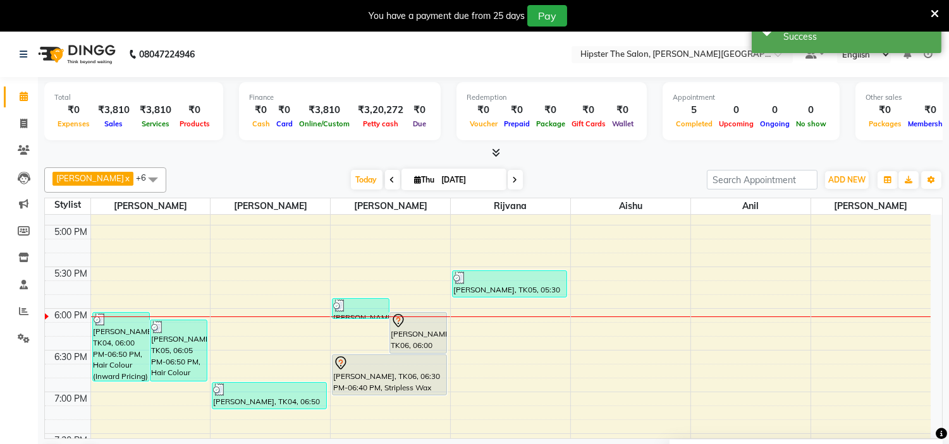
drag, startPoint x: 396, startPoint y: 368, endPoint x: 403, endPoint y: 400, distance: 32.2
click at [403, 400] on div "Babita Chand, TK05, 05:50 PM-06:05 PM, Threading Eyebrows,Threading Upper Lip M…" at bounding box center [390, 17] width 119 height 1084
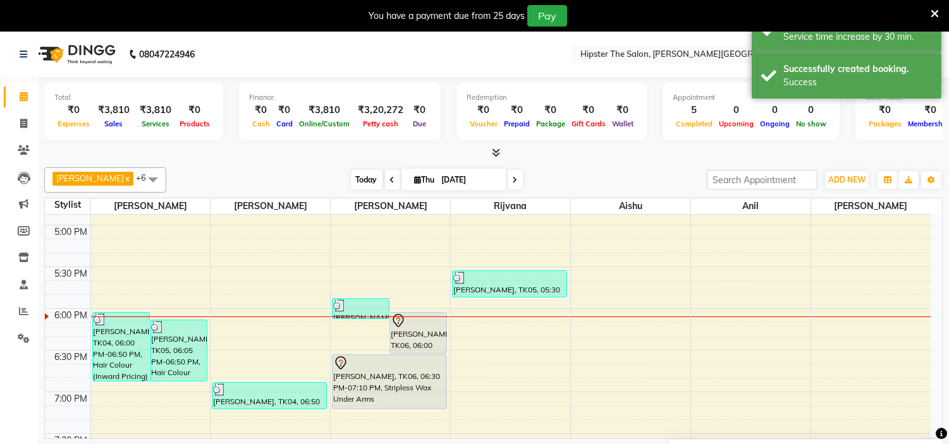
click at [351, 179] on span "Today" at bounding box center [367, 180] width 32 height 20
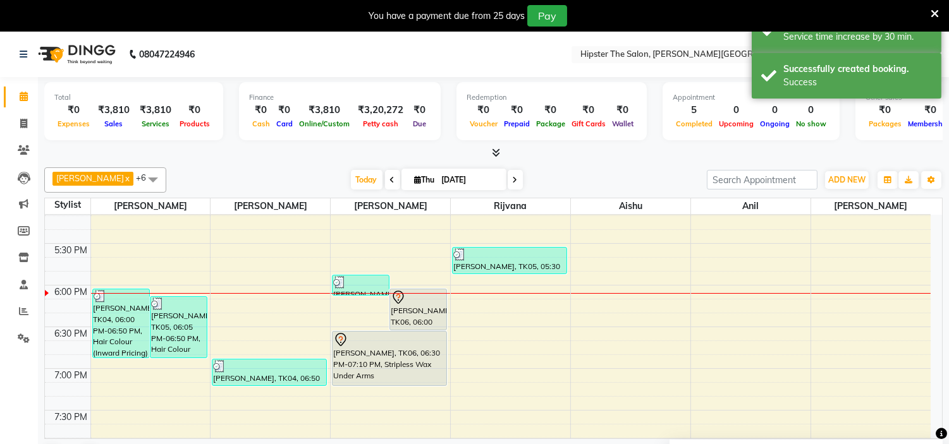
scroll to position [763, 0]
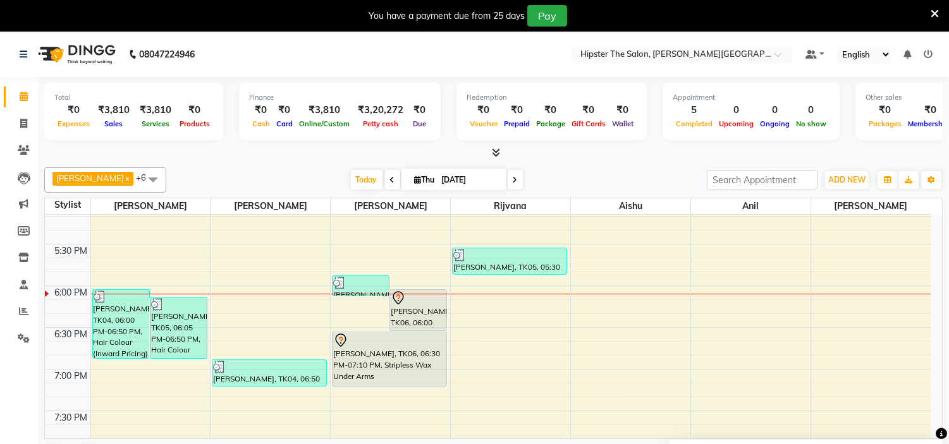
click at [508, 184] on span at bounding box center [515, 180] width 15 height 20
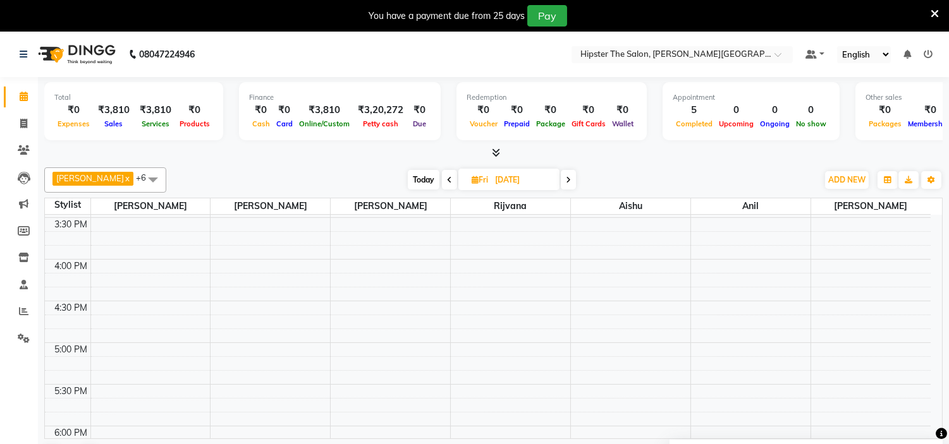
scroll to position [608, 0]
click at [408, 179] on span "Today" at bounding box center [424, 180] width 32 height 20
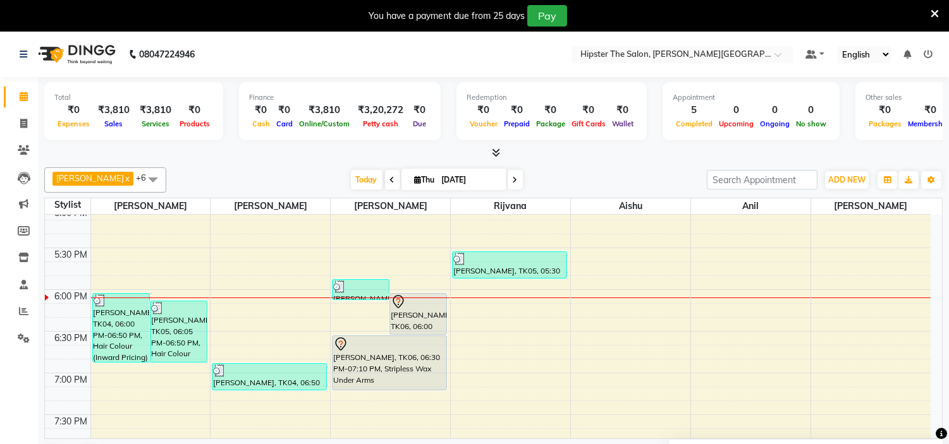
scroll to position [744, 0]
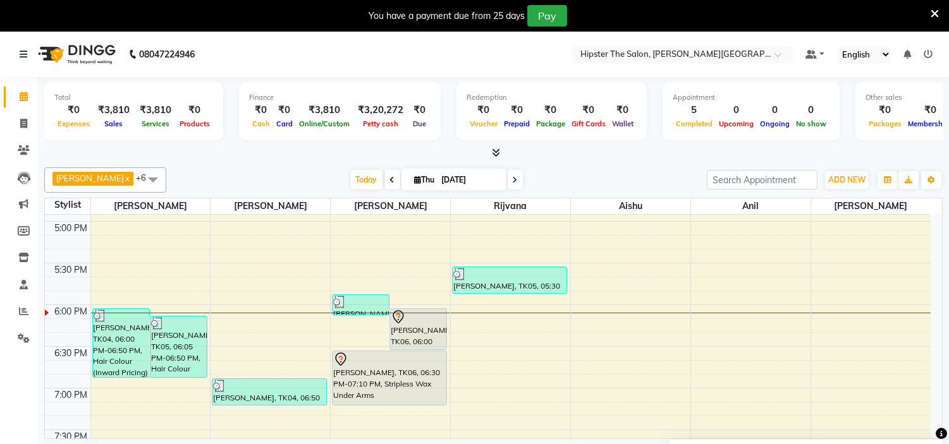
click at [508, 174] on span at bounding box center [515, 180] width 15 height 20
type input "05-09-2025"
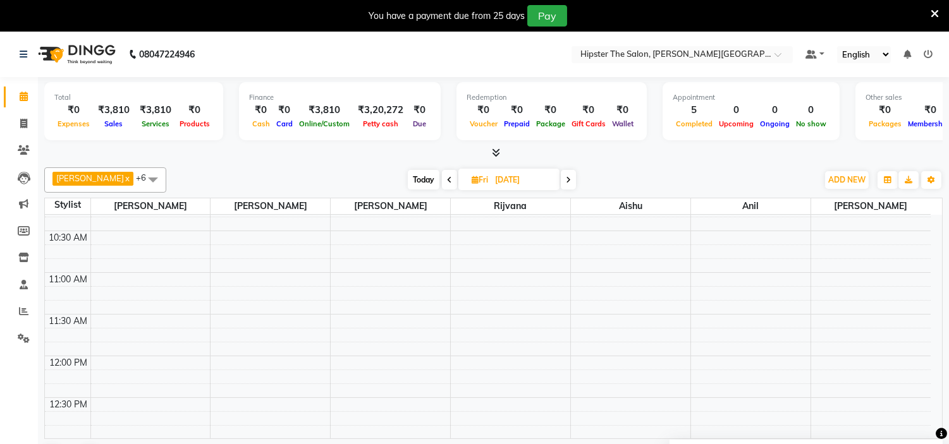
scroll to position [192, 0]
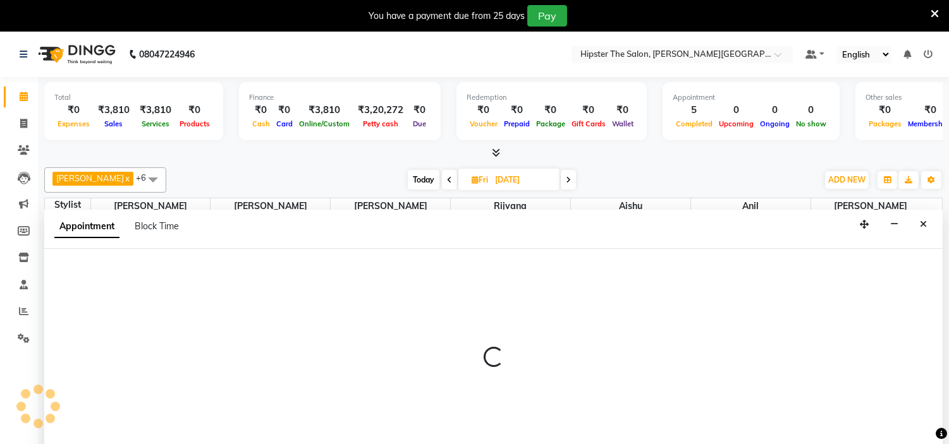
scroll to position [32, 0]
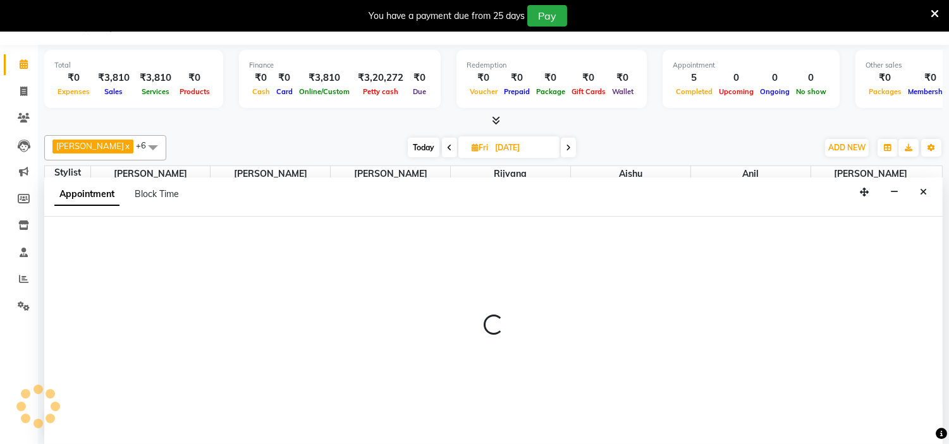
select select "85981"
select select "630"
select select "tentative"
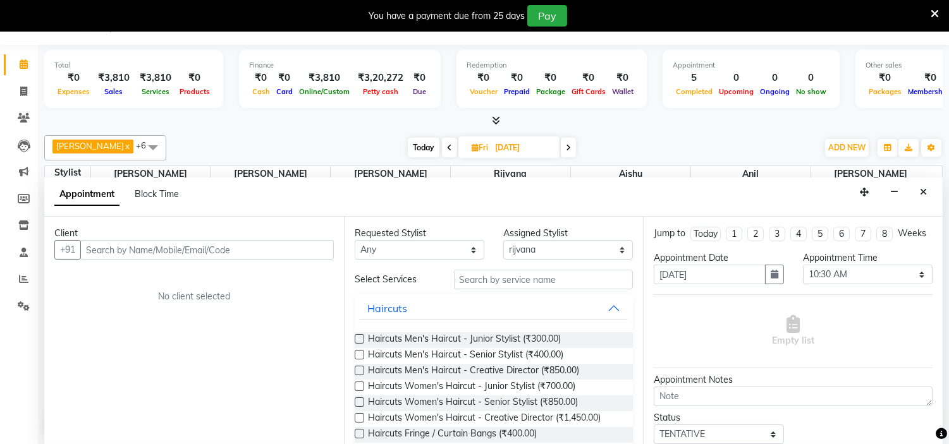
click at [178, 251] on input "text" at bounding box center [207, 250] width 254 height 20
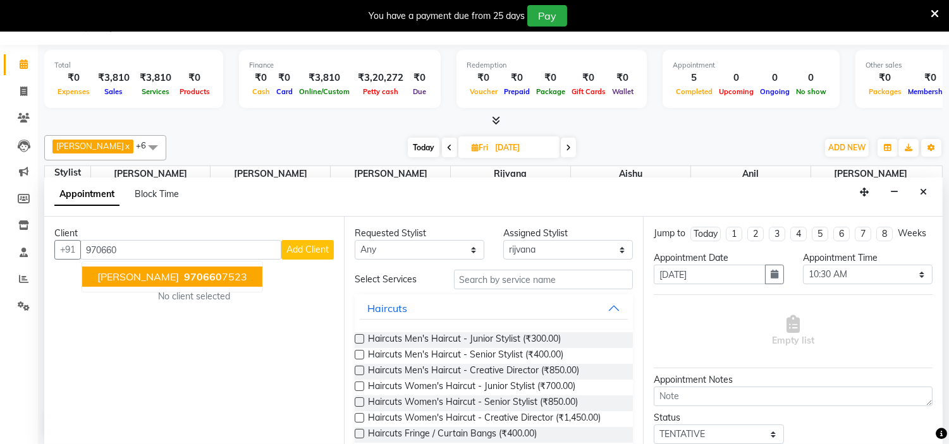
click at [102, 282] on span "Sunali" at bounding box center [138, 277] width 82 height 13
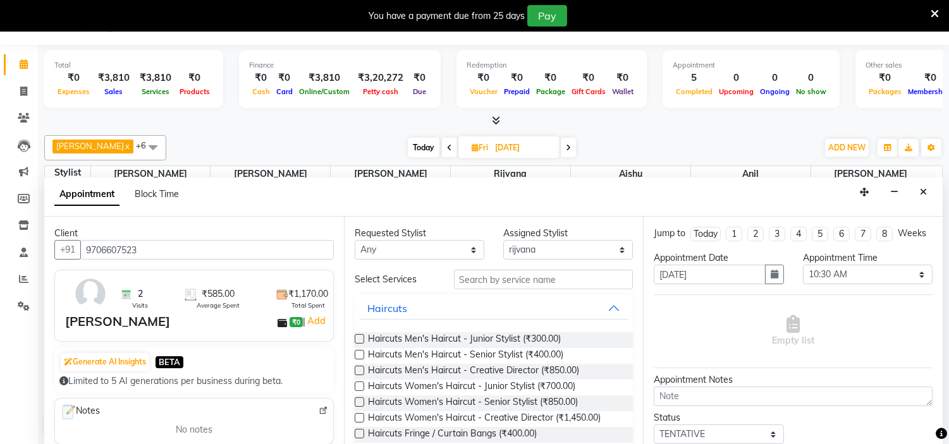
type input "9706607523"
click at [497, 279] on input "text" at bounding box center [544, 280] width 180 height 20
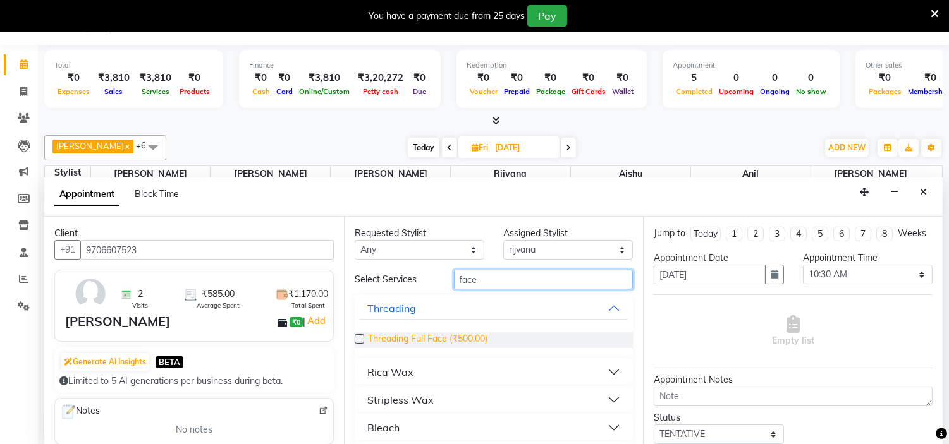
type input "face"
click at [430, 344] on span "Threading Full Face (₹500.00)" at bounding box center [427, 341] width 119 height 16
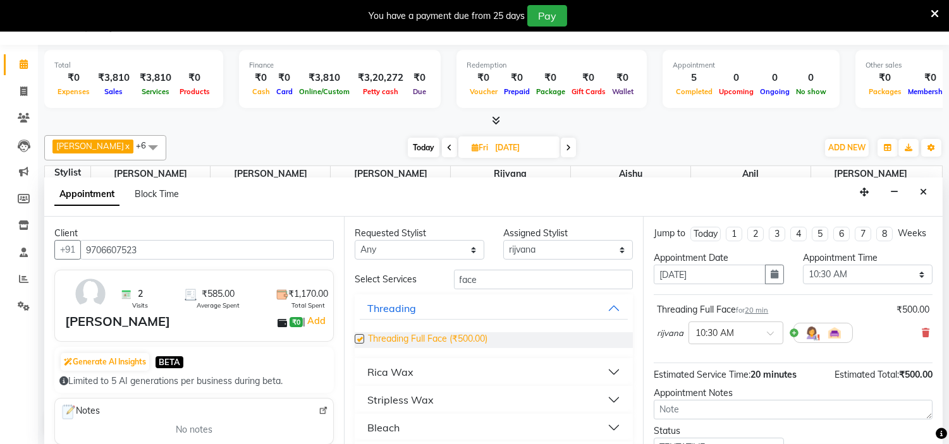
checkbox input "false"
click at [500, 281] on input "face" at bounding box center [544, 280] width 180 height 20
click at [609, 250] on select "Select Aarushi aishu altaf anil ashik bhavin irene julie Khandu Minaz Namrata n…" at bounding box center [568, 250] width 130 height 20
click at [482, 283] on input "face" at bounding box center [544, 280] width 180 height 20
type input "f"
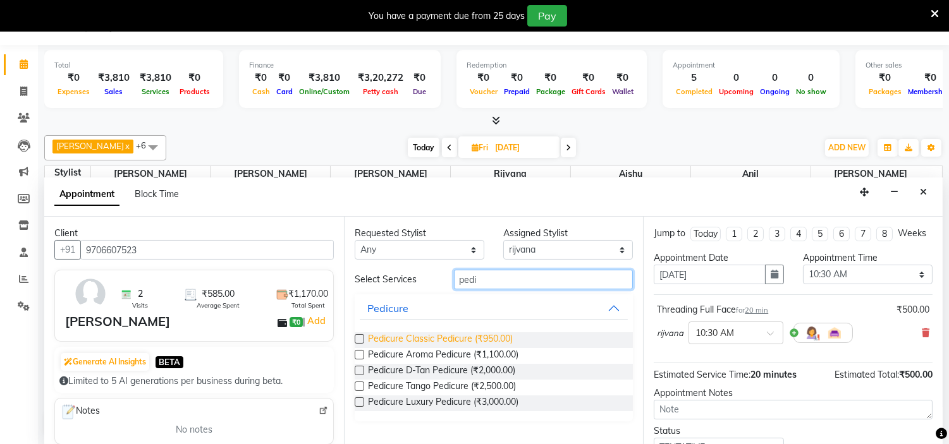
type input "pedi"
click at [475, 336] on span "Pedicure Classic Pedicure (₹950.00)" at bounding box center [440, 341] width 145 height 16
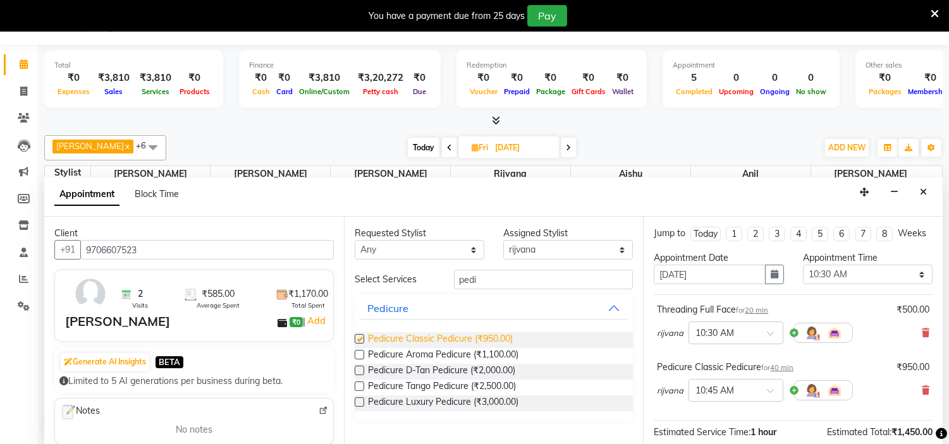
checkbox input "false"
click at [620, 249] on select "Select Aarushi aishu altaf anil ashik bhavin irene julie Khandu Minaz Namrata n…" at bounding box center [568, 250] width 130 height 20
click at [503, 240] on select "Select Aarushi aishu altaf anil ashik bhavin irene julie Khandu Minaz Namrata n…" at bounding box center [568, 250] width 130 height 20
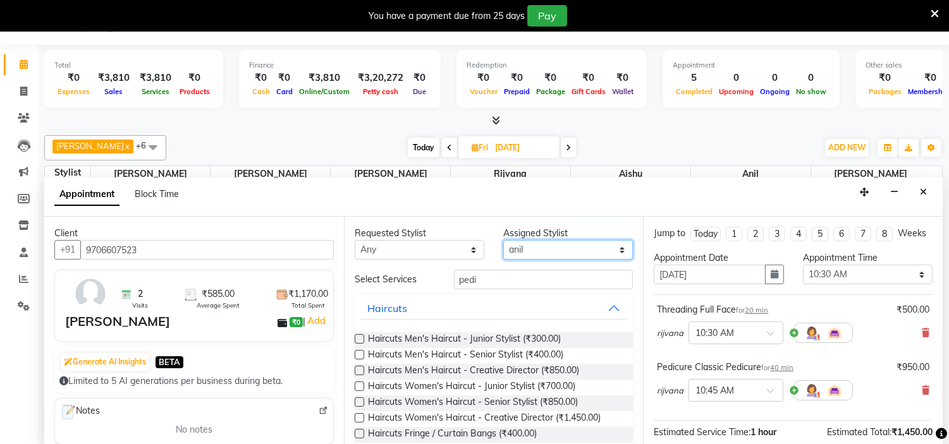
drag, startPoint x: 528, startPoint y: 250, endPoint x: 534, endPoint y: 243, distance: 8.1
click at [534, 243] on select "Select Aarushi aishu altaf anil ashik bhavin irene julie Khandu Minaz Namrata n…" at bounding box center [568, 250] width 130 height 20
click at [534, 251] on select "Select Aarushi aishu altaf anil ashik bhavin irene julie Khandu Minaz Namrata n…" at bounding box center [568, 250] width 130 height 20
click at [922, 338] on icon at bounding box center [926, 333] width 8 height 9
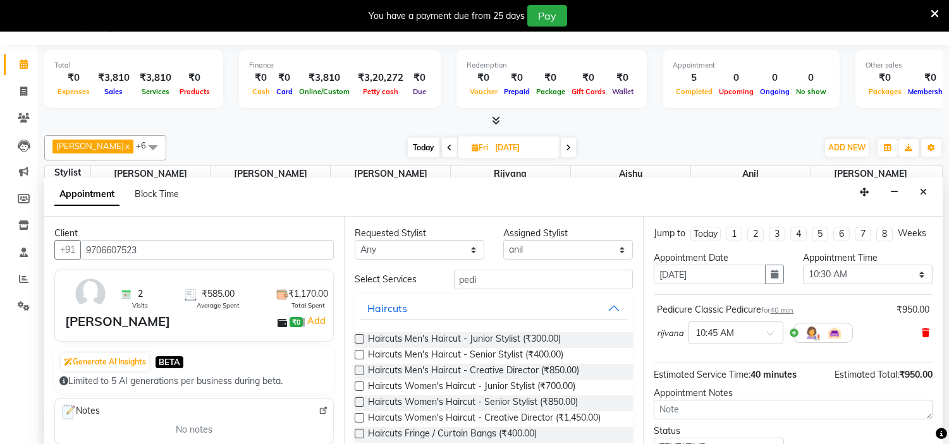
click at [922, 338] on icon at bounding box center [926, 333] width 8 height 9
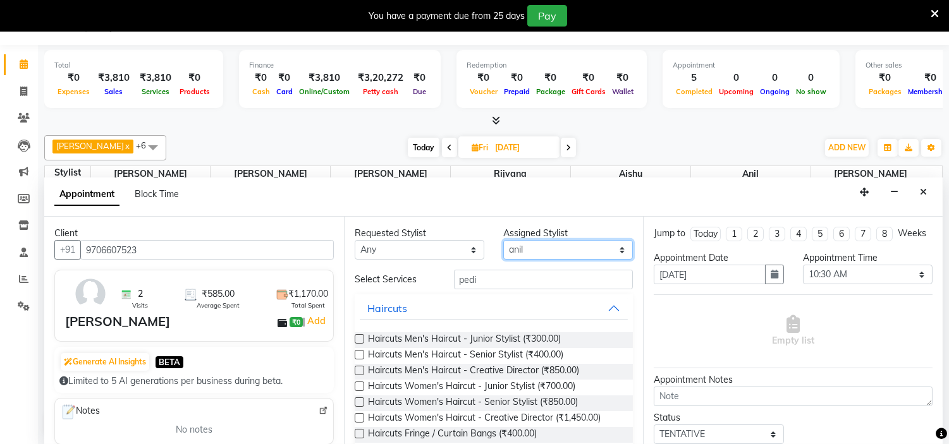
click at [535, 255] on select "Select Aarushi aishu altaf anil ashik bhavin irene julie Khandu Minaz Namrata n…" at bounding box center [568, 250] width 130 height 20
click at [485, 280] on input "pedi" at bounding box center [544, 280] width 180 height 20
click at [532, 245] on select "Select Aarushi aishu altaf anil ashik bhavin irene julie Khandu Minaz Namrata n…" at bounding box center [568, 250] width 130 height 20
select select "85981"
click at [503, 240] on select "Select Aarushi aishu altaf anil ashik bhavin irene julie Khandu Minaz Namrata n…" at bounding box center [568, 250] width 130 height 20
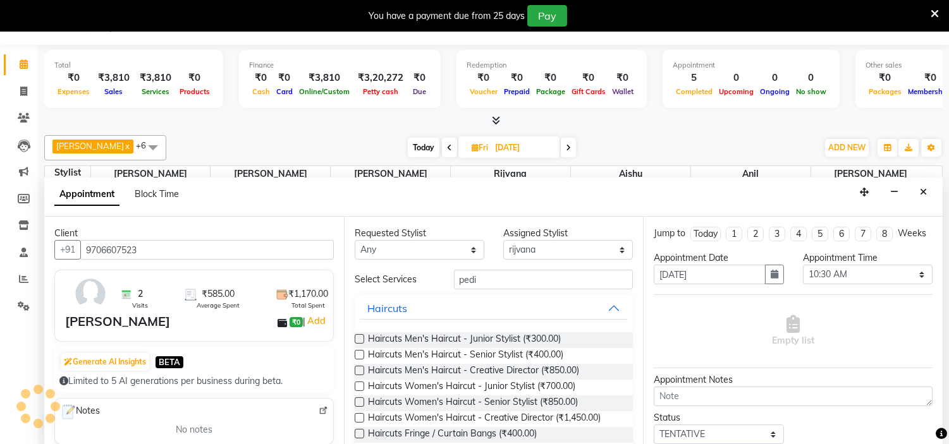
click at [539, 197] on div "Appointment Block Time" at bounding box center [493, 197] width 898 height 39
click at [494, 274] on input "pedi" at bounding box center [544, 280] width 180 height 20
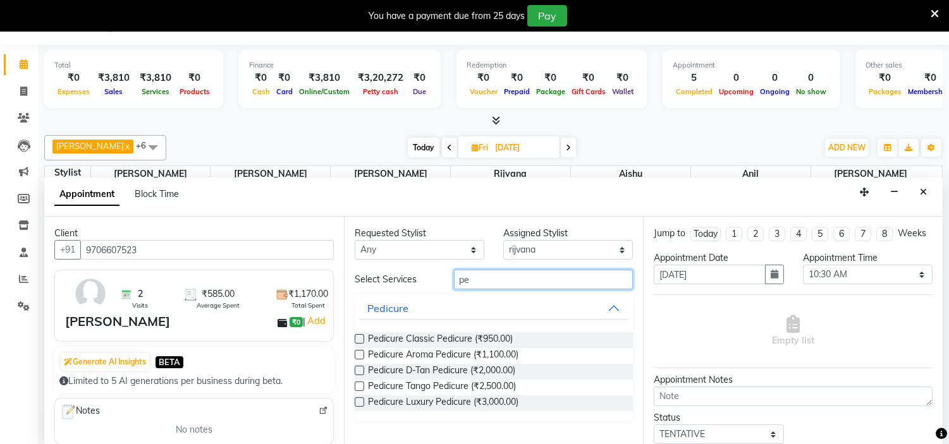
type input "p"
type input "pedi"
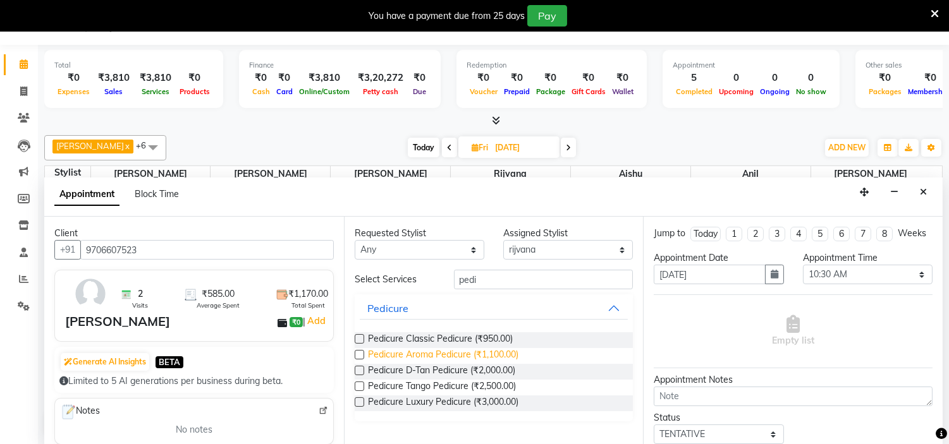
click at [473, 356] on span "Pedicure Aroma Pedicure (₹1,100.00)" at bounding box center [443, 356] width 150 height 16
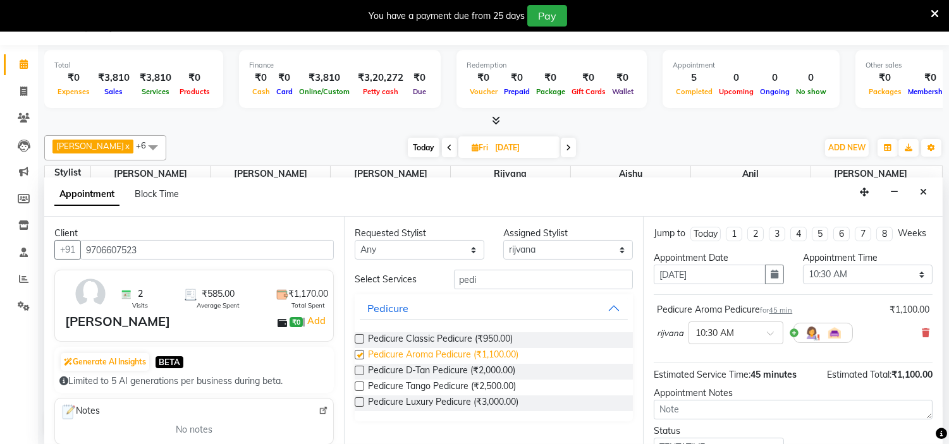
checkbox input "false"
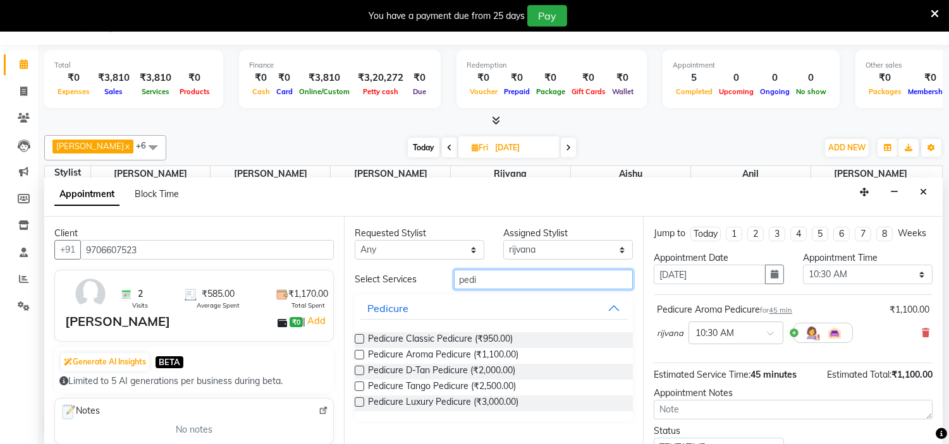
click at [497, 274] on input "pedi" at bounding box center [544, 280] width 180 height 20
type input "p"
type input "mani"
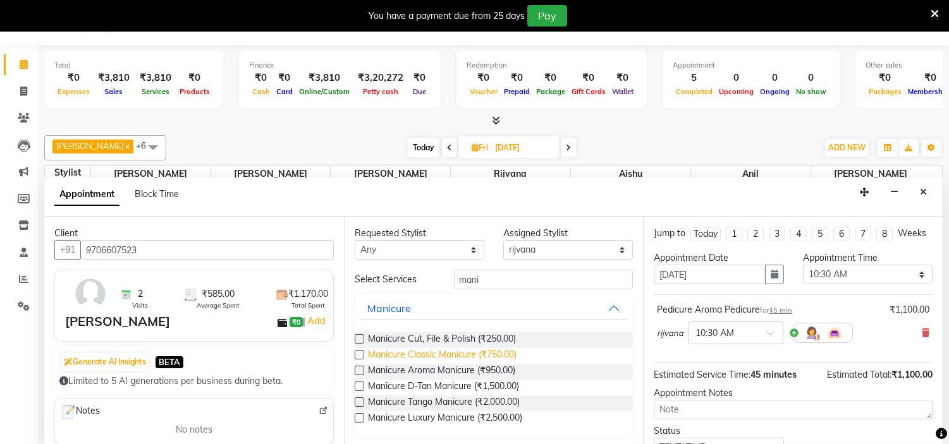
click at [498, 362] on span "Manicure Classic Manicure (₹750.00)" at bounding box center [442, 356] width 149 height 16
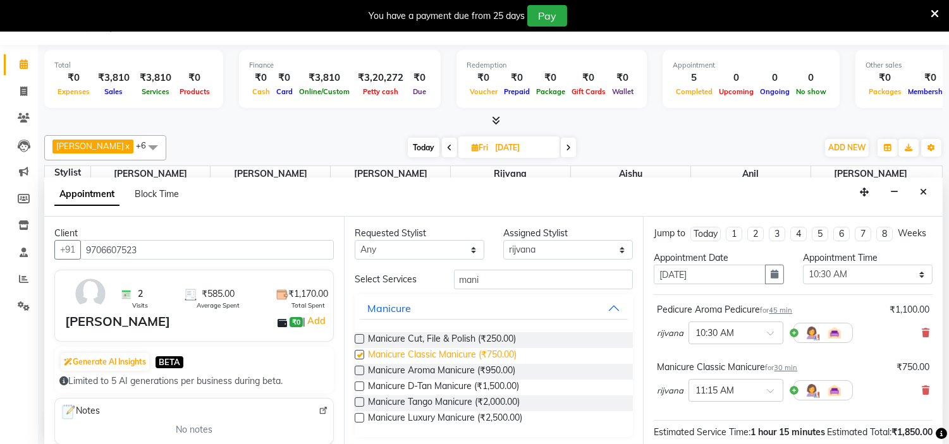
checkbox input "false"
click at [922, 395] on icon at bounding box center [926, 390] width 8 height 9
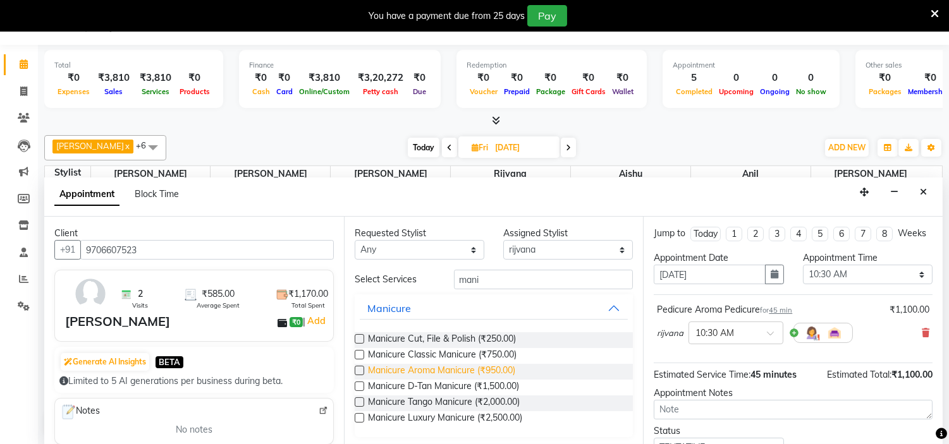
click at [494, 370] on span "Manicure Aroma Manicure (₹950.00)" at bounding box center [441, 372] width 147 height 16
checkbox input "false"
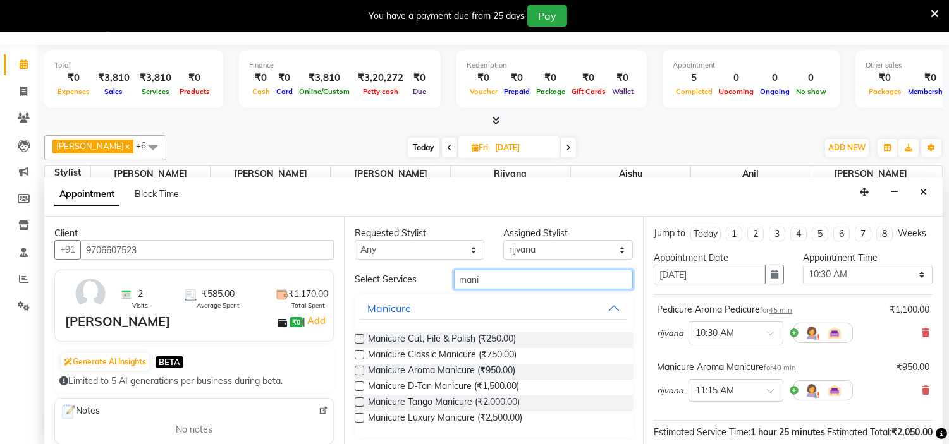
click at [494, 281] on input "mani" at bounding box center [544, 280] width 180 height 20
type input "m"
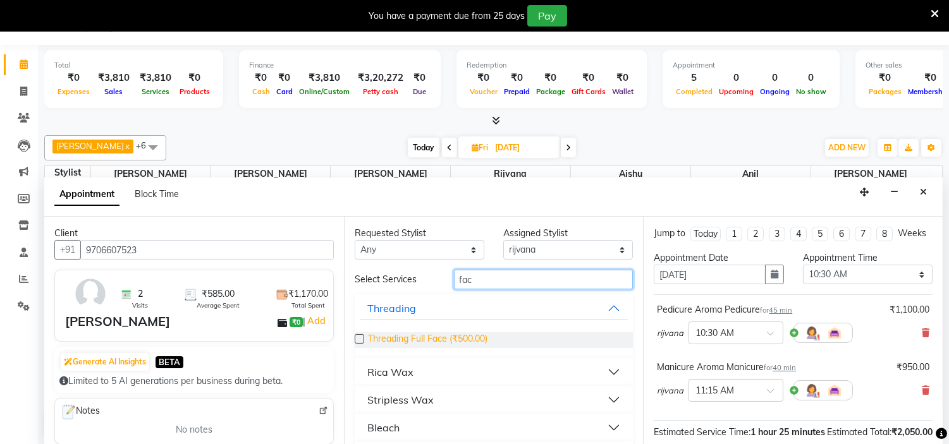
type input "fac"
click at [431, 339] on span "Threading Full Face (₹500.00)" at bounding box center [427, 341] width 119 height 16
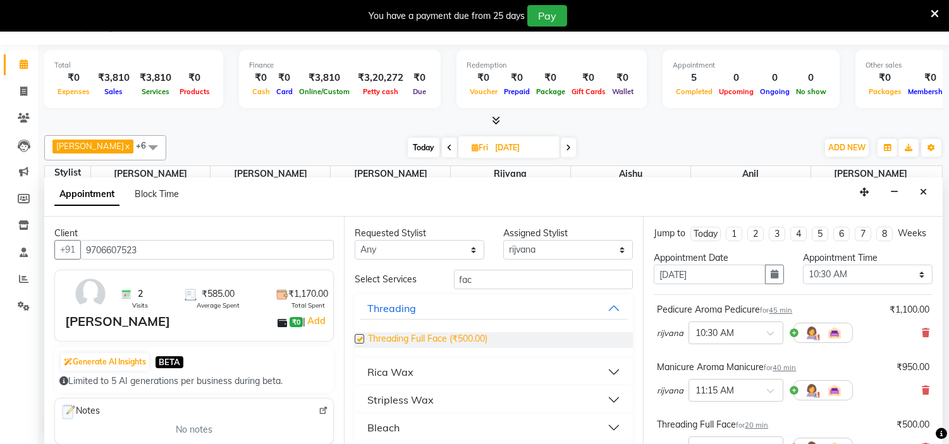
checkbox input "false"
click at [492, 278] on input "fac" at bounding box center [544, 280] width 180 height 20
type input "f"
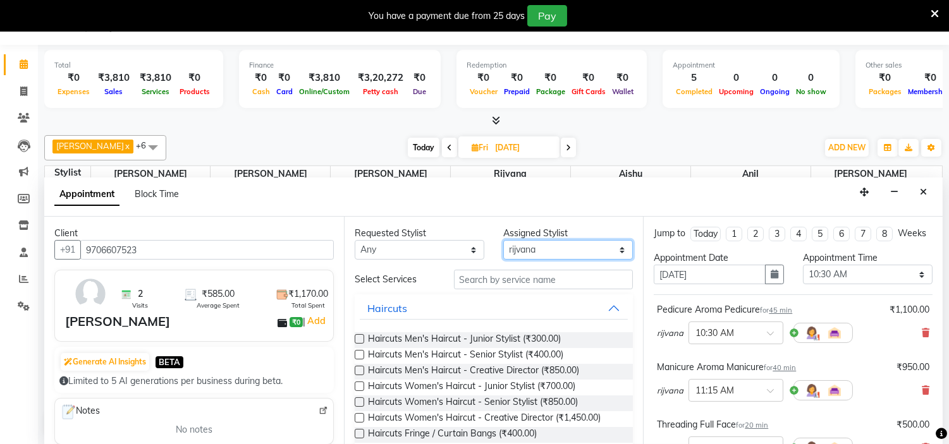
click at [561, 247] on select "Select Aarushi aishu altaf anil ashik bhavin irene julie Khandu Minaz Namrata n…" at bounding box center [568, 250] width 130 height 20
select select "85979"
click at [503, 240] on select "Select Aarushi aishu altaf anil ashik bhavin irene julie Khandu Minaz Namrata n…" at bounding box center [568, 250] width 130 height 20
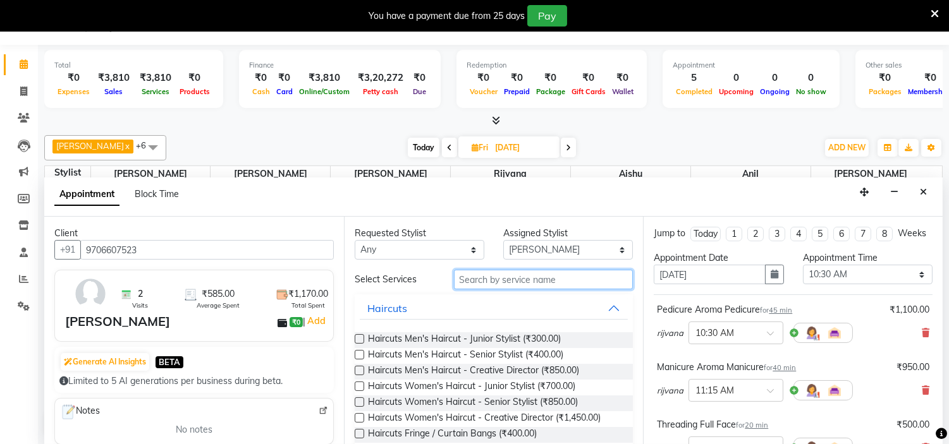
click at [532, 277] on input "text" at bounding box center [544, 280] width 180 height 20
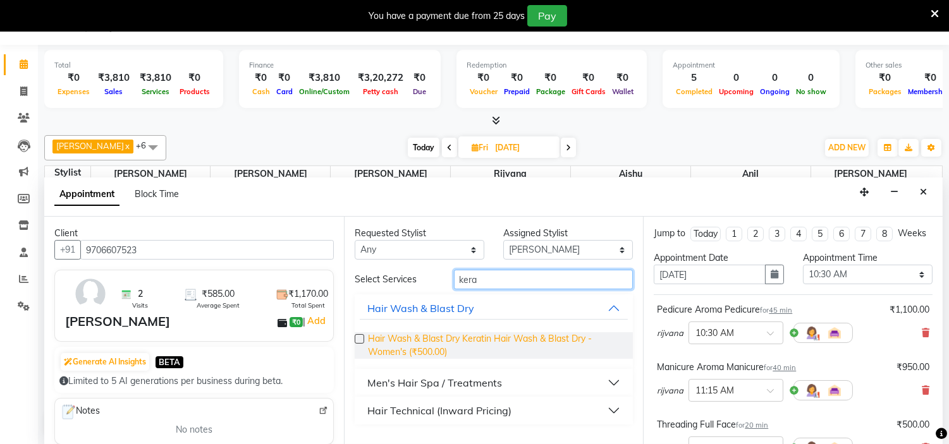
type input "kera"
click at [470, 353] on span "Hair Wash & Blast Dry Keratin Hair Wash & Blast Dry - Women's (₹500.00)" at bounding box center [495, 346] width 255 height 27
checkbox input "false"
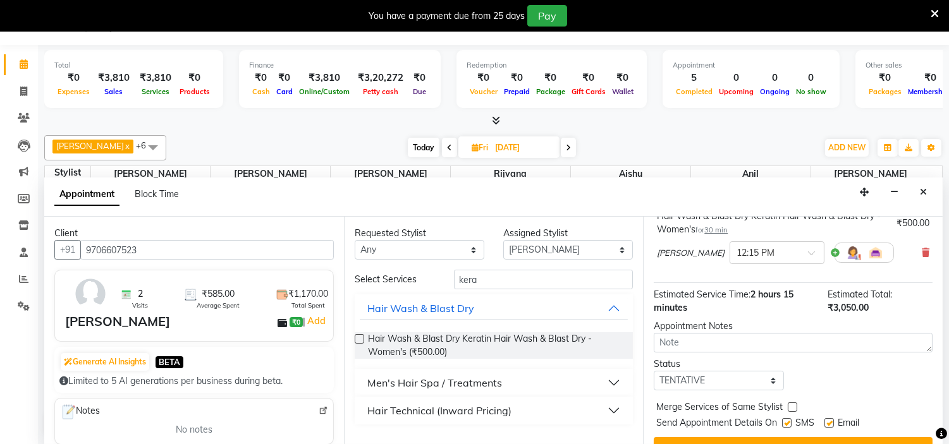
scroll to position [304, 0]
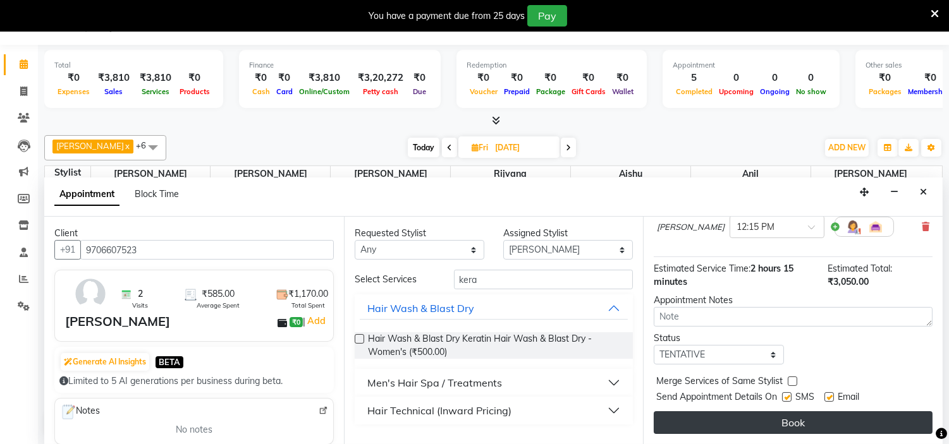
click at [800, 420] on button "Book" at bounding box center [793, 423] width 279 height 23
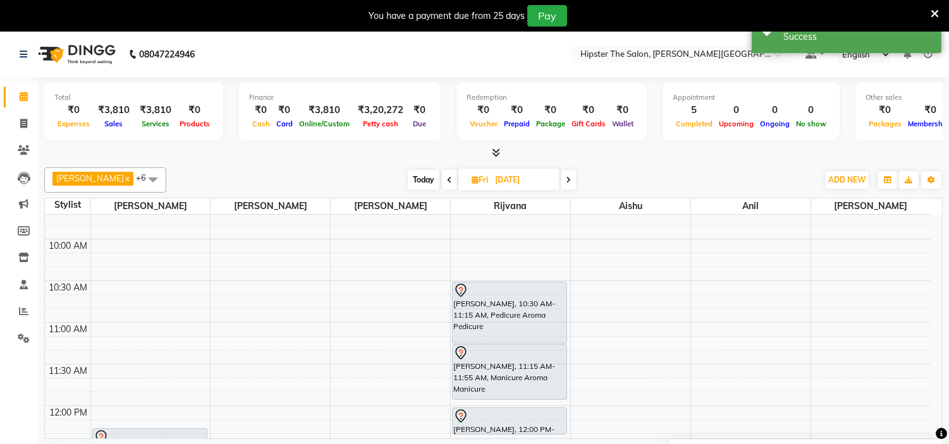
scroll to position [140, 0]
click at [417, 174] on span "Today" at bounding box center [424, 180] width 32 height 20
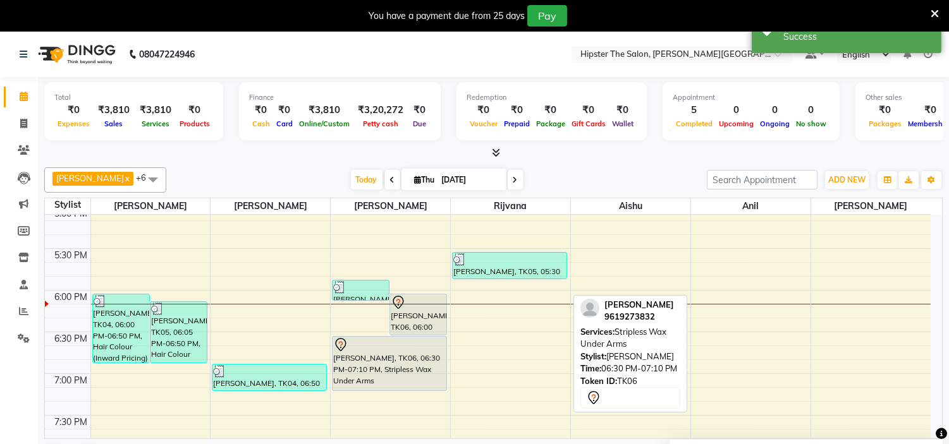
scroll to position [757, 0]
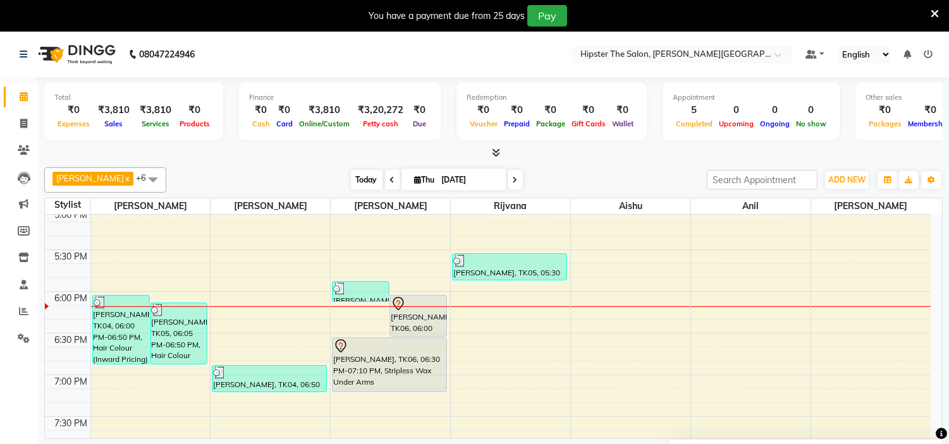
click at [351, 184] on span "Today" at bounding box center [367, 180] width 32 height 20
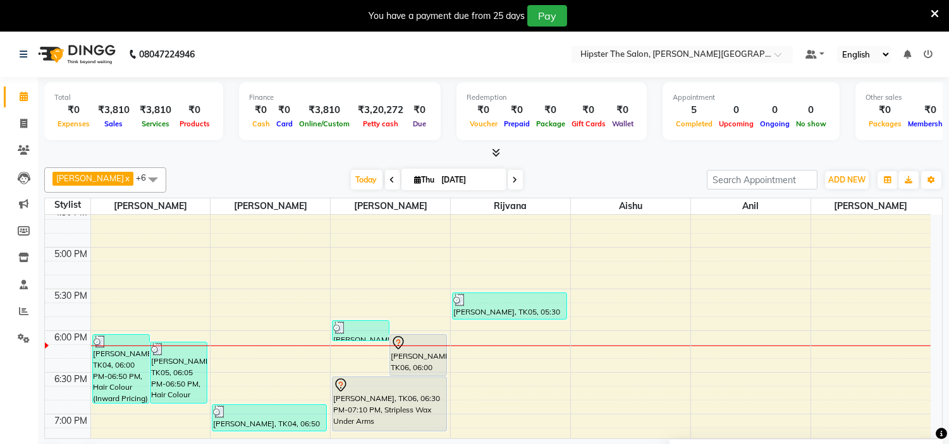
scroll to position [719, 0]
click at [351, 180] on span "Today" at bounding box center [367, 180] width 32 height 20
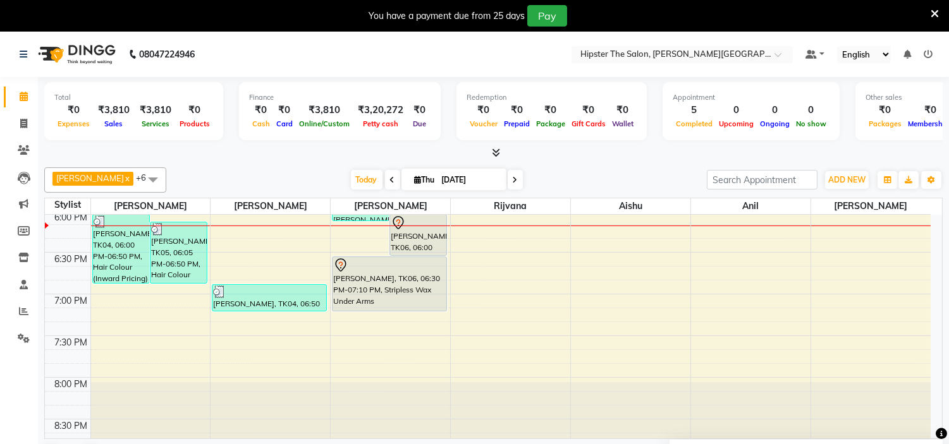
click at [390, 179] on icon at bounding box center [392, 180] width 5 height 8
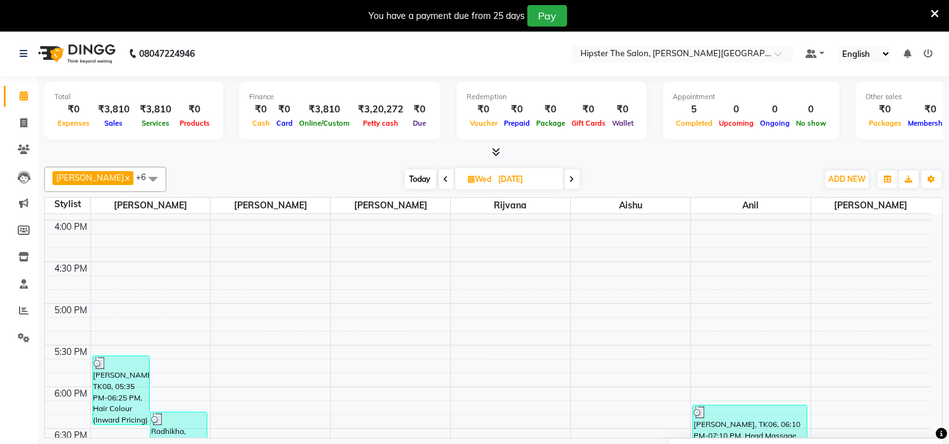
scroll to position [661, 0]
click at [417, 180] on span "Today" at bounding box center [421, 179] width 32 height 20
type input "[DATE]"
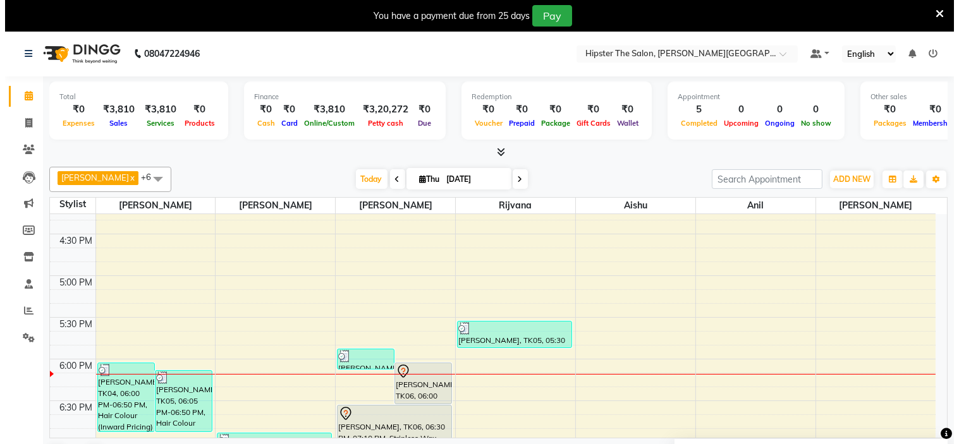
scroll to position [786, 0]
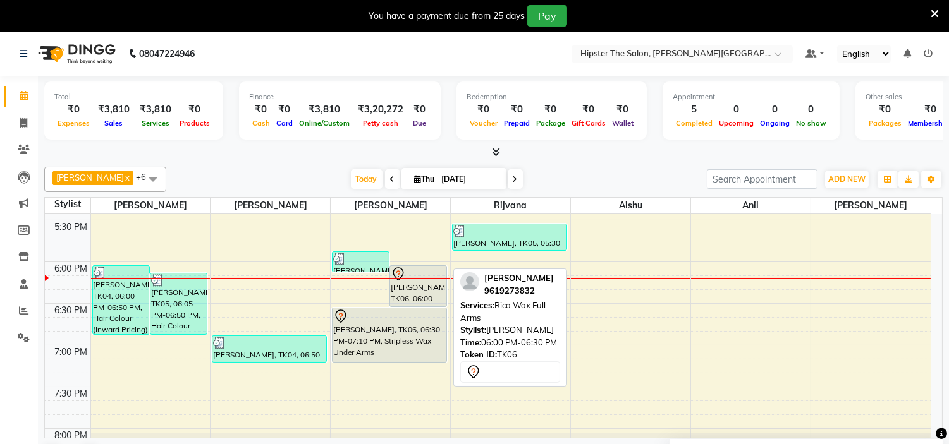
click at [407, 293] on div "Mrudul Sharma, TK06, 06:00 PM-06:30 PM, Rica Wax Full Arms" at bounding box center [418, 286] width 56 height 40
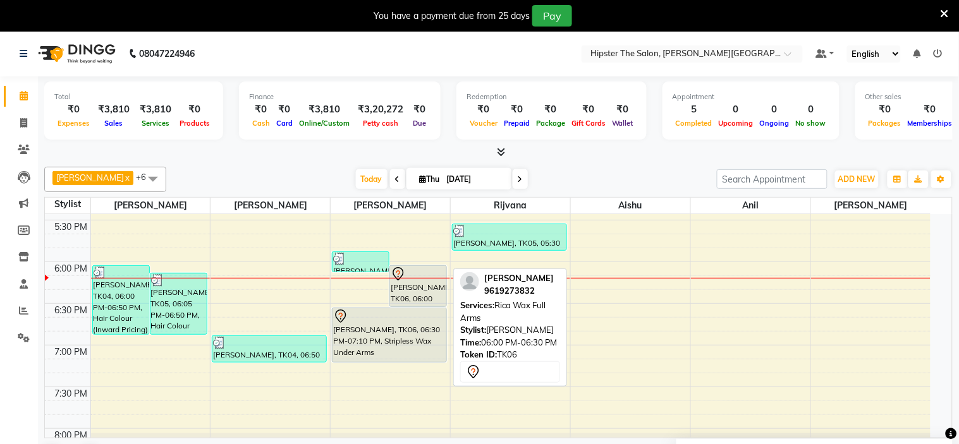
select select "7"
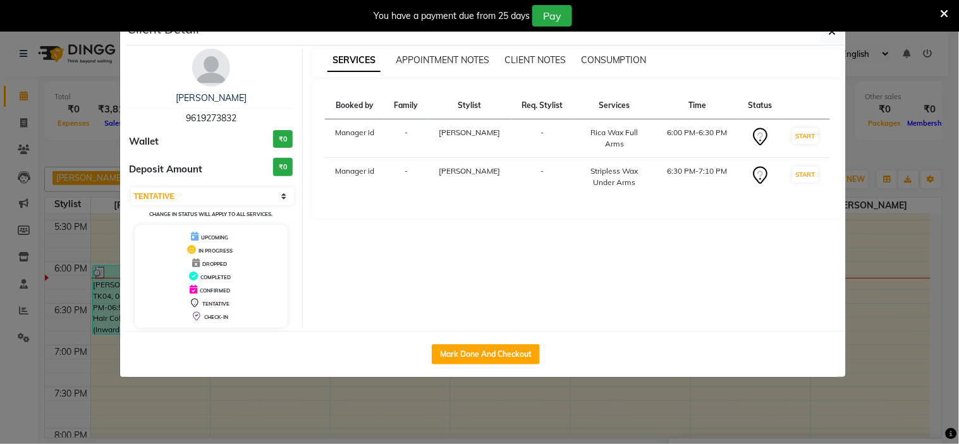
click at [837, 29] on div "You have a payment due from 25 days Pay" at bounding box center [479, 16] width 959 height 32
click at [831, 30] on div "You have a payment due from 25 days Pay" at bounding box center [479, 16] width 959 height 32
click at [831, 33] on icon "button" at bounding box center [833, 32] width 8 height 10
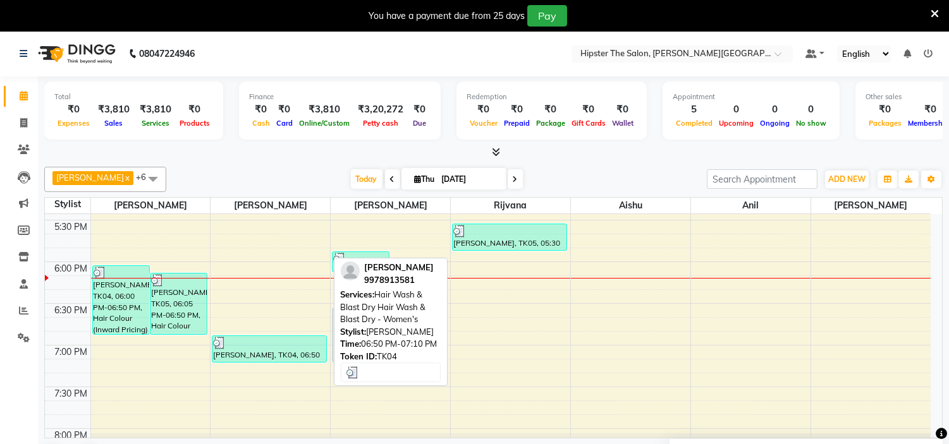
click at [255, 354] on div "[PERSON_NAME], TK04, 06:50 PM-07:10 PM, Hair Wash & Blast Dry Hair Wash & Blast…" at bounding box center [269, 349] width 114 height 26
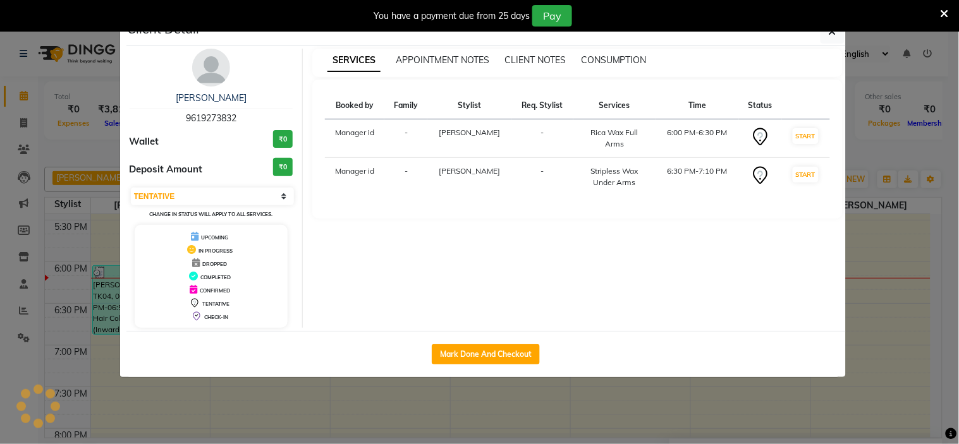
select select "3"
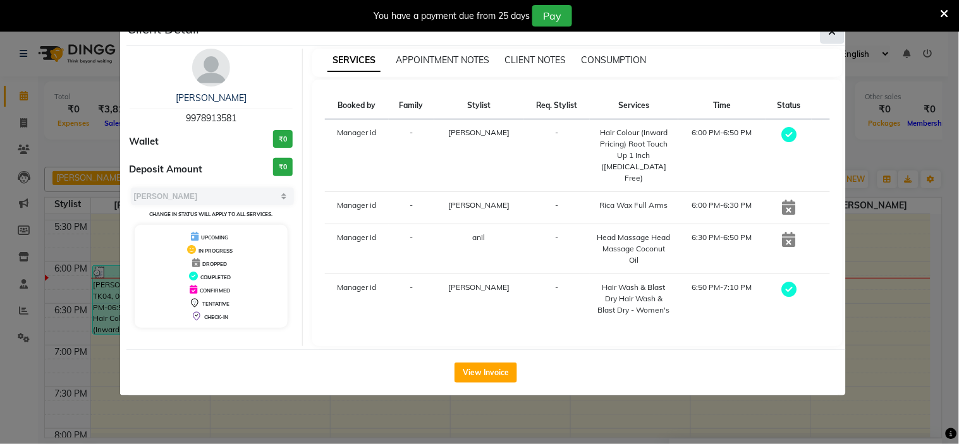
click at [830, 35] on icon "button" at bounding box center [833, 32] width 8 height 10
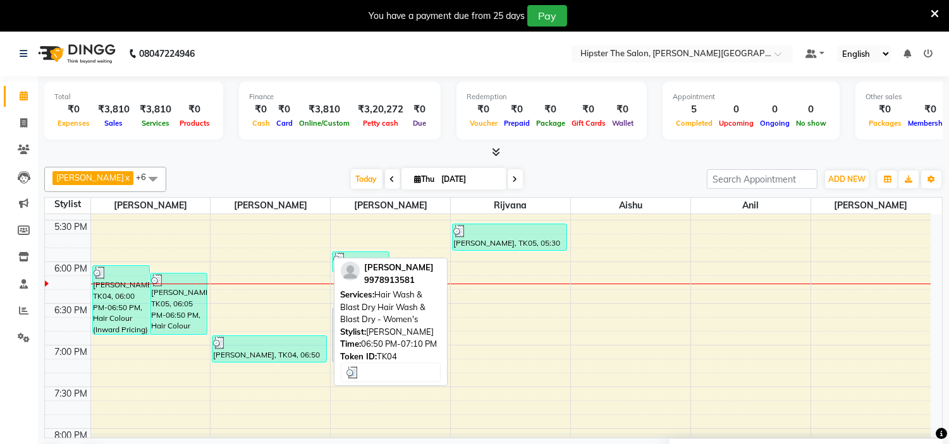
click at [235, 354] on div "[PERSON_NAME], TK04, 06:50 PM-07:10 PM, Hair Wash & Blast Dry Hair Wash & Blast…" at bounding box center [269, 349] width 114 height 26
select select "3"
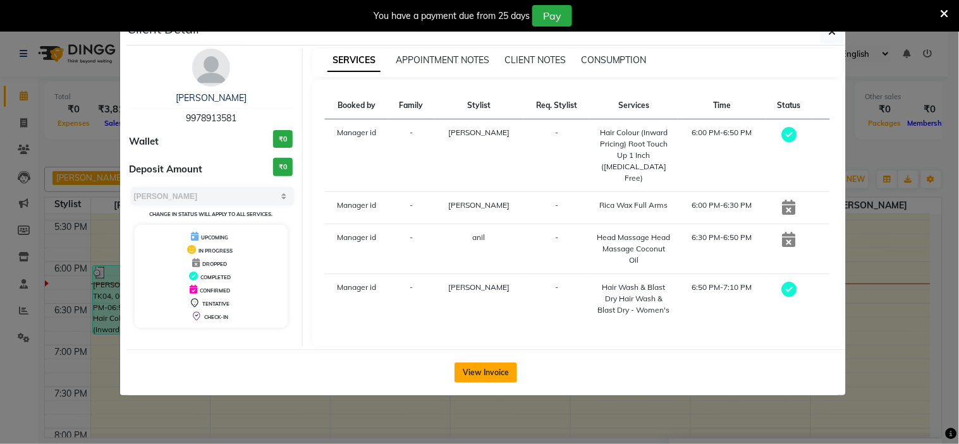
click at [490, 363] on button "View Invoice" at bounding box center [486, 373] width 63 height 20
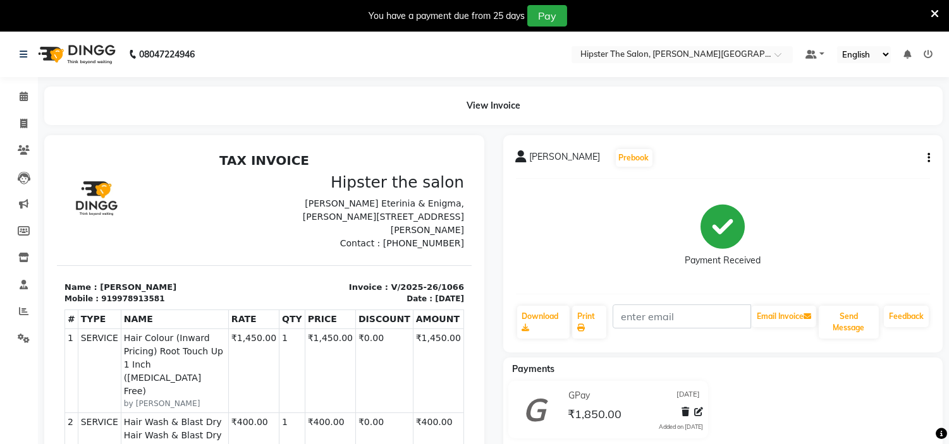
scroll to position [9, 0]
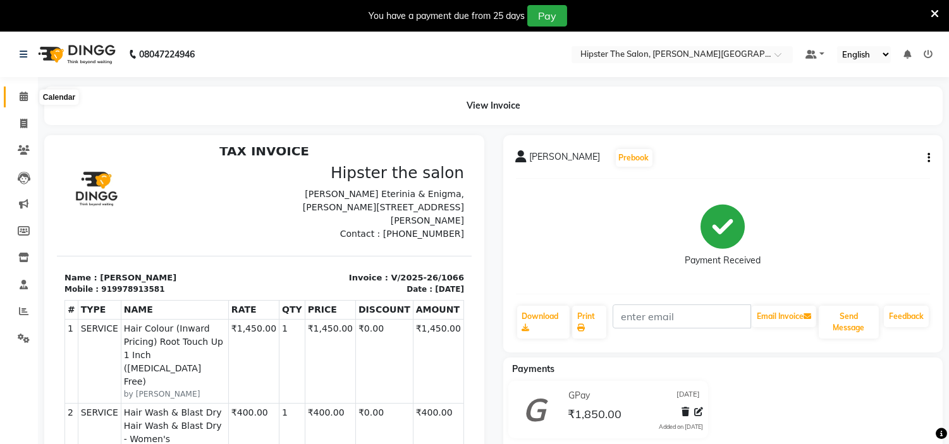
click at [27, 98] on span at bounding box center [24, 97] width 22 height 15
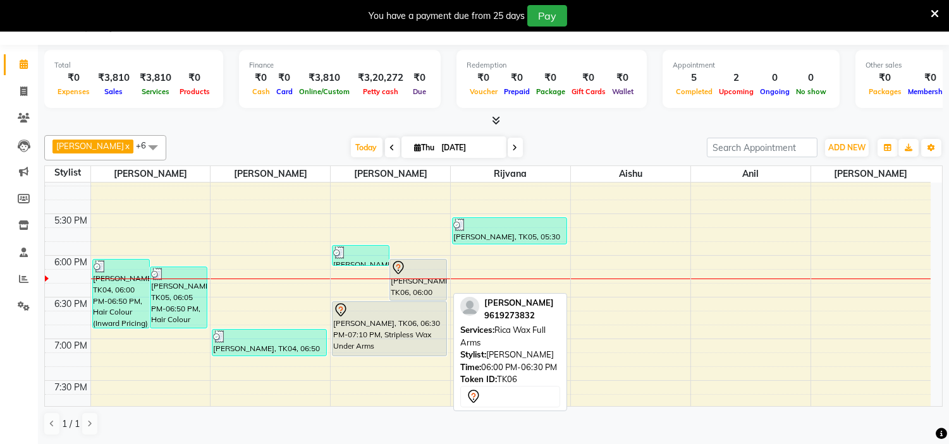
scroll to position [762, 0]
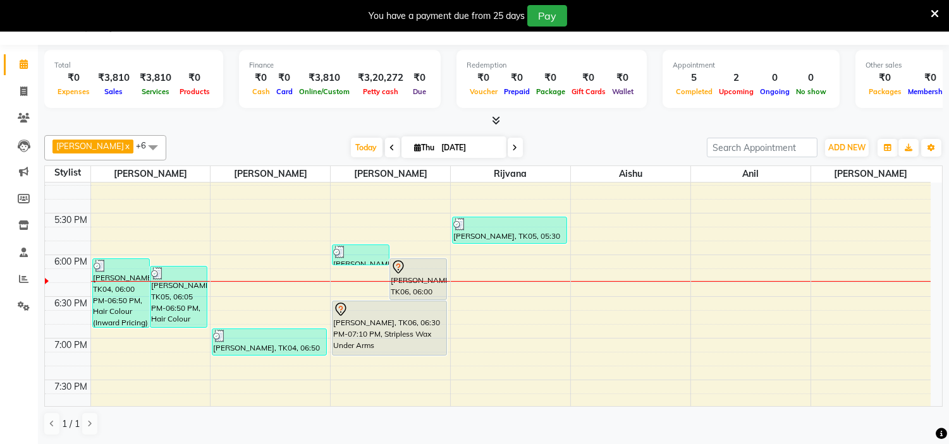
click at [364, 152] on div "Today Thu 04-09-2025" at bounding box center [437, 147] width 174 height 19
click at [351, 150] on span "Today" at bounding box center [367, 148] width 32 height 20
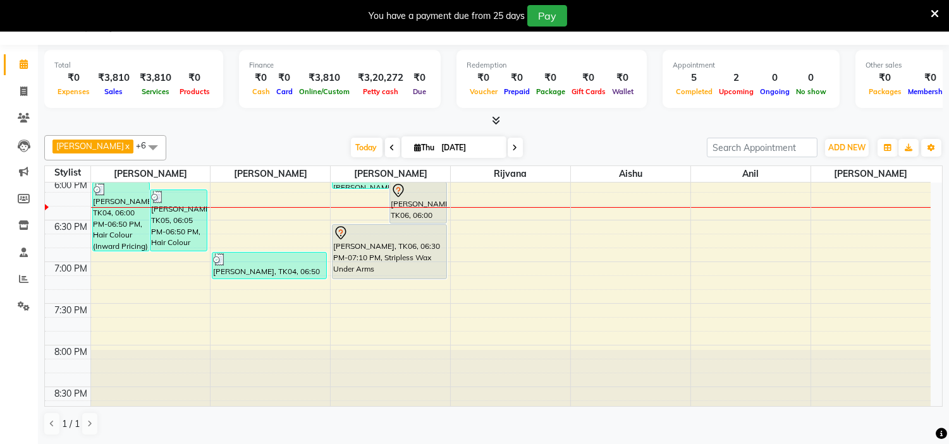
click at [513, 144] on icon at bounding box center [515, 148] width 5 height 8
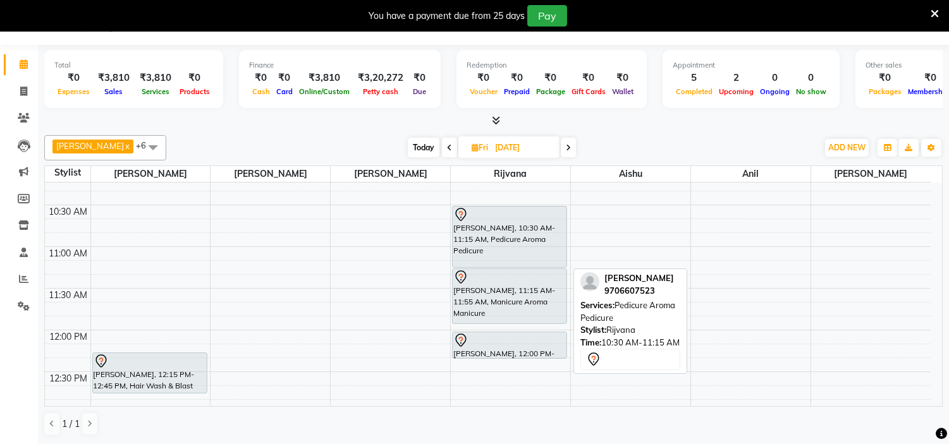
scroll to position [209, 0]
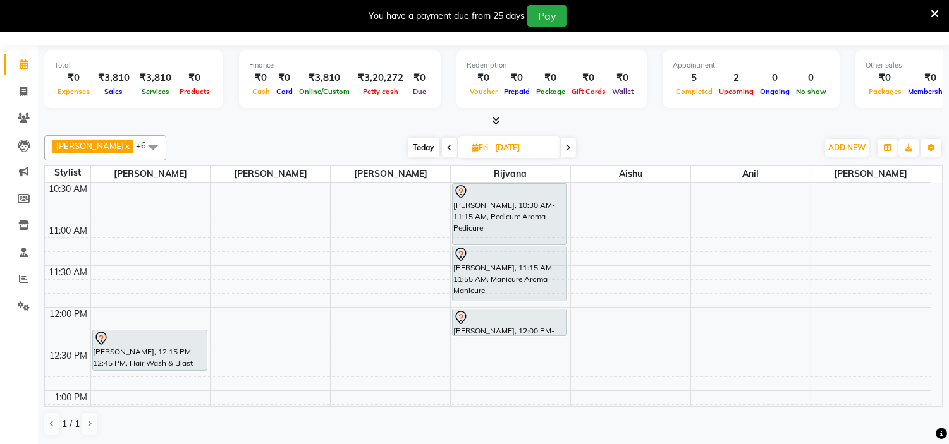
click at [413, 144] on span "Today" at bounding box center [424, 148] width 32 height 20
type input "[DATE]"
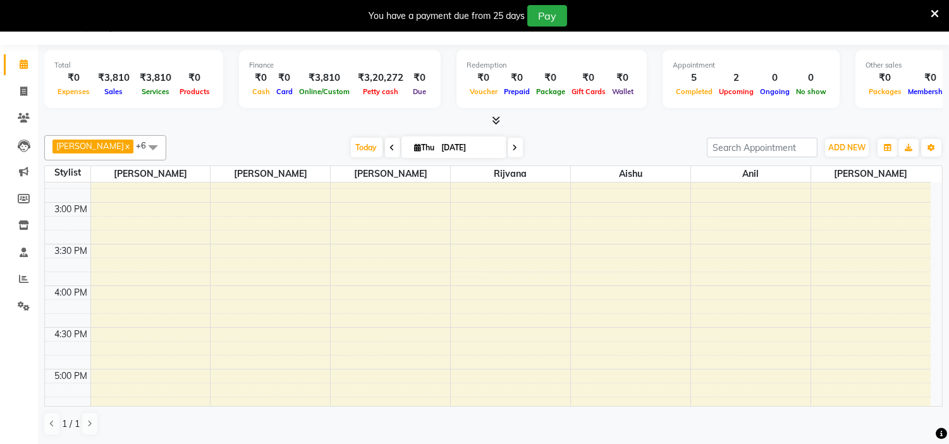
scroll to position [563, 0]
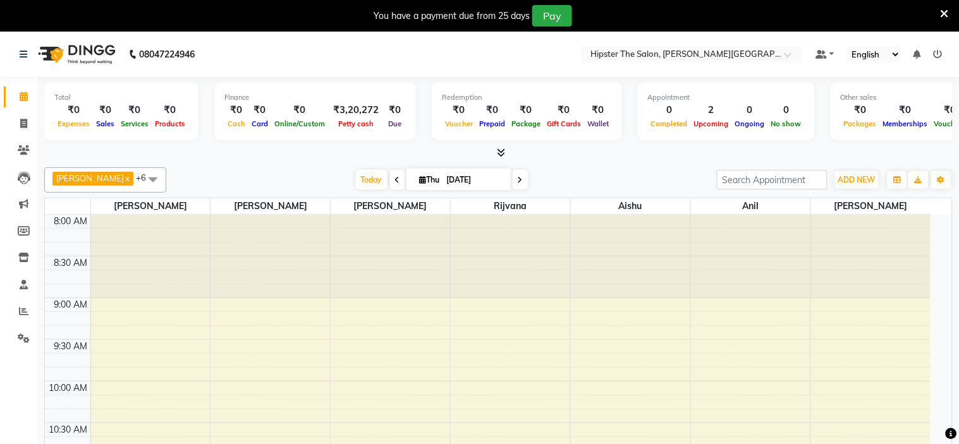
select select "en"
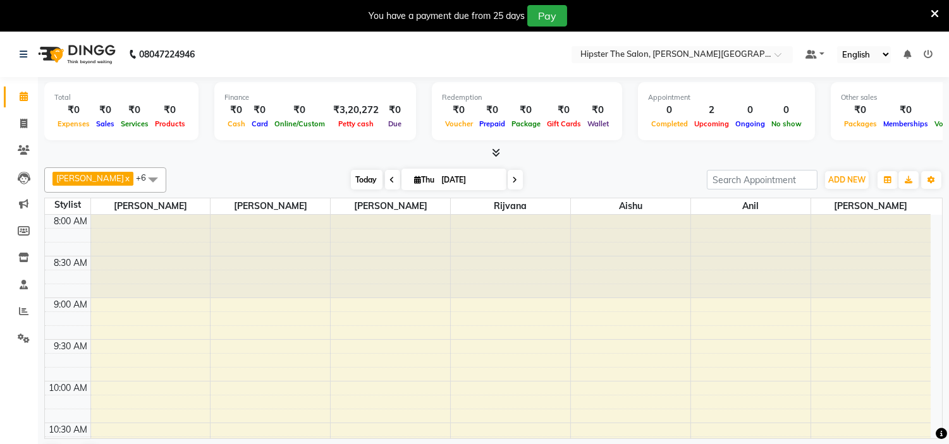
click at [351, 185] on span "Today" at bounding box center [367, 180] width 32 height 20
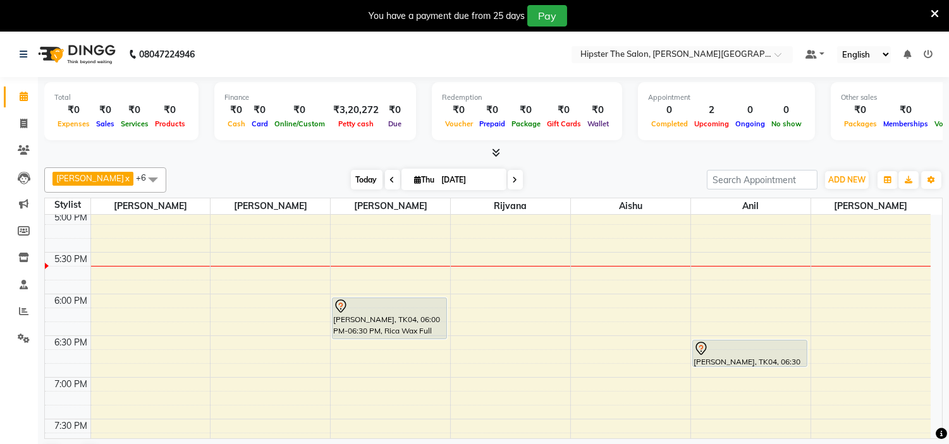
click at [351, 185] on span "Today" at bounding box center [367, 180] width 32 height 20
click at [351, 179] on span "Today" at bounding box center [367, 180] width 32 height 20
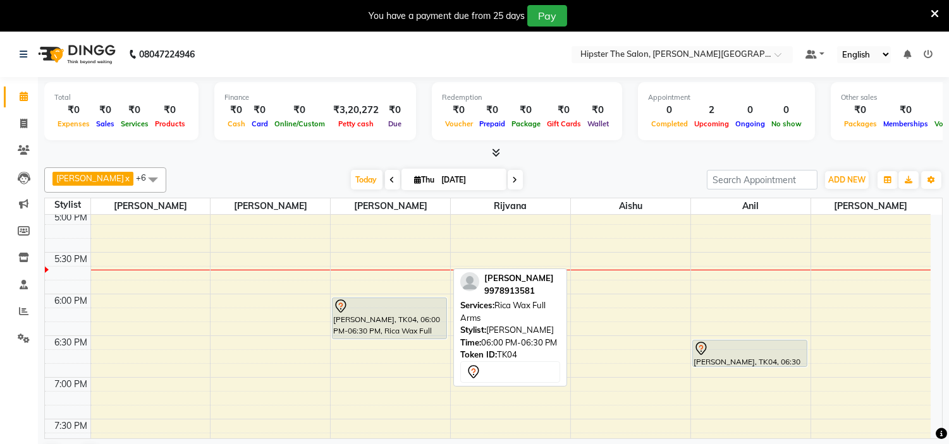
click at [362, 320] on div "[PERSON_NAME], TK04, 06:00 PM-06:30 PM, Rica Wax Full Arms" at bounding box center [390, 318] width 114 height 40
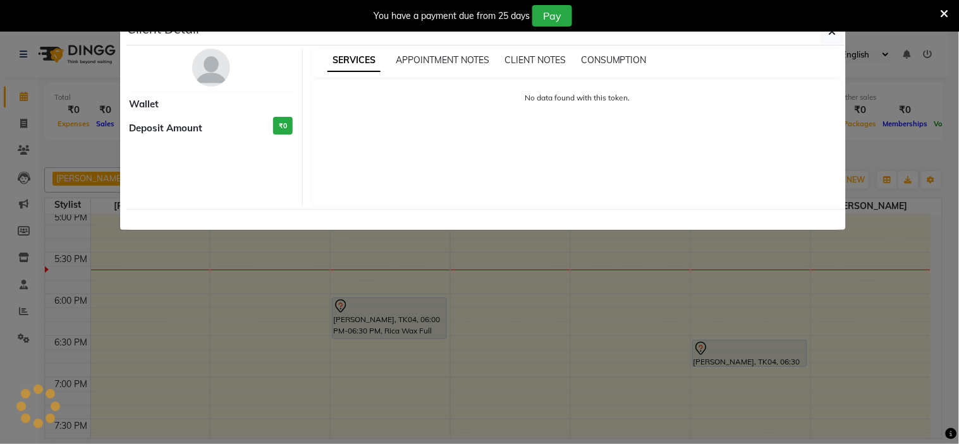
select select "7"
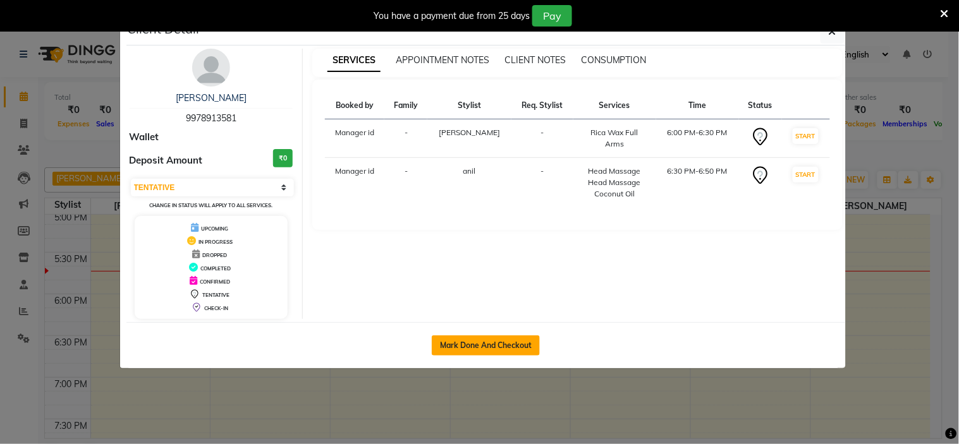
click at [470, 343] on button "Mark Done And Checkout" at bounding box center [486, 346] width 108 height 20
select select "service"
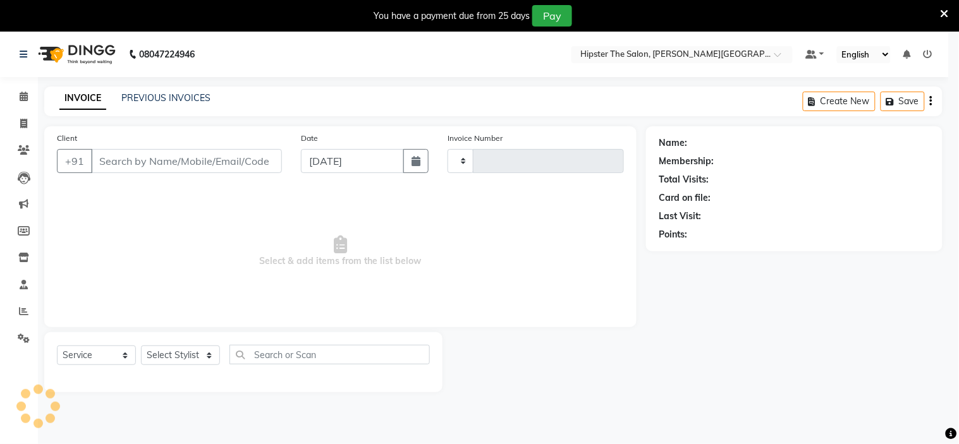
type input "1066"
select select "8592"
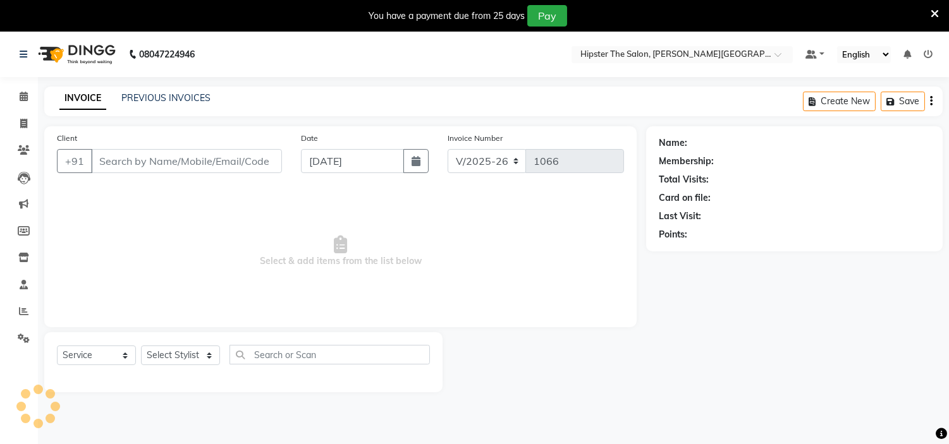
type input "9978913581"
select select "85986"
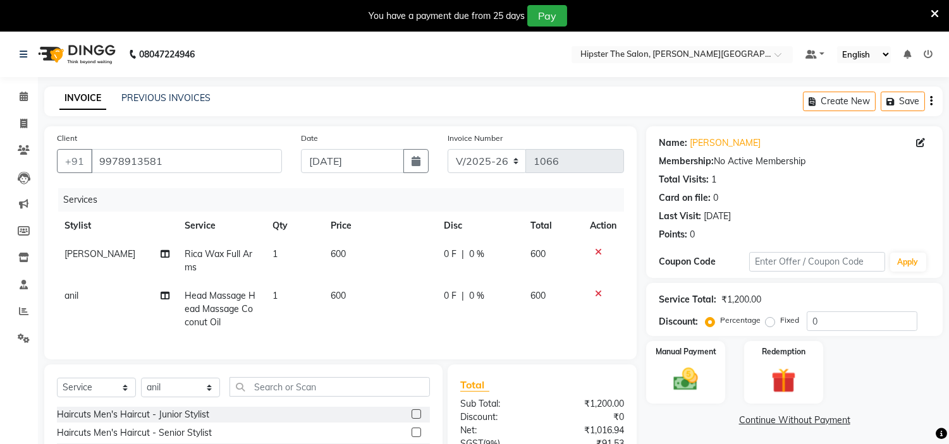
click at [596, 254] on icon at bounding box center [598, 252] width 7 height 9
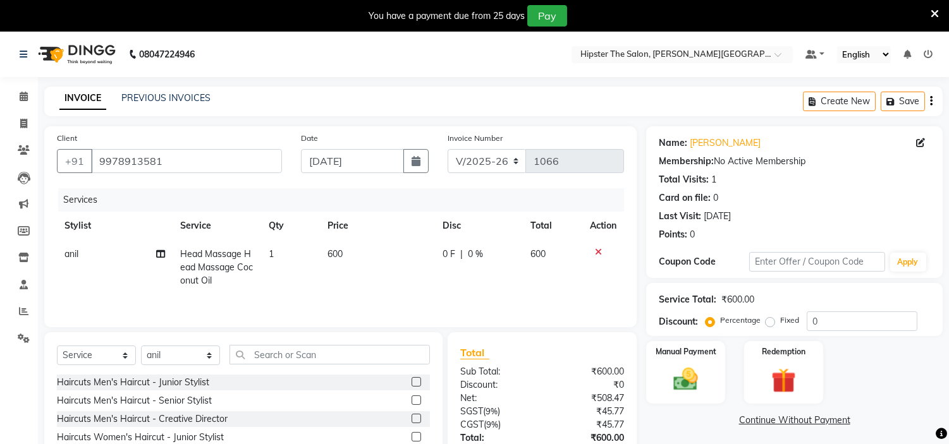
click at [596, 254] on icon at bounding box center [598, 252] width 7 height 9
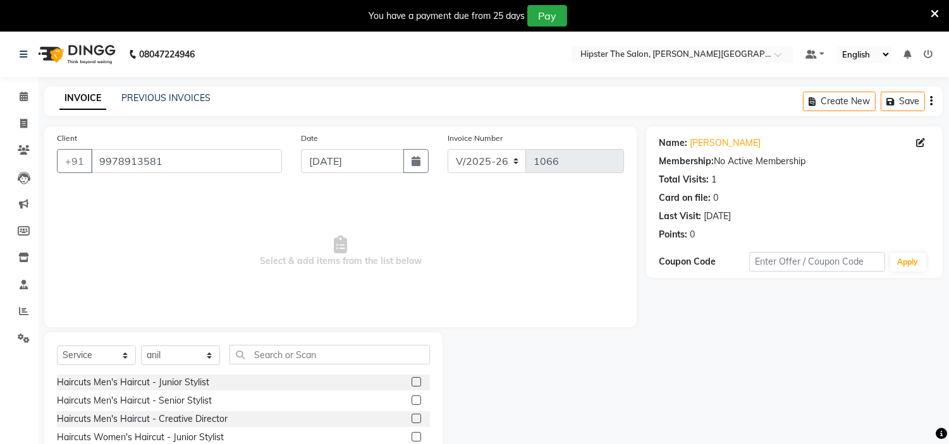
click at [596, 254] on span "Select & add items from the list below" at bounding box center [340, 251] width 567 height 126
click at [276, 355] on input "text" at bounding box center [329, 355] width 200 height 20
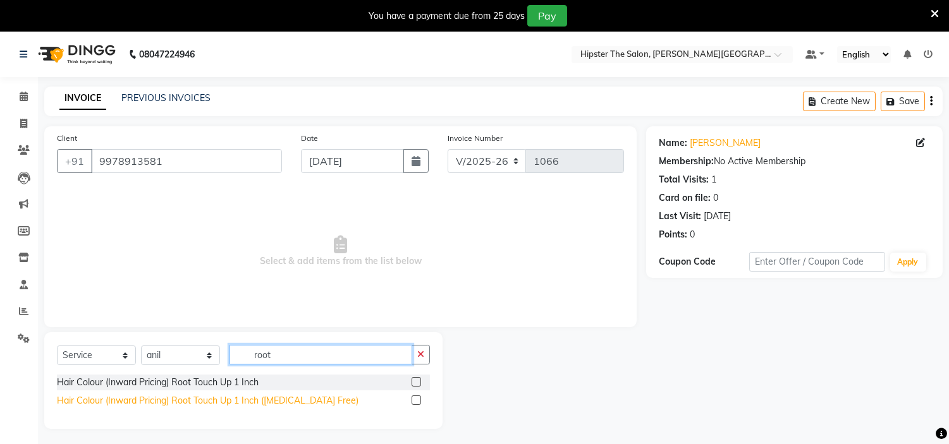
type input "root"
click at [213, 401] on div "Hair Colour (Inward Pricing) Root Touch Up 1 Inch ([MEDICAL_DATA] Free)" at bounding box center [208, 400] width 302 height 13
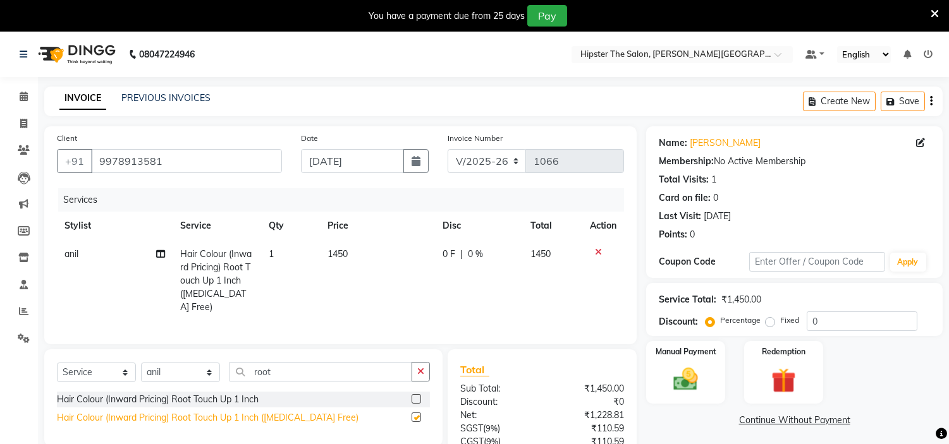
checkbox input "false"
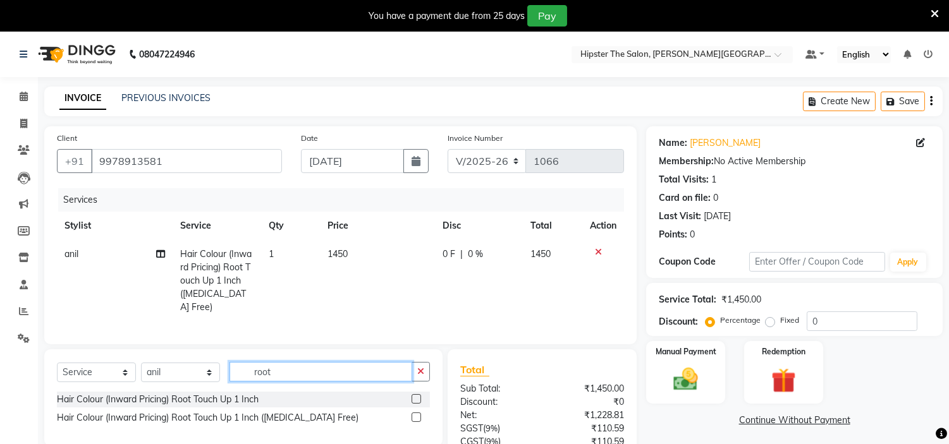
click at [300, 369] on input "root" at bounding box center [320, 372] width 183 height 20
type input "r"
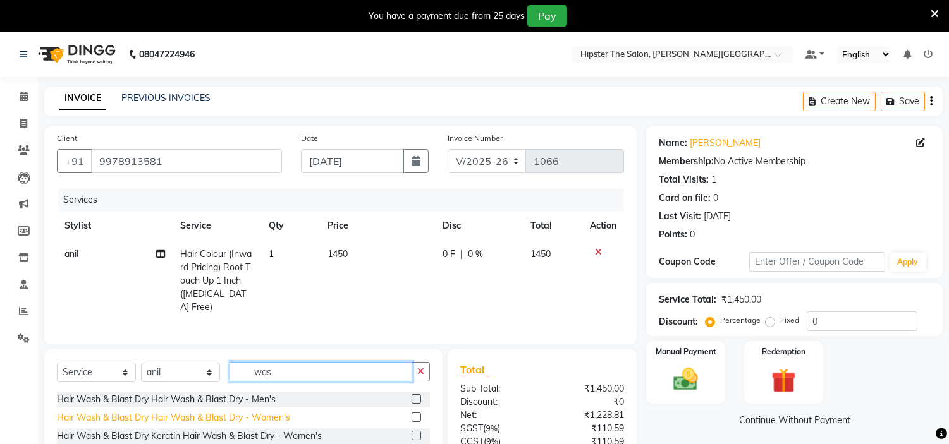
type input "was"
click at [223, 415] on div "Hair Wash & Blast Dry Hair Wash & Blast Dry - Women's" at bounding box center [173, 418] width 233 height 13
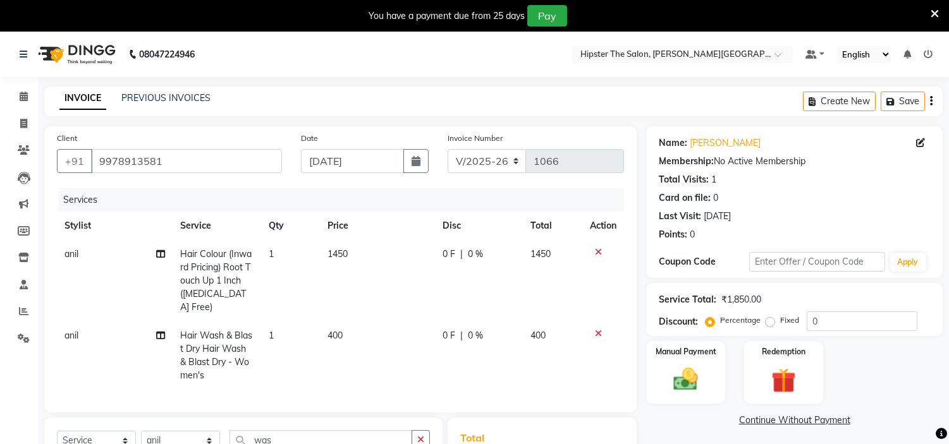
checkbox input "false"
click at [87, 255] on td "anil" at bounding box center [115, 281] width 116 height 82
select select "85986"
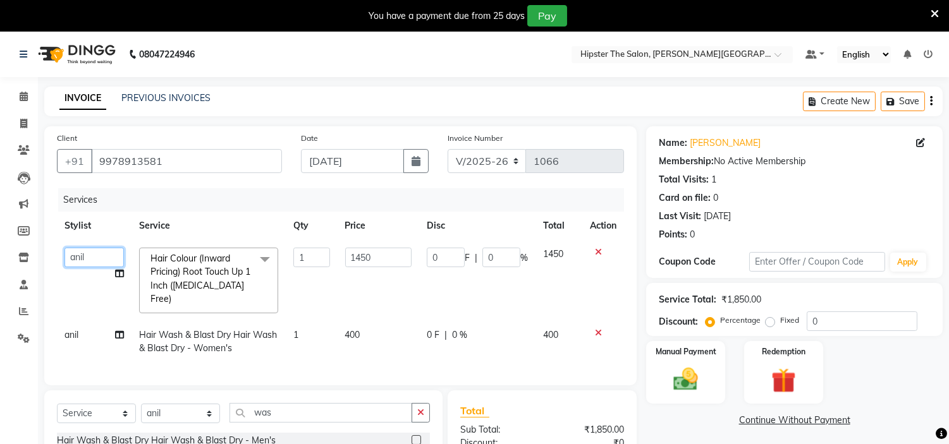
click at [95, 255] on select "[PERSON_NAME] [PERSON_NAME] [PERSON_NAME] [PERSON_NAME] Manager id [PERSON_NAME…" at bounding box center [93, 258] width 59 height 20
select select "85979"
drag, startPoint x: 76, startPoint y: 308, endPoint x: 82, endPoint y: 325, distance: 18.0
click at [82, 325] on td "anil" at bounding box center [94, 342] width 75 height 42
select select "85986"
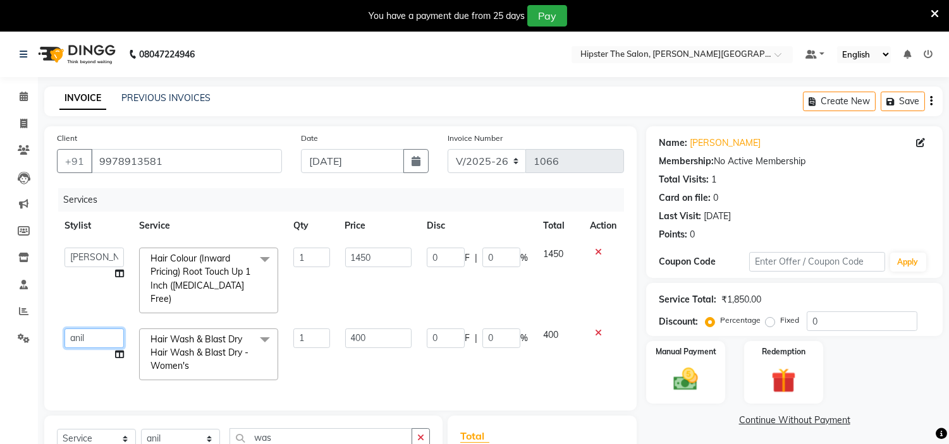
click at [82, 329] on select "[PERSON_NAME] [PERSON_NAME] [PERSON_NAME] [PERSON_NAME] Manager id [PERSON_NAME…" at bounding box center [93, 339] width 59 height 20
select select "85980"
click at [534, 290] on td "0 F | 0 %" at bounding box center [477, 280] width 116 height 81
click at [703, 356] on label "Manual Payment" at bounding box center [685, 351] width 63 height 12
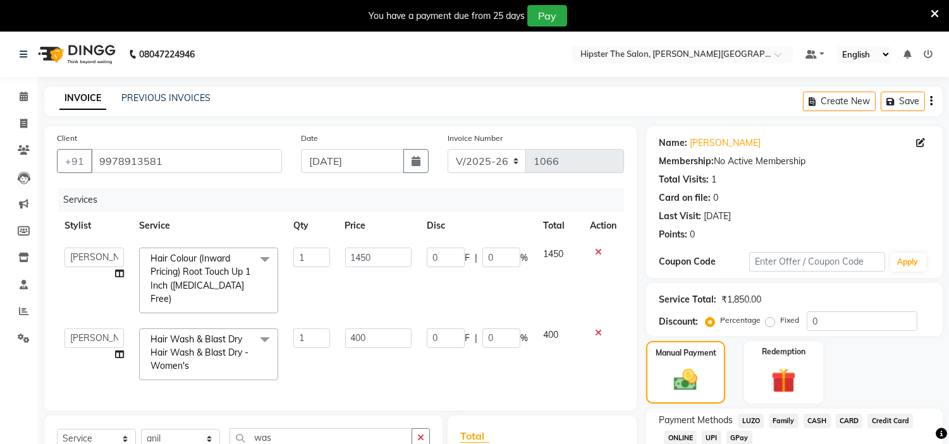
click at [736, 441] on span "GPay" at bounding box center [739, 438] width 26 height 15
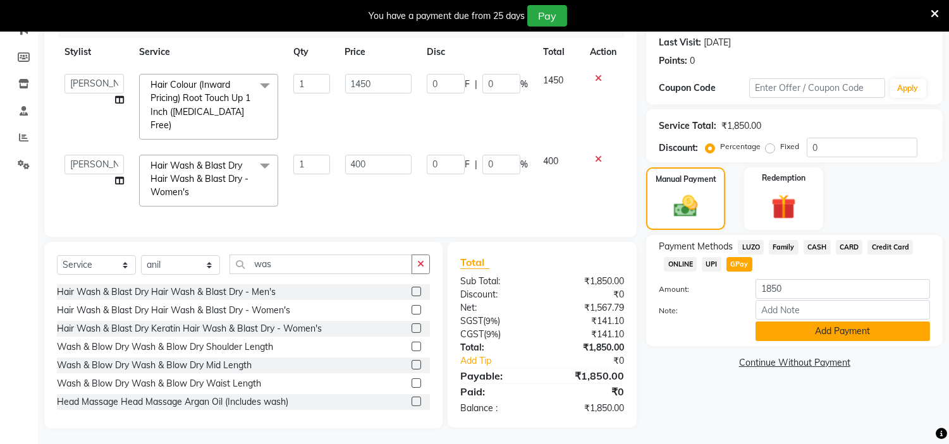
click at [798, 325] on button "Add Payment" at bounding box center [842, 332] width 174 height 20
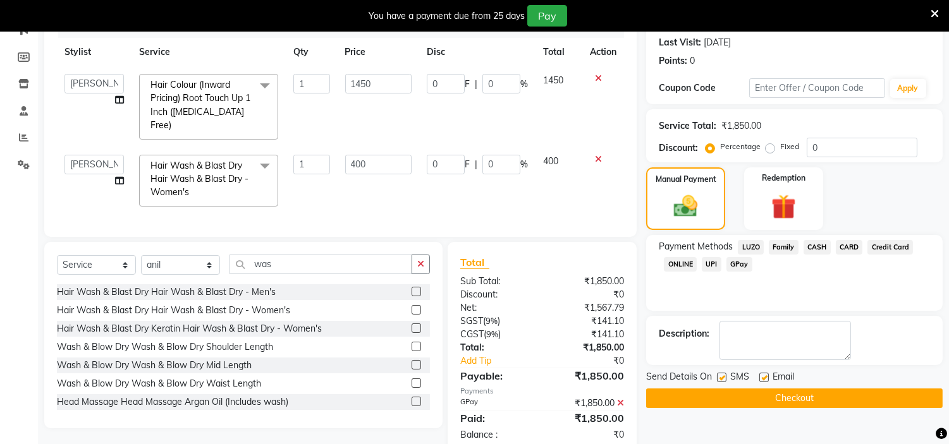
click at [741, 396] on button "Checkout" at bounding box center [794, 399] width 296 height 20
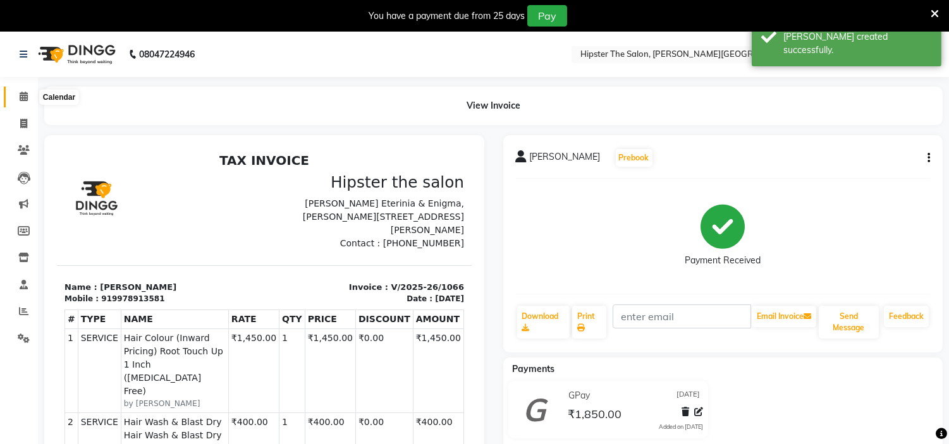
click at [24, 97] on icon at bounding box center [24, 96] width 8 height 9
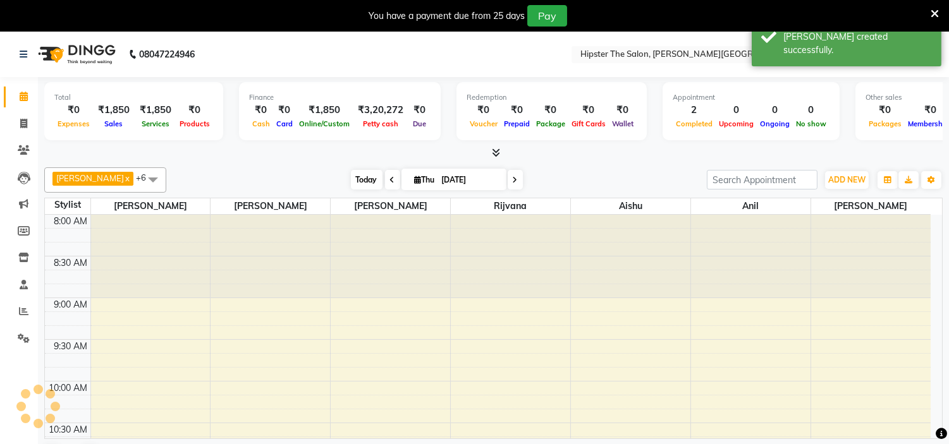
click at [351, 175] on span "Today" at bounding box center [367, 180] width 32 height 20
